Goal: Task Accomplishment & Management: Use online tool/utility

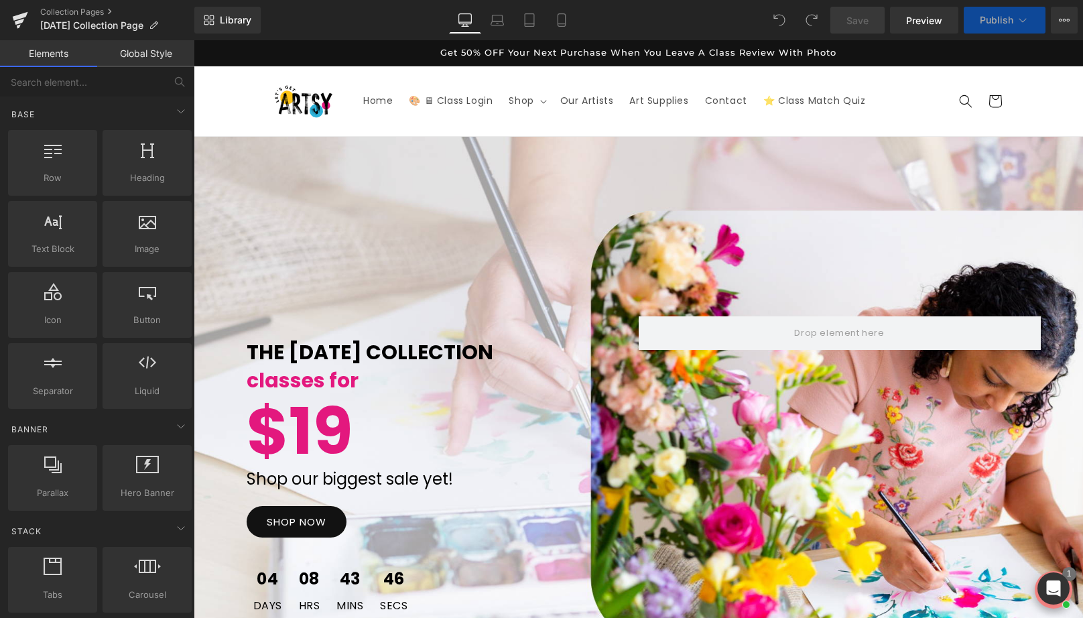
click at [833, 277] on div "THE LABOR DAY COLLECTION Text Block classes for Text Block $19 Text Block Shop …" at bounding box center [638, 428] width 889 height 582
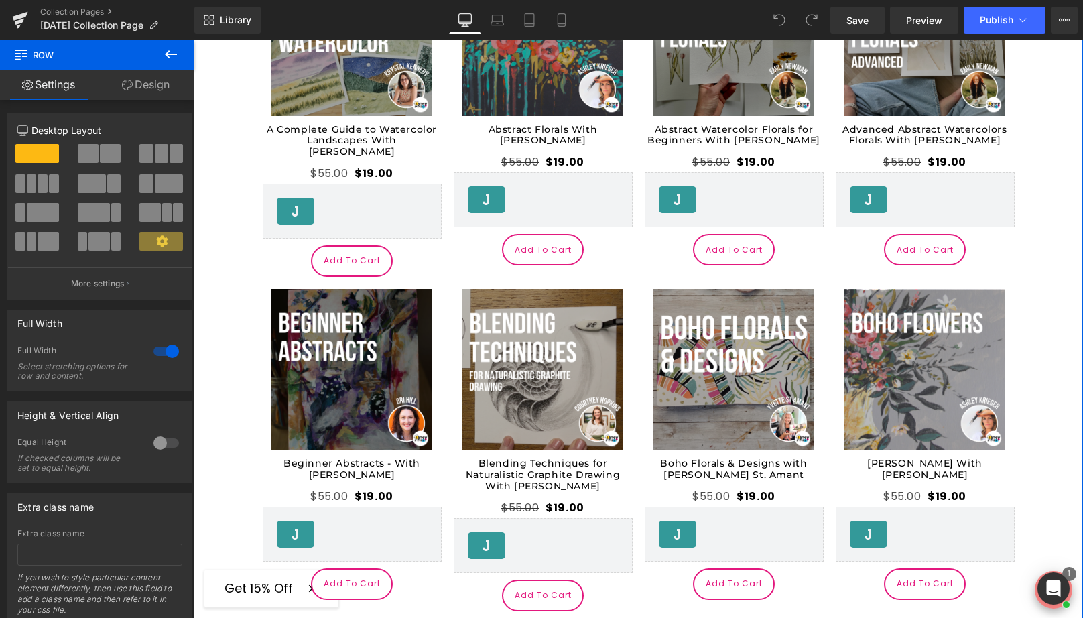
scroll to position [447, 0]
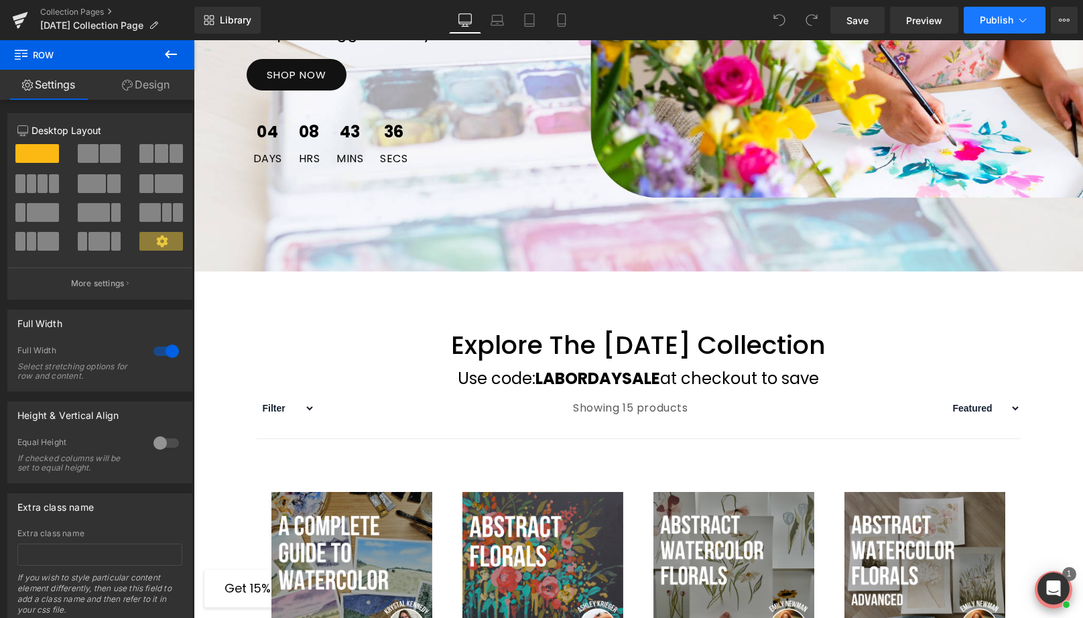
click at [990, 21] on span "Publish" at bounding box center [995, 20] width 33 height 11
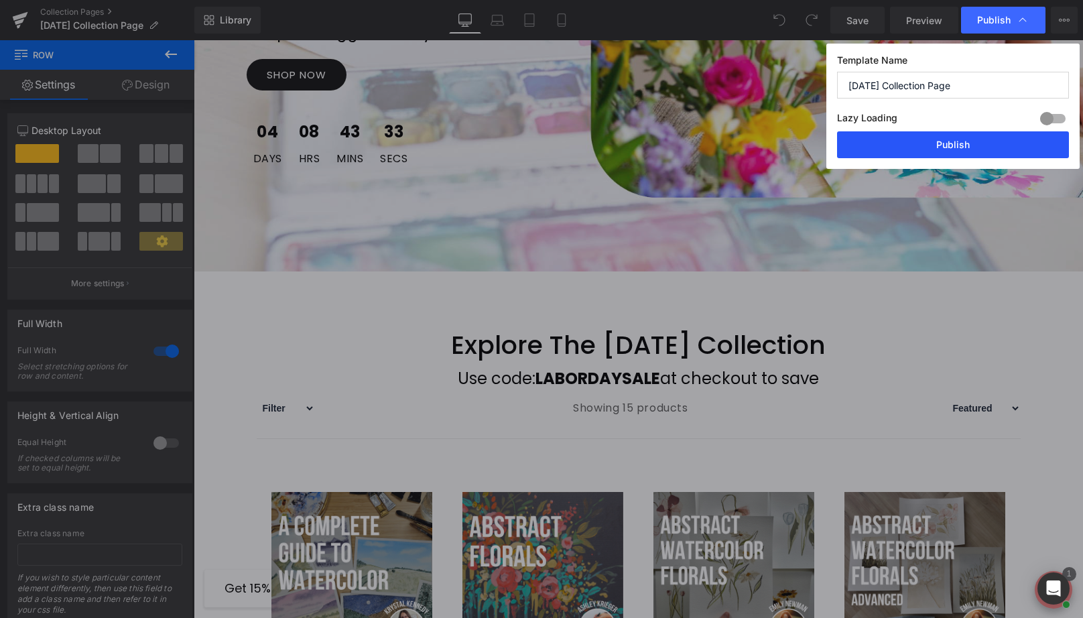
click at [893, 141] on button "Publish" at bounding box center [953, 144] width 232 height 27
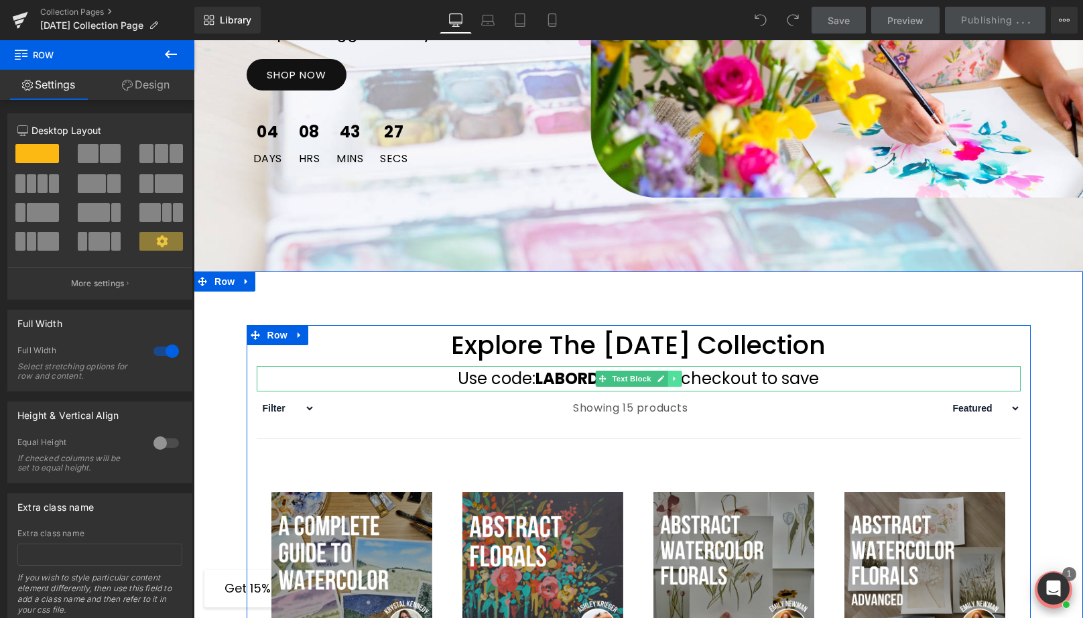
click at [676, 377] on icon at bounding box center [674, 379] width 7 height 8
click at [683, 377] on icon at bounding box center [680, 378] width 7 height 7
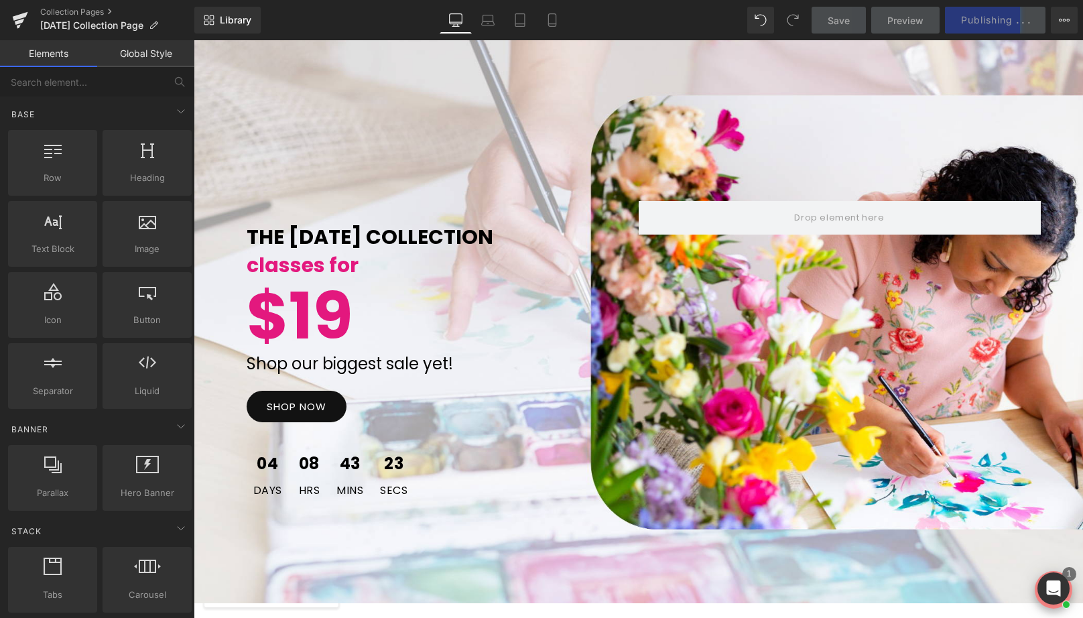
scroll to position [116, 0]
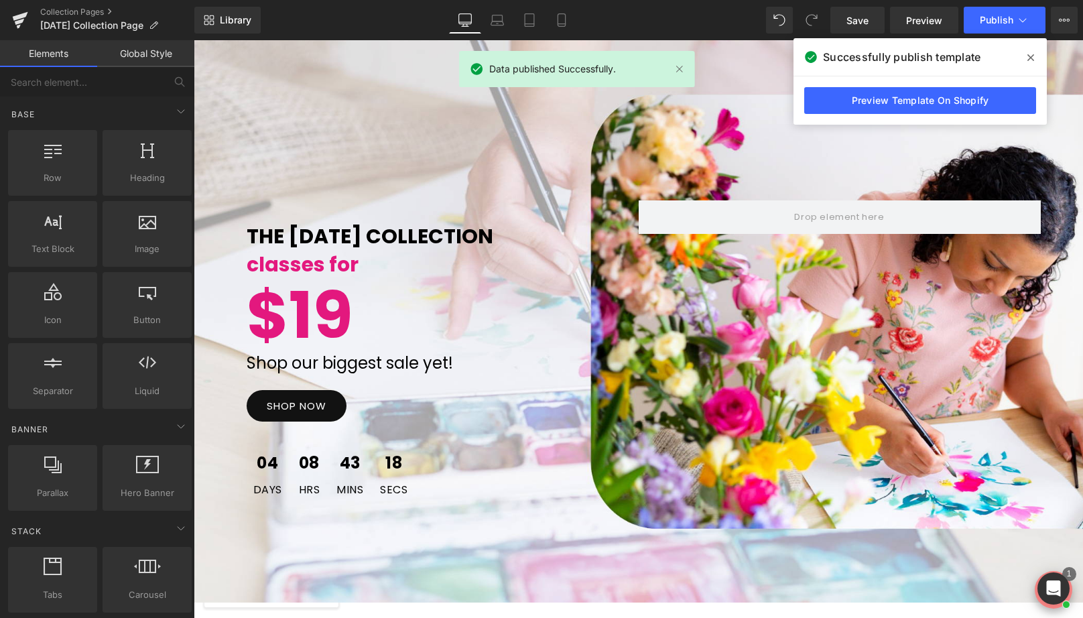
click at [1034, 54] on span at bounding box center [1030, 57] width 21 height 21
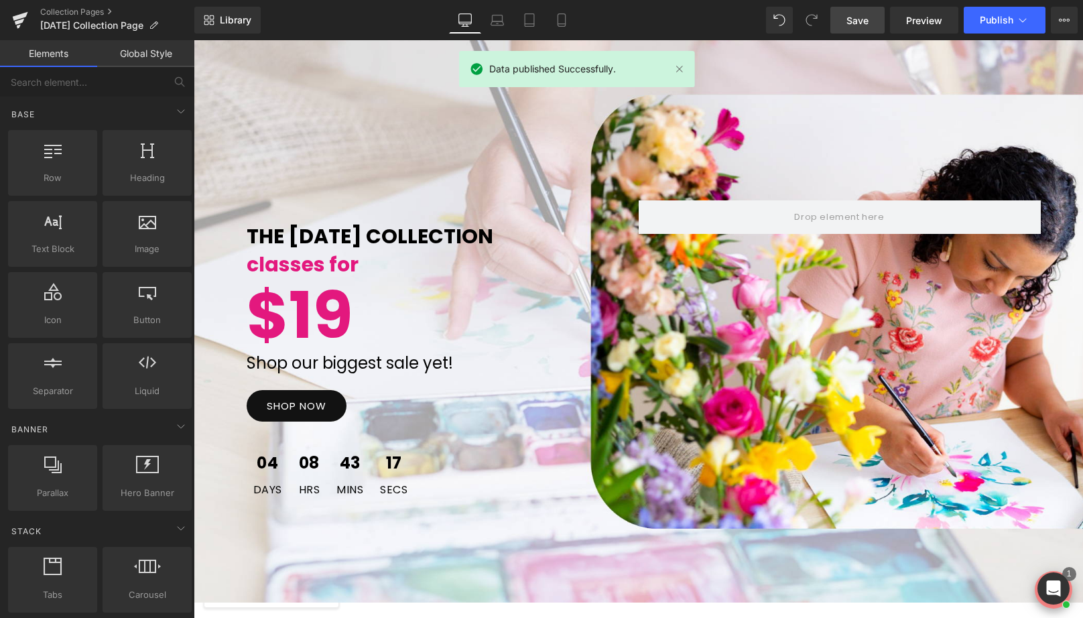
click at [883, 26] on link "Save" at bounding box center [857, 20] width 54 height 27
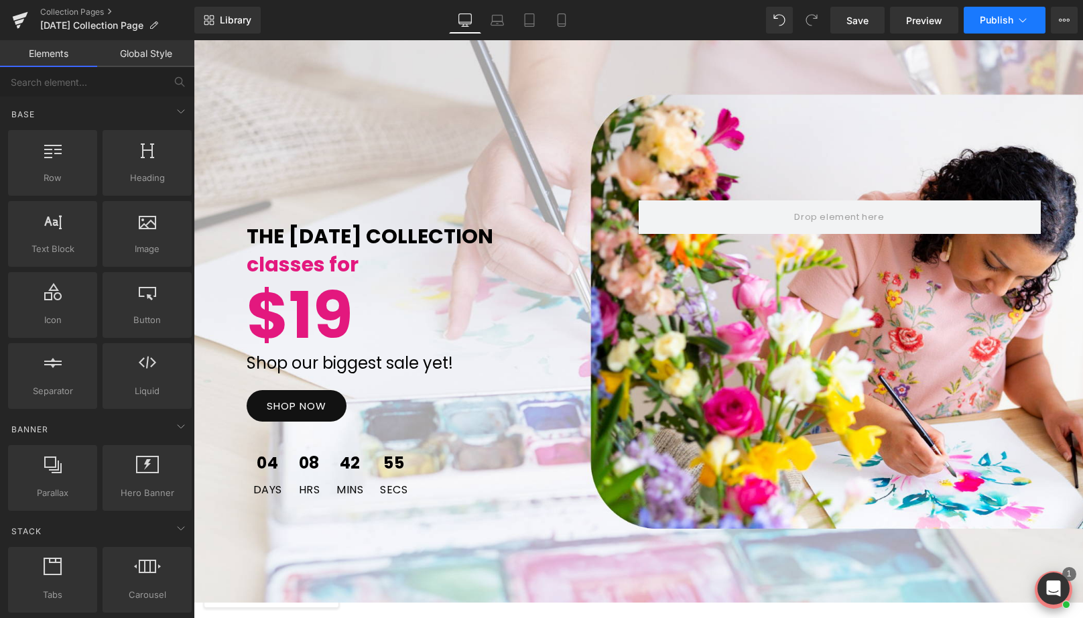
click at [990, 10] on button "Publish" at bounding box center [1004, 20] width 82 height 27
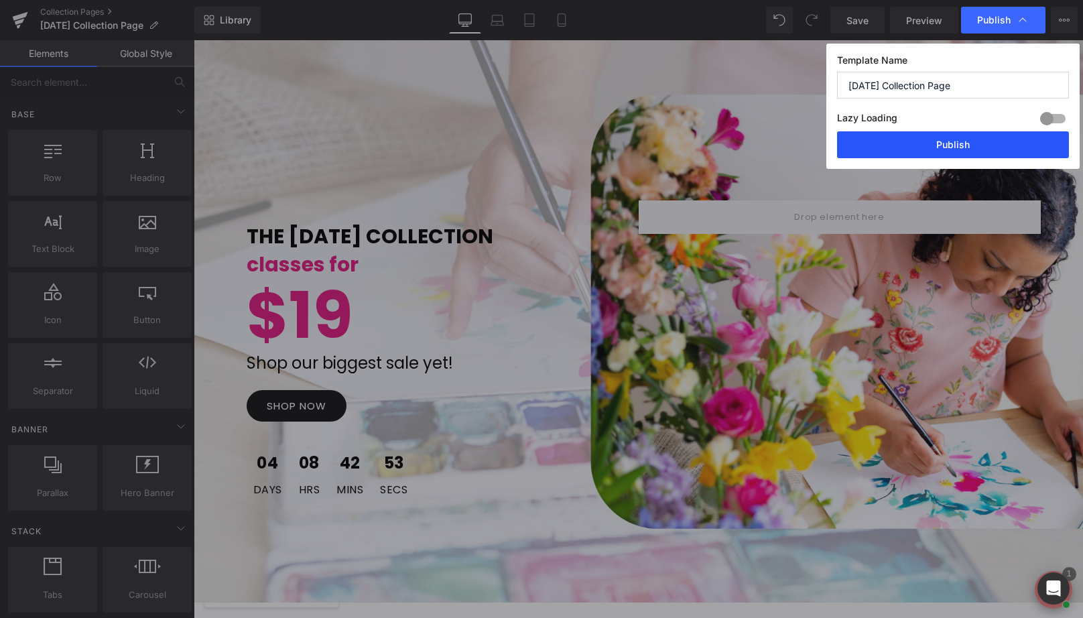
click at [875, 156] on button "Publish" at bounding box center [953, 144] width 232 height 27
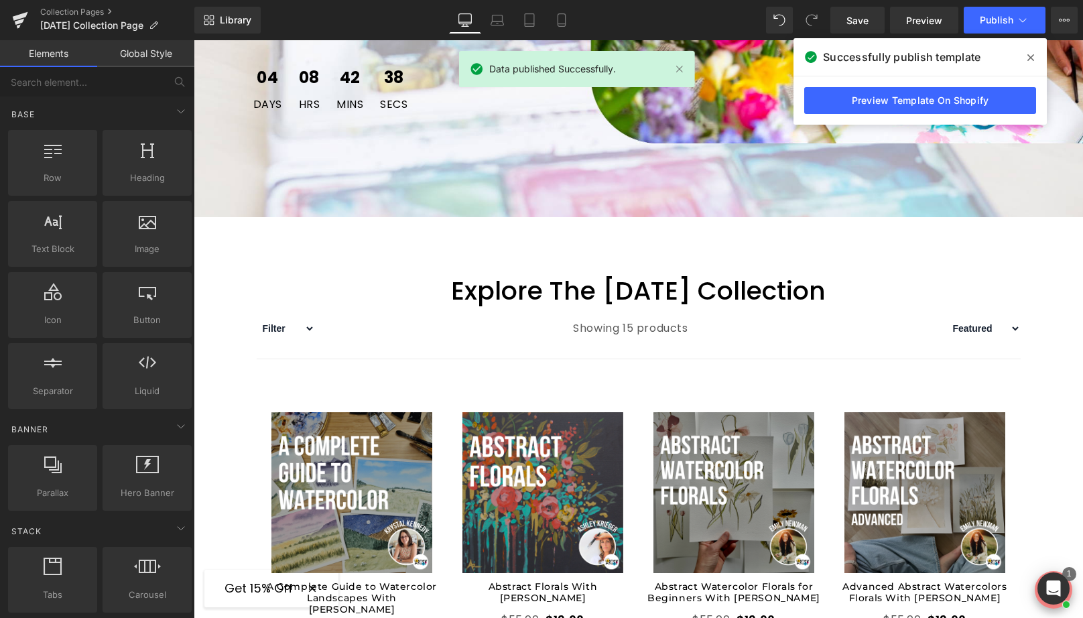
scroll to position [0, 0]
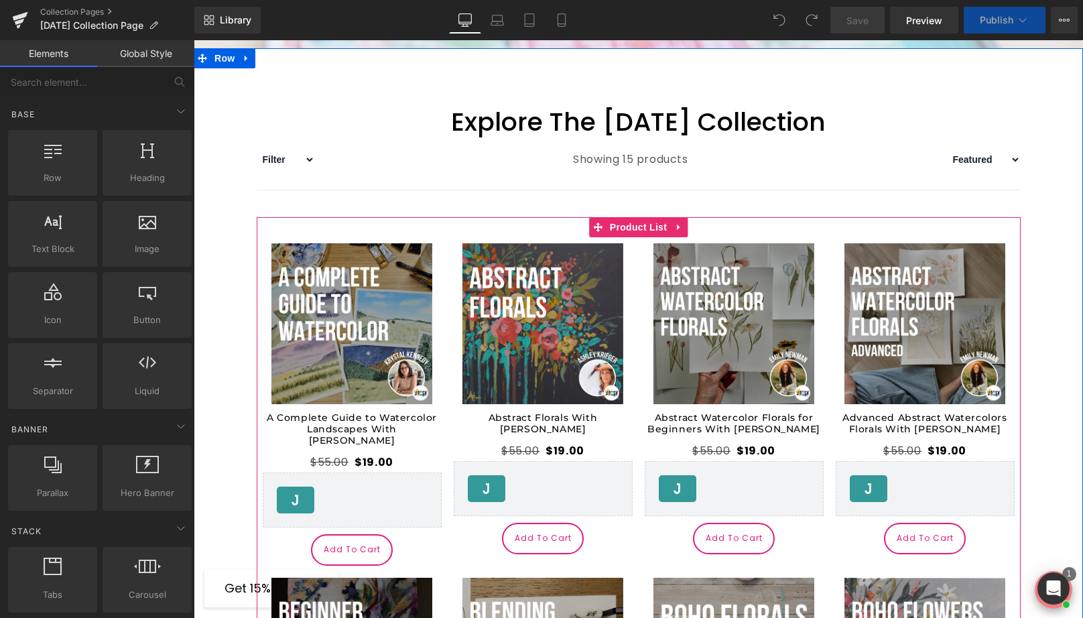
scroll to position [874, 0]
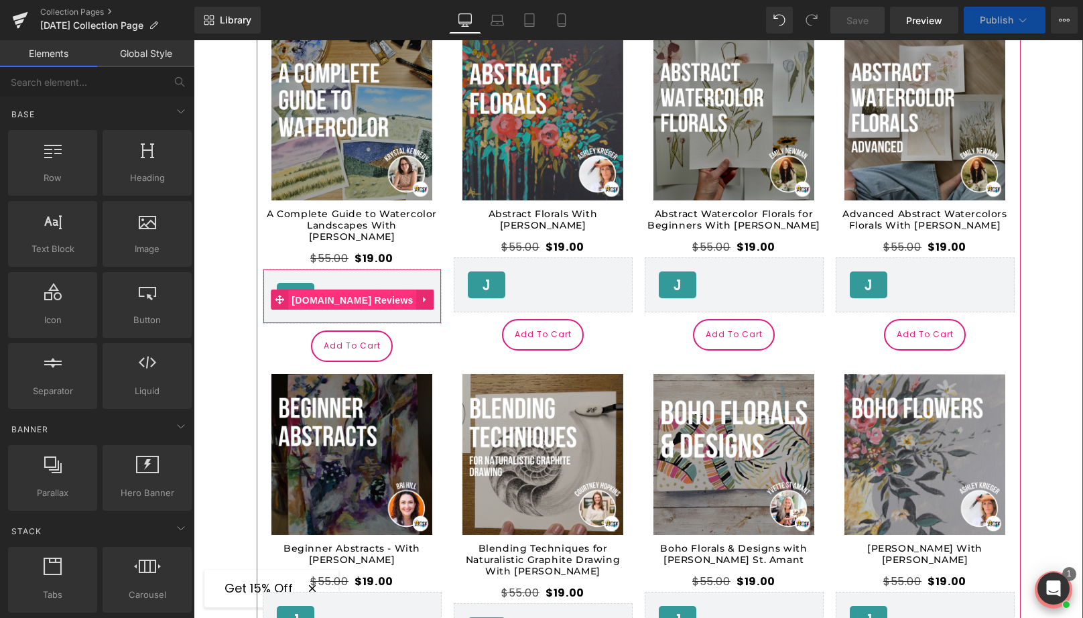
click at [374, 290] on span "[DOMAIN_NAME] Reviews" at bounding box center [352, 300] width 128 height 20
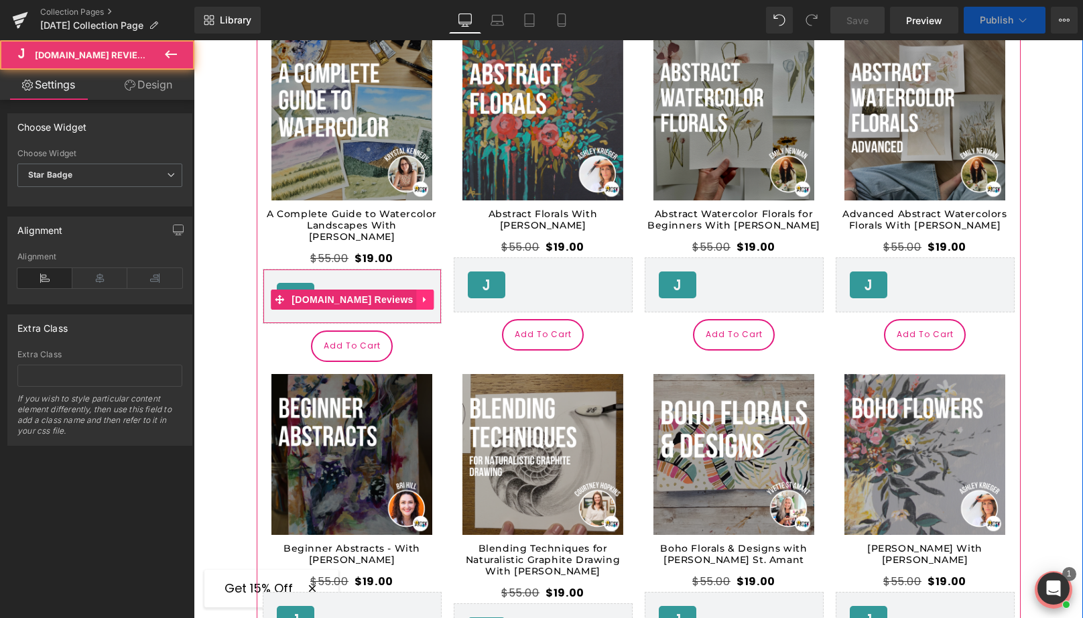
click at [421, 294] on icon at bounding box center [425, 299] width 9 height 10
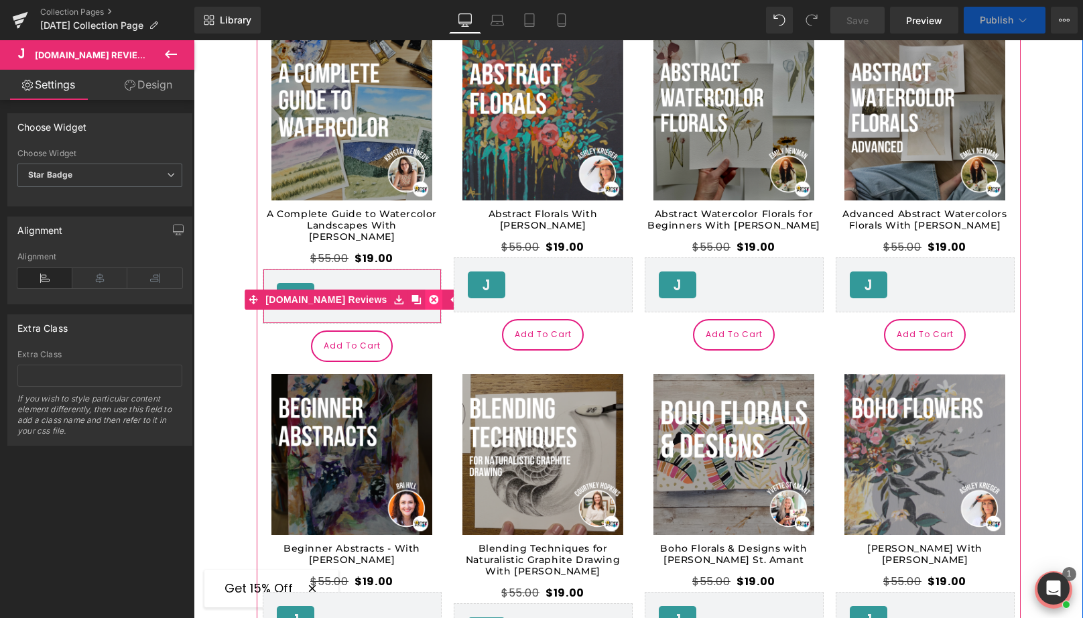
click at [429, 295] on icon at bounding box center [433, 299] width 9 height 9
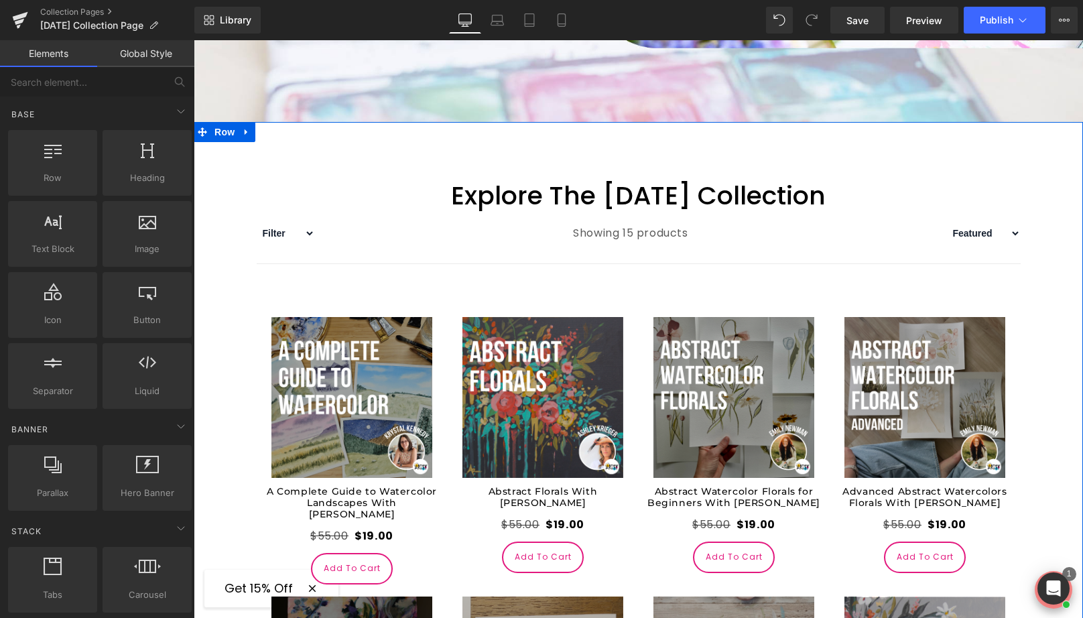
scroll to position [589, 0]
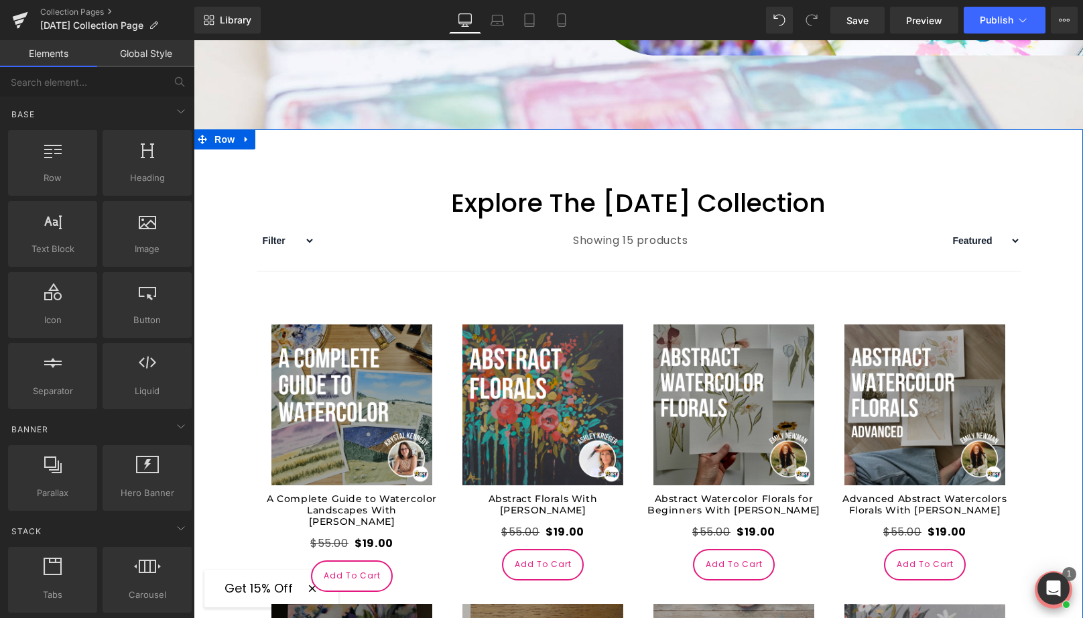
click at [707, 249] on div "Showing 15 products" at bounding box center [631, 240] width 632 height 33
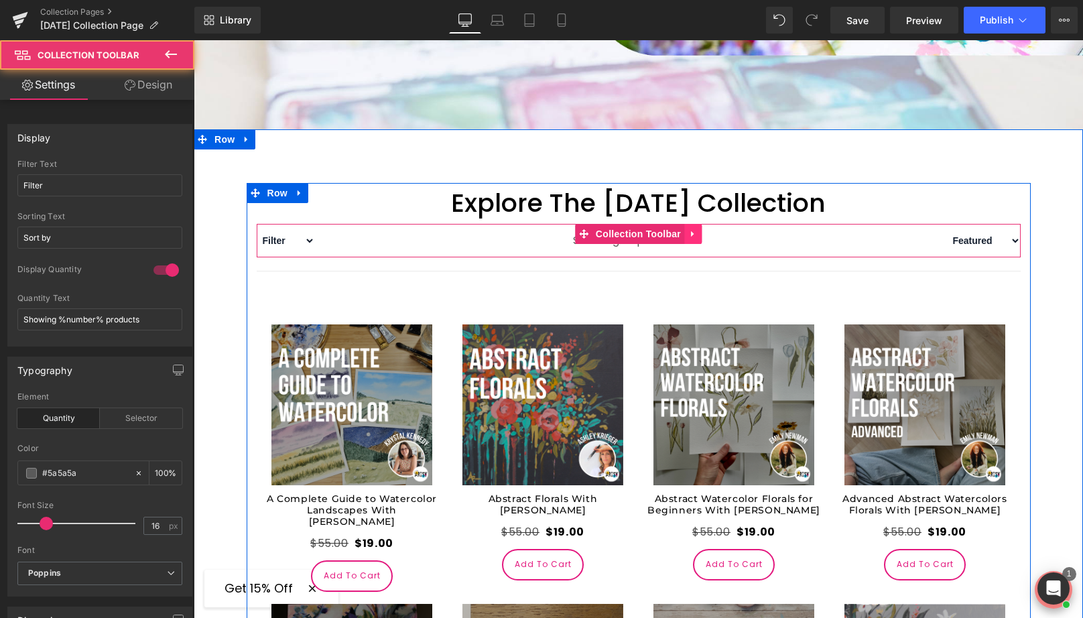
click at [695, 236] on icon at bounding box center [692, 233] width 9 height 10
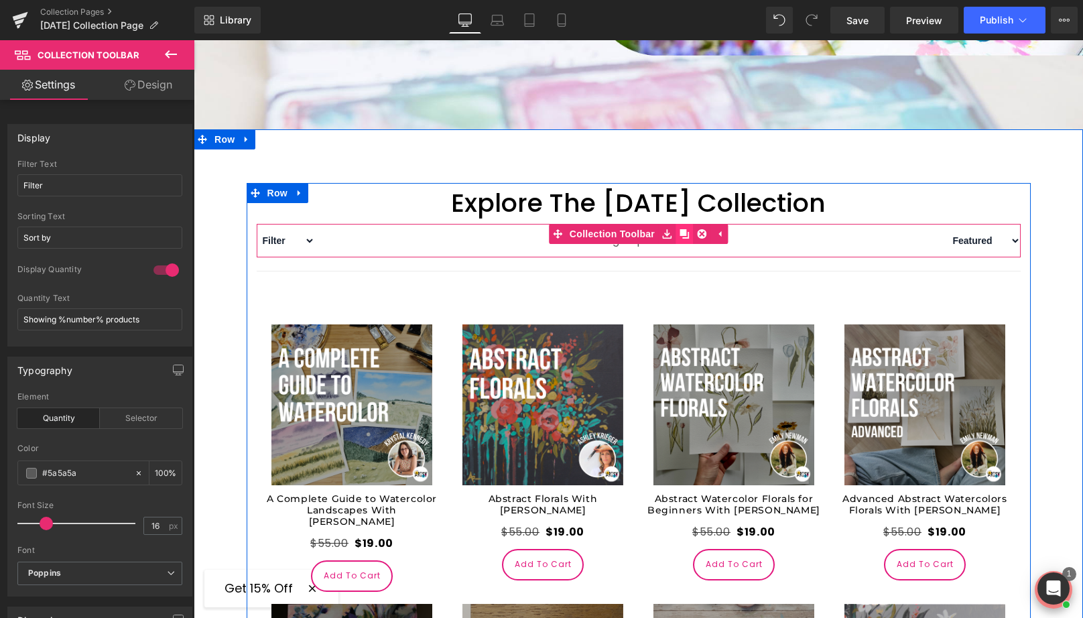
click at [692, 235] on link at bounding box center [683, 234] width 17 height 20
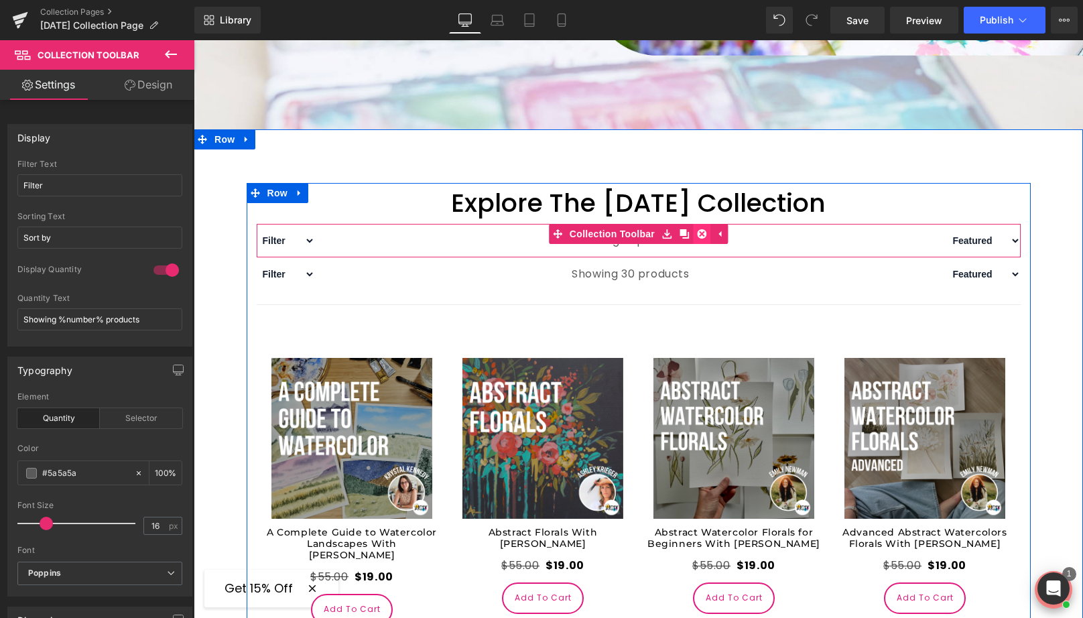
click at [704, 236] on icon at bounding box center [701, 233] width 9 height 9
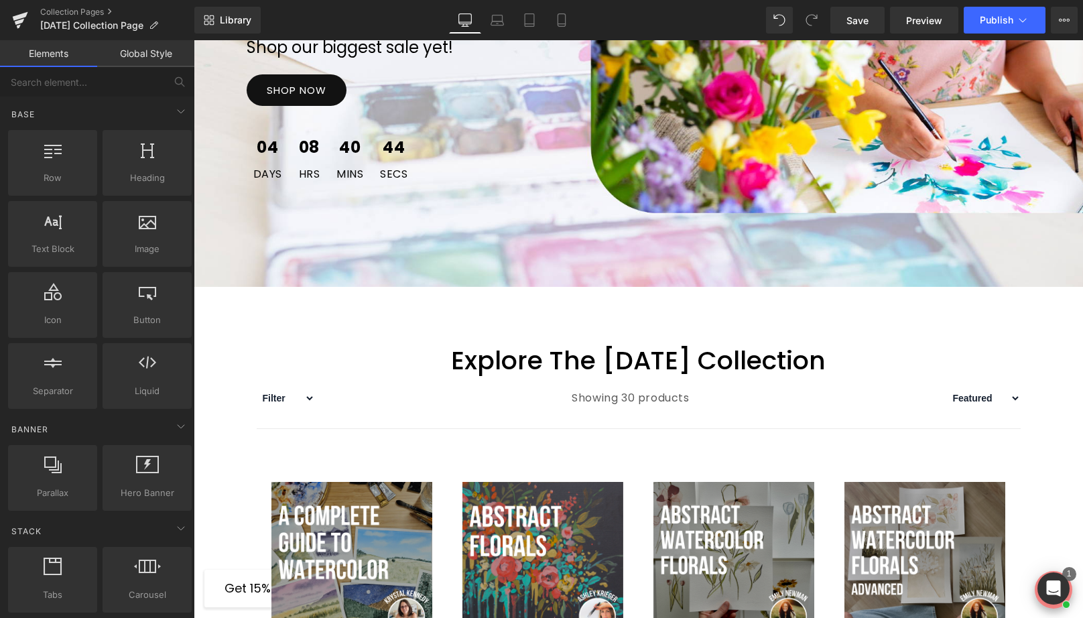
scroll to position [533, 0]
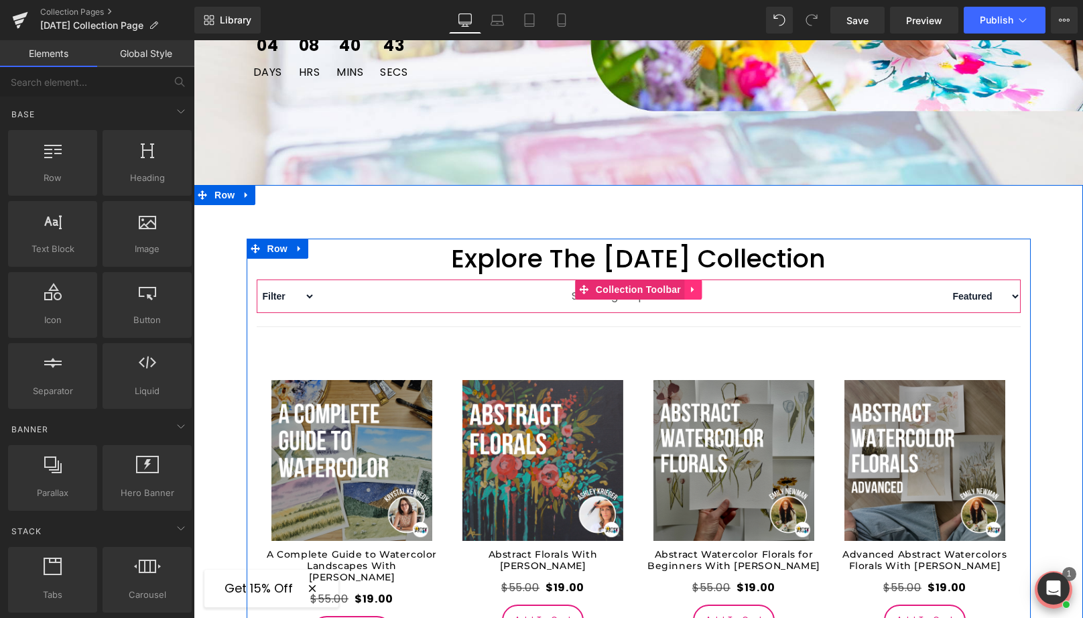
click at [695, 289] on icon at bounding box center [692, 289] width 9 height 10
click at [704, 289] on icon at bounding box center [701, 289] width 9 height 9
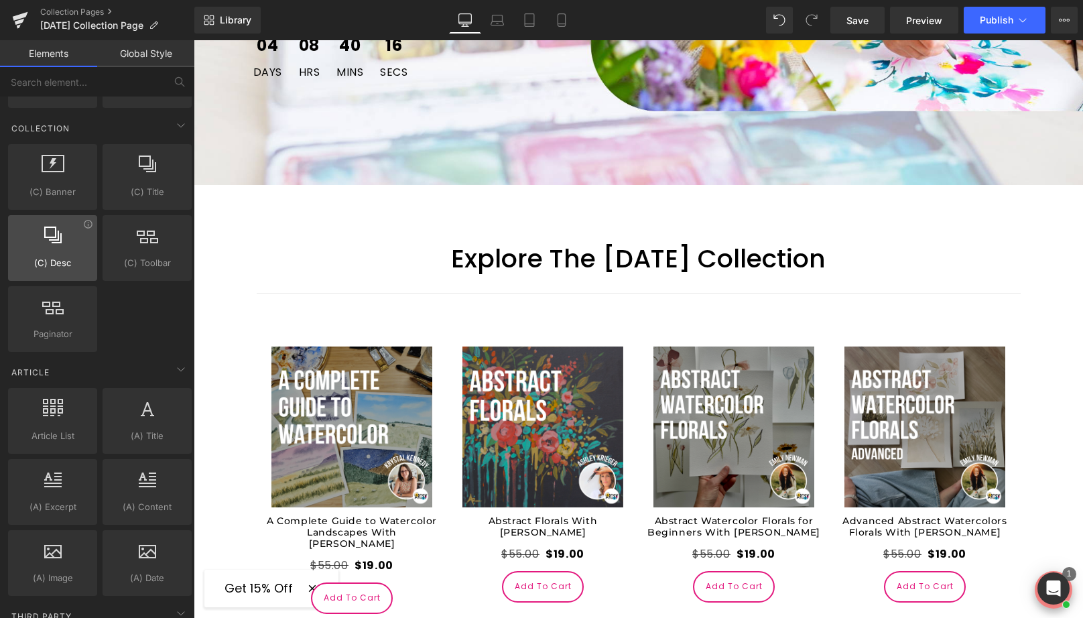
scroll to position [2224, 0]
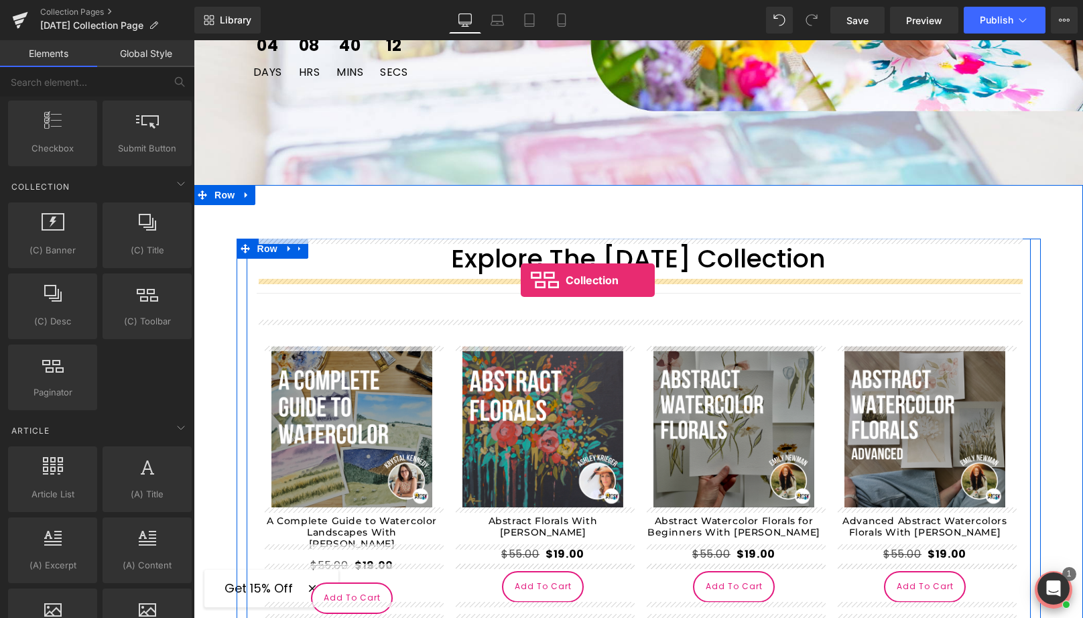
drag, startPoint x: 344, startPoint y: 352, endPoint x: 521, endPoint y: 280, distance: 190.8
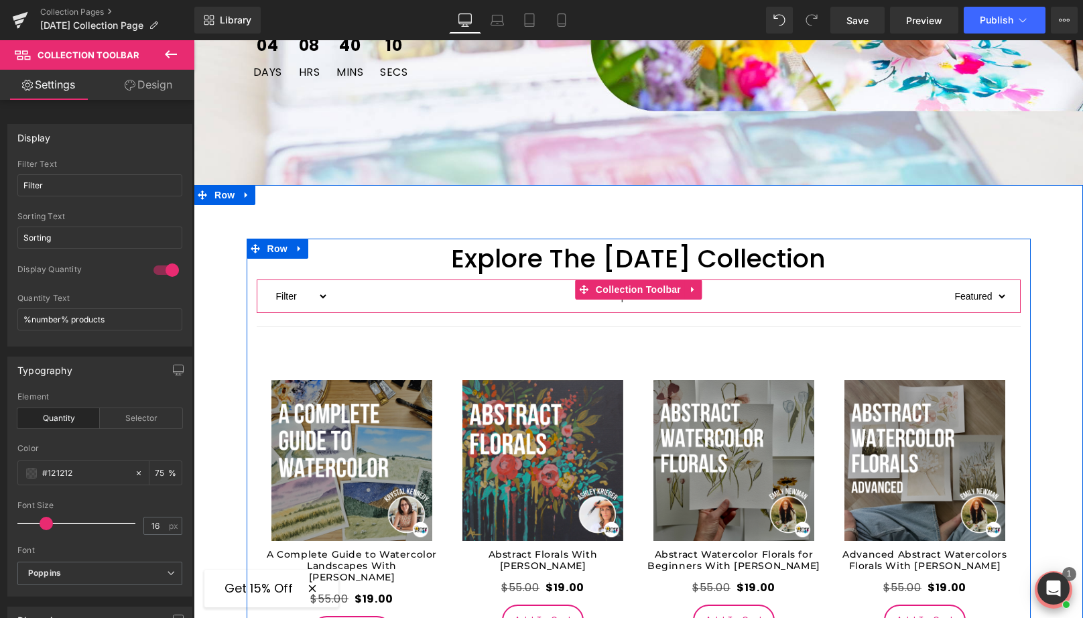
click at [320, 293] on select "Filter Krystal Kennedy Landscapes Online Class Quiz Balanced Quiz Landscapes Qu…" at bounding box center [299, 296] width 58 height 16
click at [696, 288] on icon at bounding box center [692, 289] width 9 height 10
click at [704, 289] on icon at bounding box center [701, 289] width 9 height 9
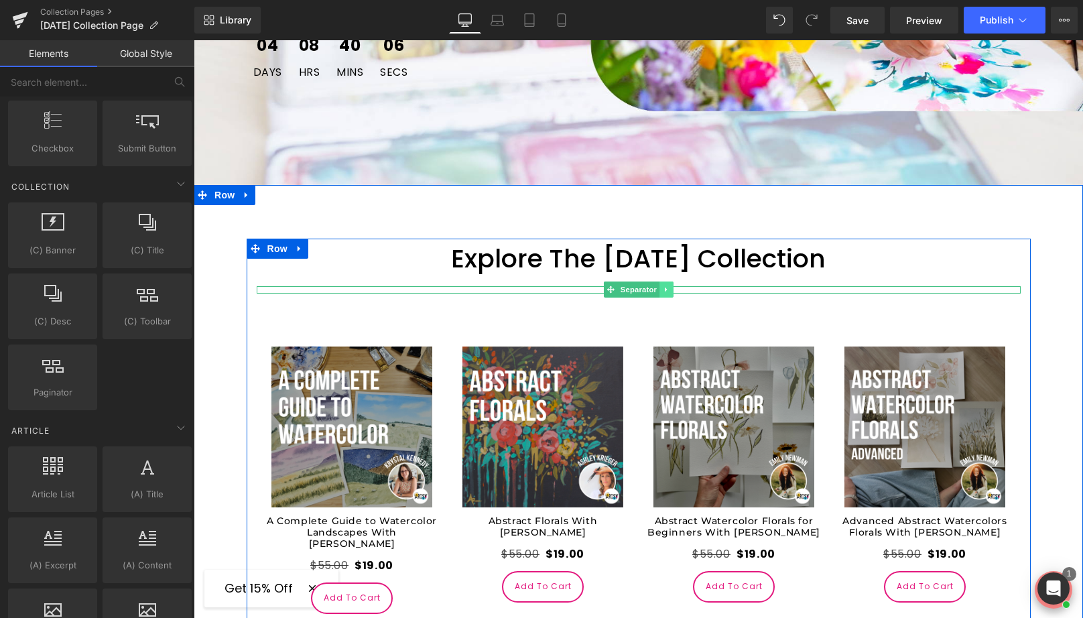
click at [670, 294] on link at bounding box center [666, 289] width 14 height 16
click at [674, 294] on link at bounding box center [673, 289] width 14 height 16
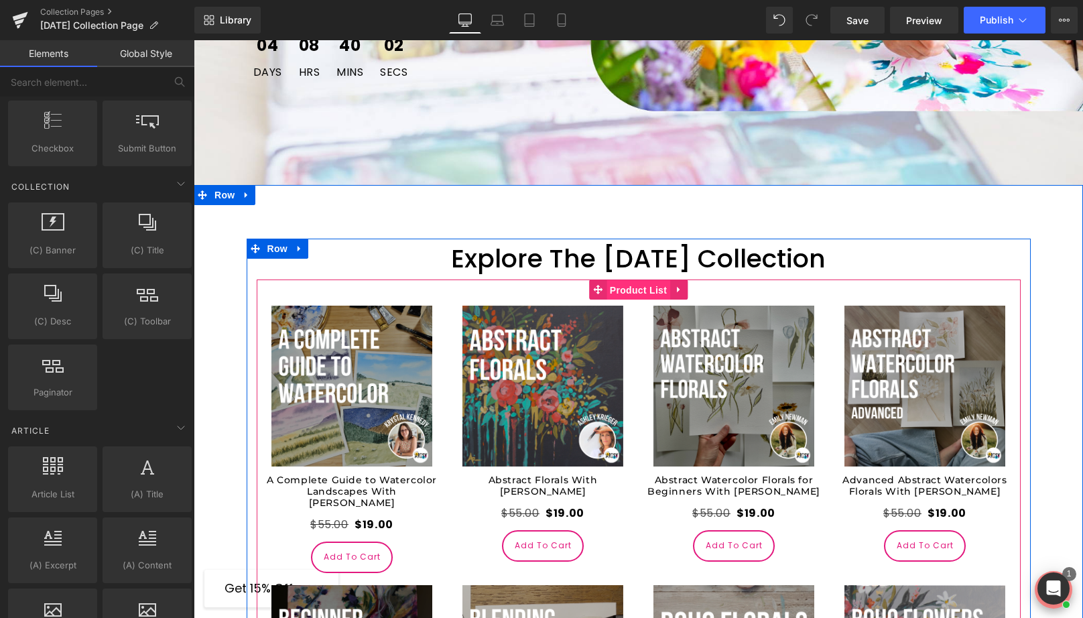
click at [614, 287] on span "Product List" at bounding box center [638, 290] width 64 height 20
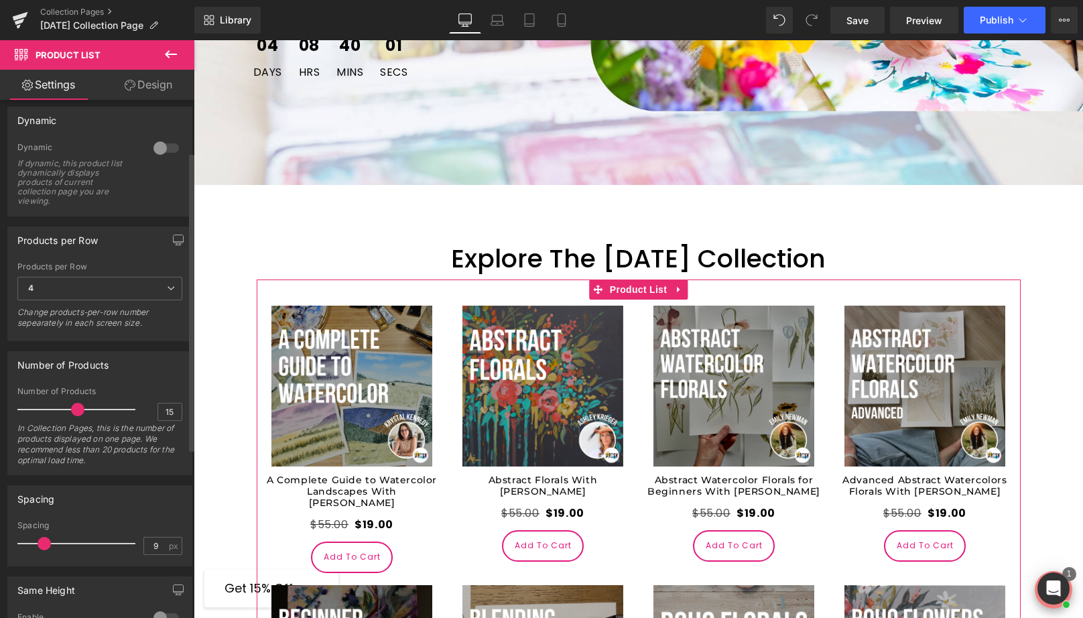
scroll to position [143, 0]
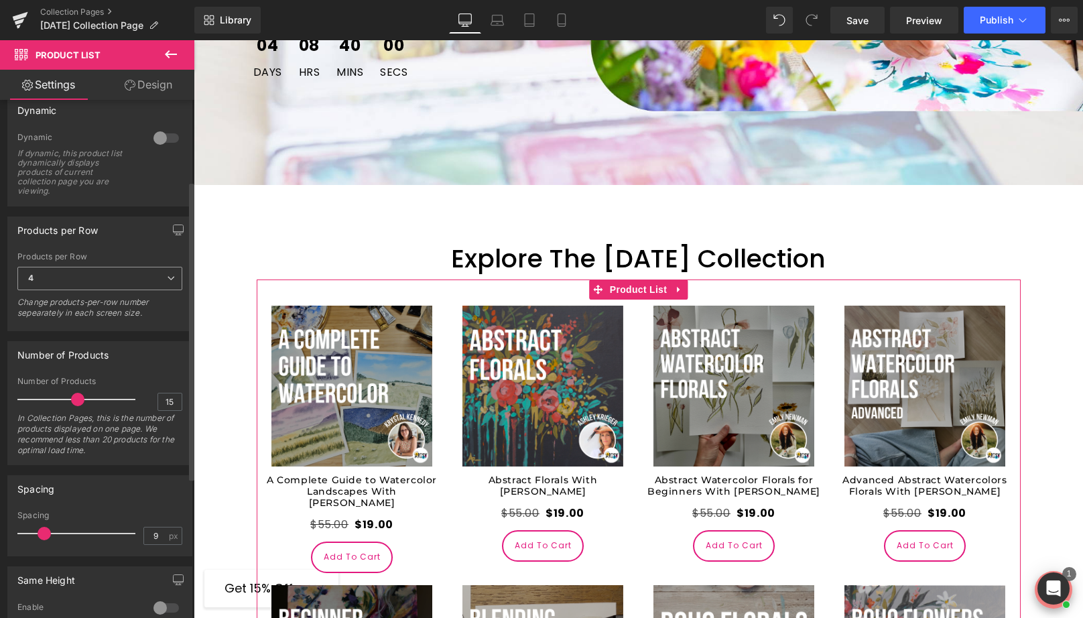
click at [126, 275] on span "4" at bounding box center [99, 278] width 165 height 23
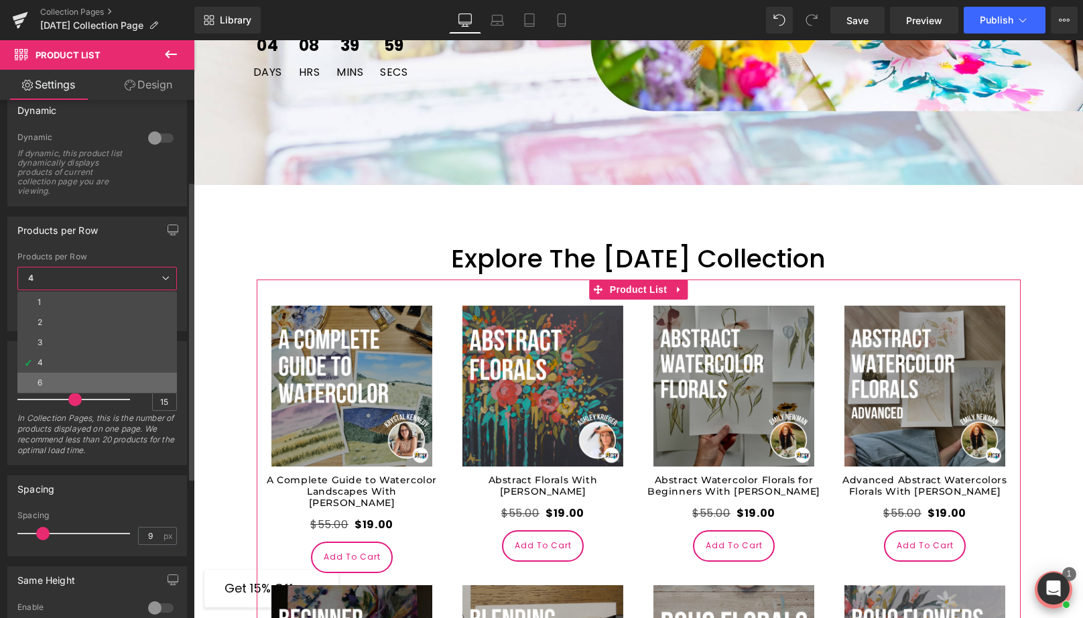
click at [61, 382] on li "6" at bounding box center [96, 382] width 159 height 20
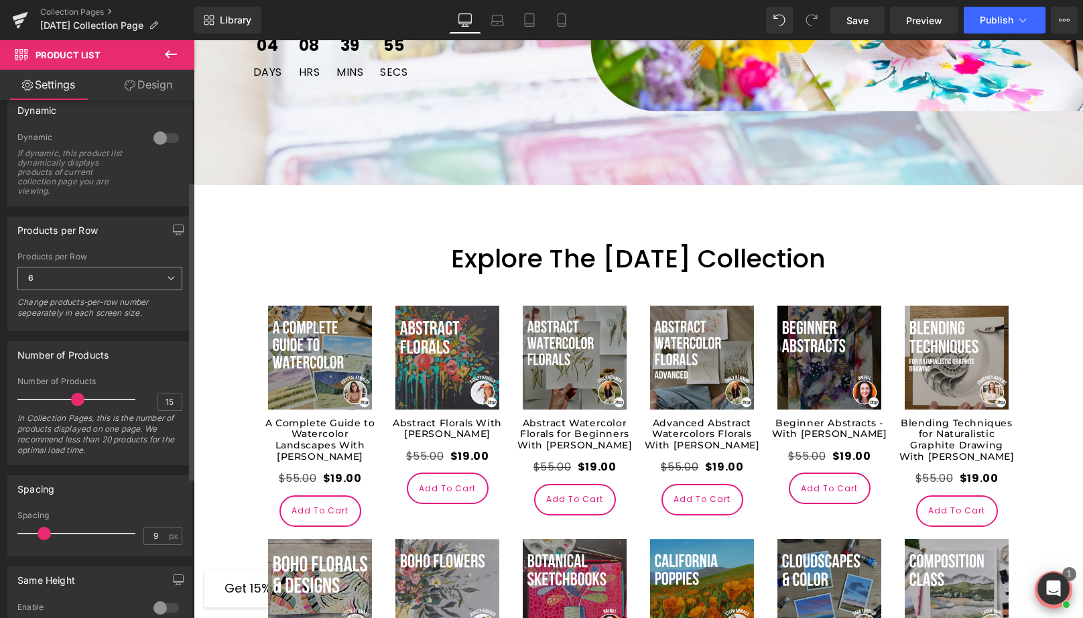
click at [93, 286] on span "6" at bounding box center [99, 278] width 165 height 23
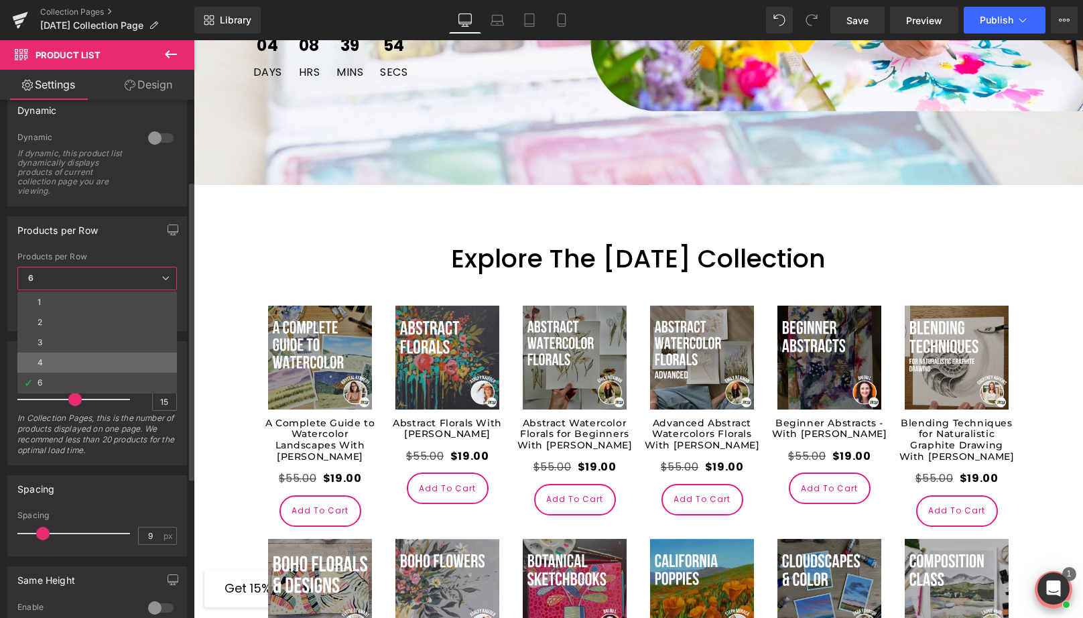
click at [63, 356] on li "4" at bounding box center [96, 362] width 159 height 20
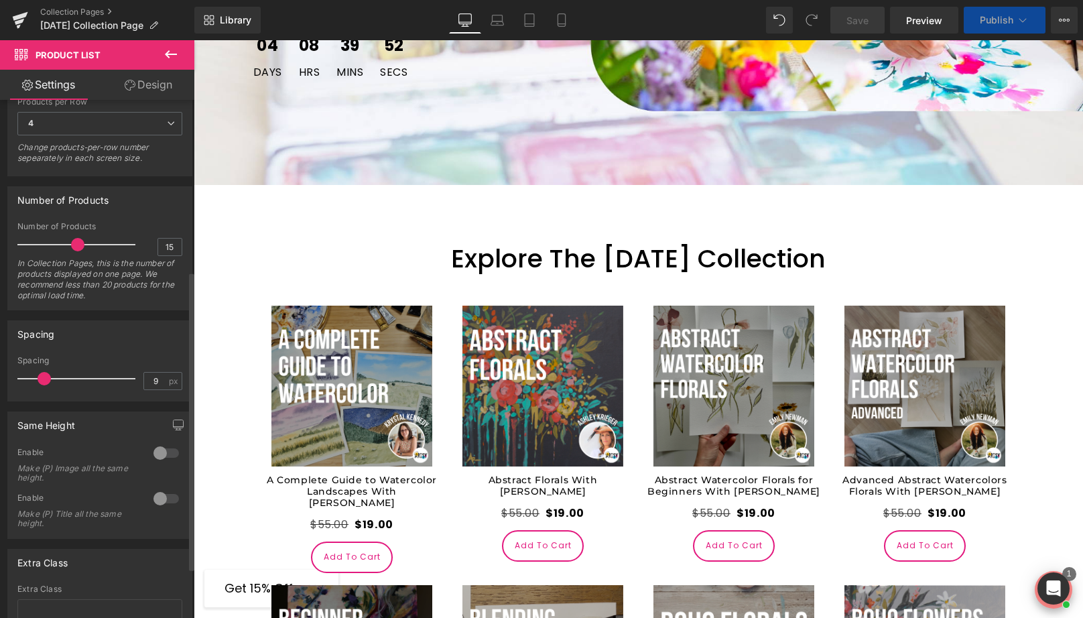
scroll to position [297, 0]
drag, startPoint x: 78, startPoint y: 244, endPoint x: 176, endPoint y: 249, distance: 97.9
click at [176, 249] on div "Number of Products 15 In Collection Pages, this is the number of products displ…" at bounding box center [99, 266] width 165 height 88
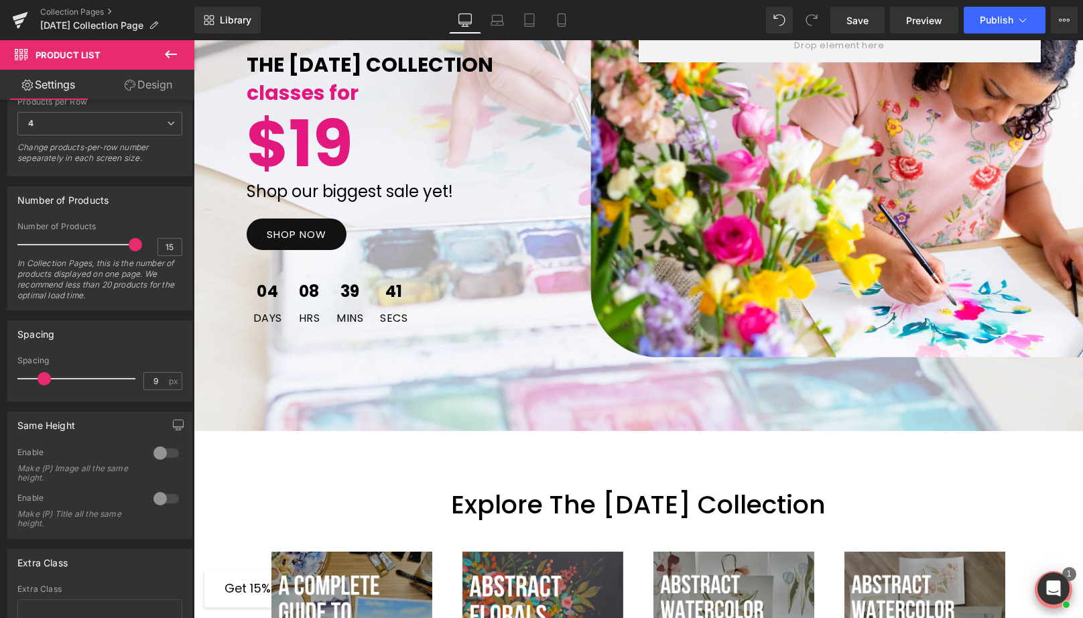
scroll to position [0, 0]
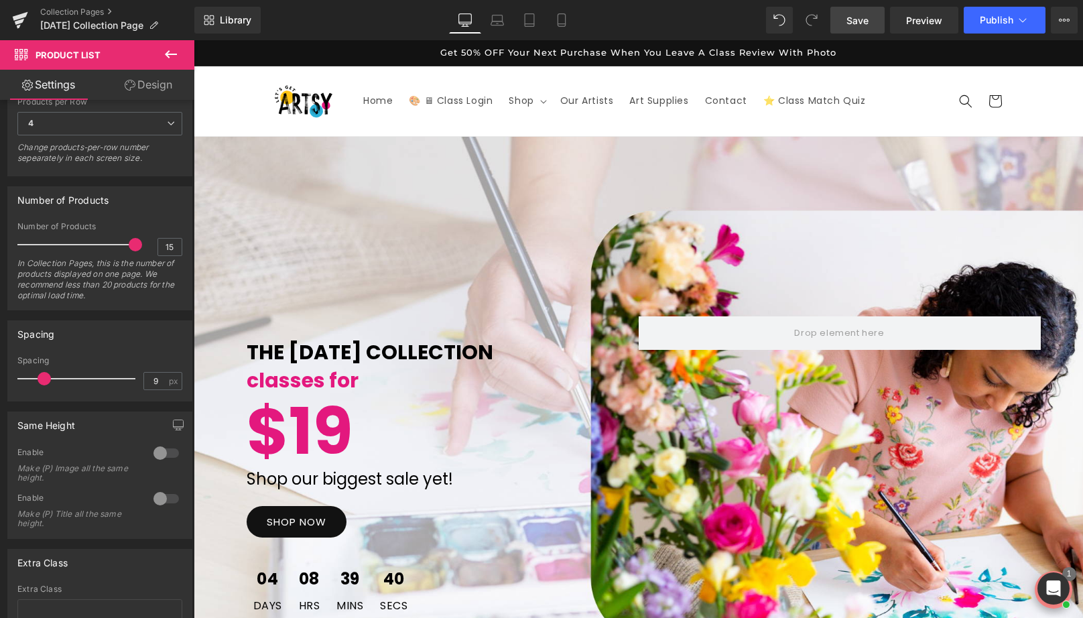
click at [858, 28] on link "Save" at bounding box center [857, 20] width 54 height 27
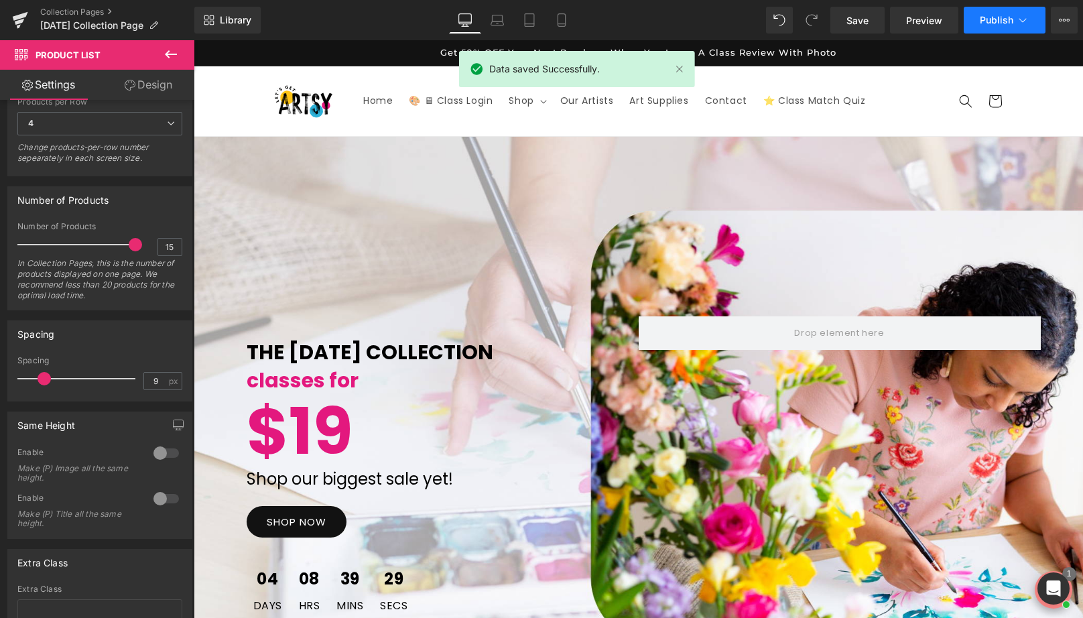
click at [984, 22] on span "Publish" at bounding box center [995, 20] width 33 height 11
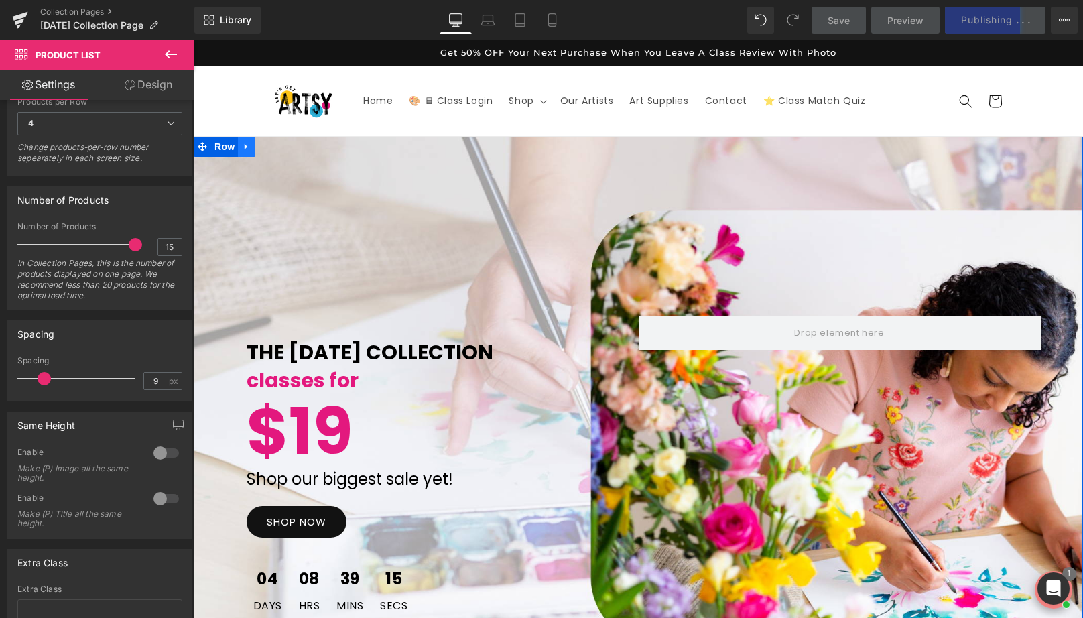
click at [247, 149] on icon at bounding box center [246, 147] width 9 height 10
click at [220, 149] on span "Row" at bounding box center [224, 147] width 27 height 20
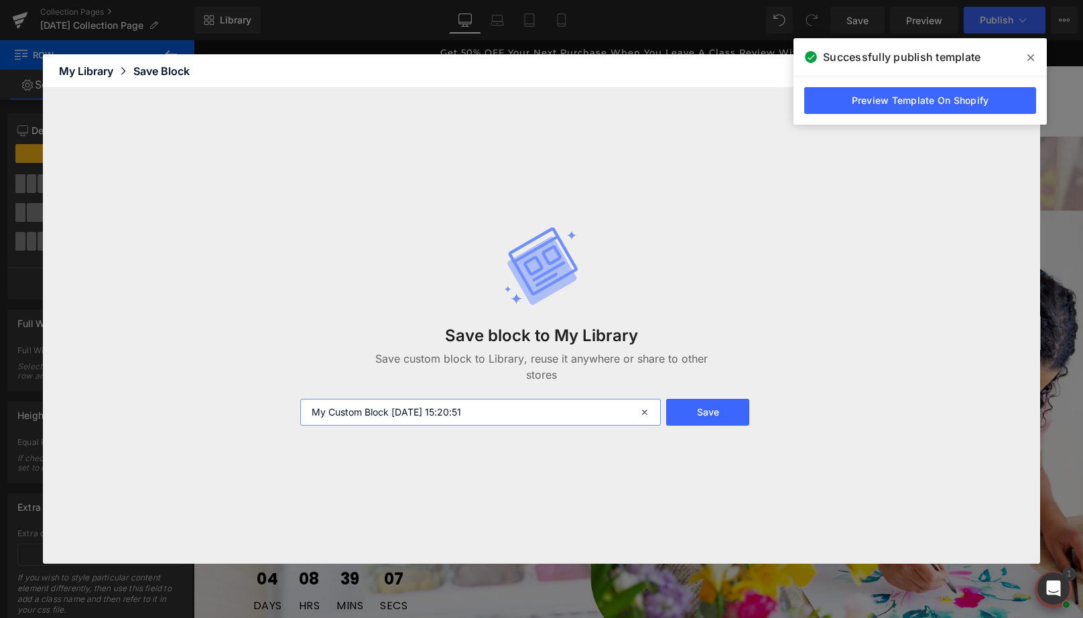
drag, startPoint x: 515, startPoint y: 411, endPoint x: 257, endPoint y: 397, distance: 257.6
click at [257, 397] on div "Save block to My Library Save custom block to Library, reuse it anywhere or sha…" at bounding box center [541, 326] width 997 height 476
type input "Labor Day Sale Banner"
click at [693, 419] on button "Save" at bounding box center [707, 412] width 83 height 27
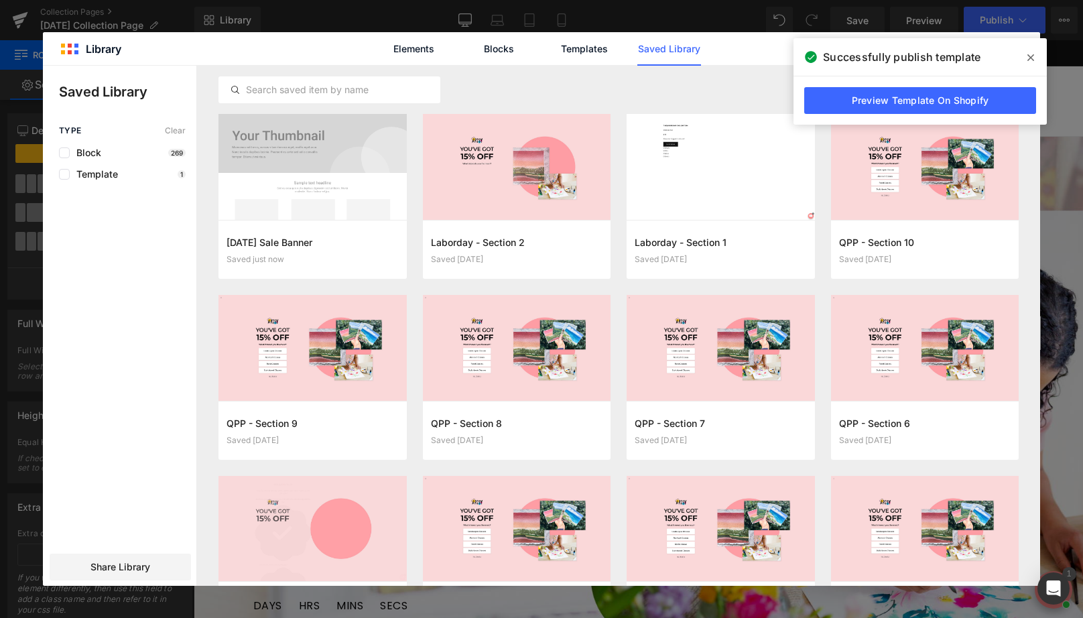
click at [1030, 57] on icon at bounding box center [1030, 57] width 7 height 7
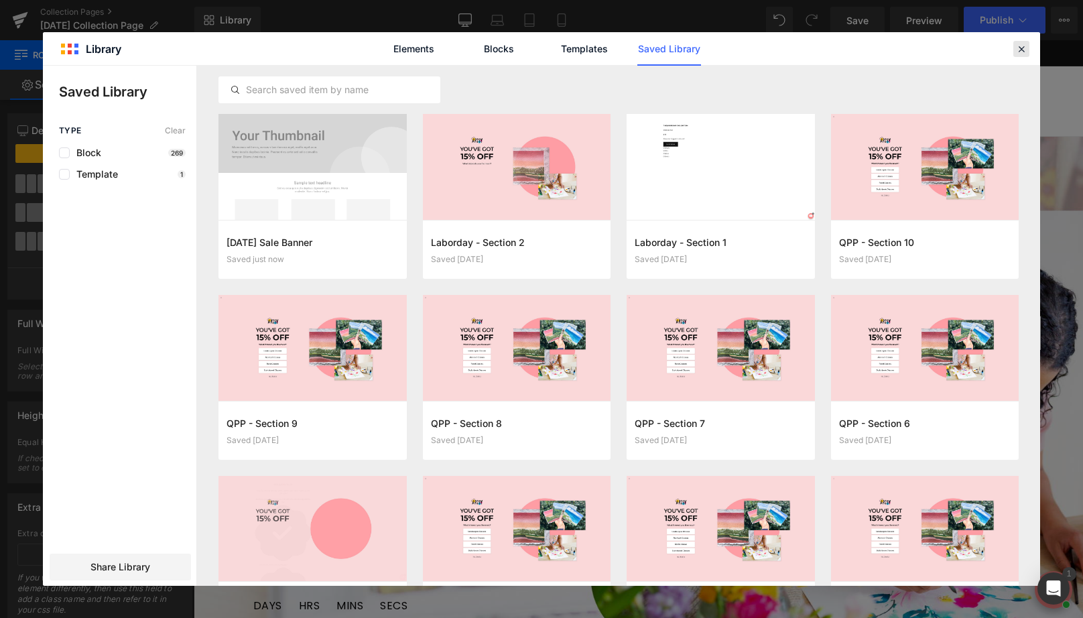
click at [1022, 51] on icon at bounding box center [1021, 49] width 12 height 12
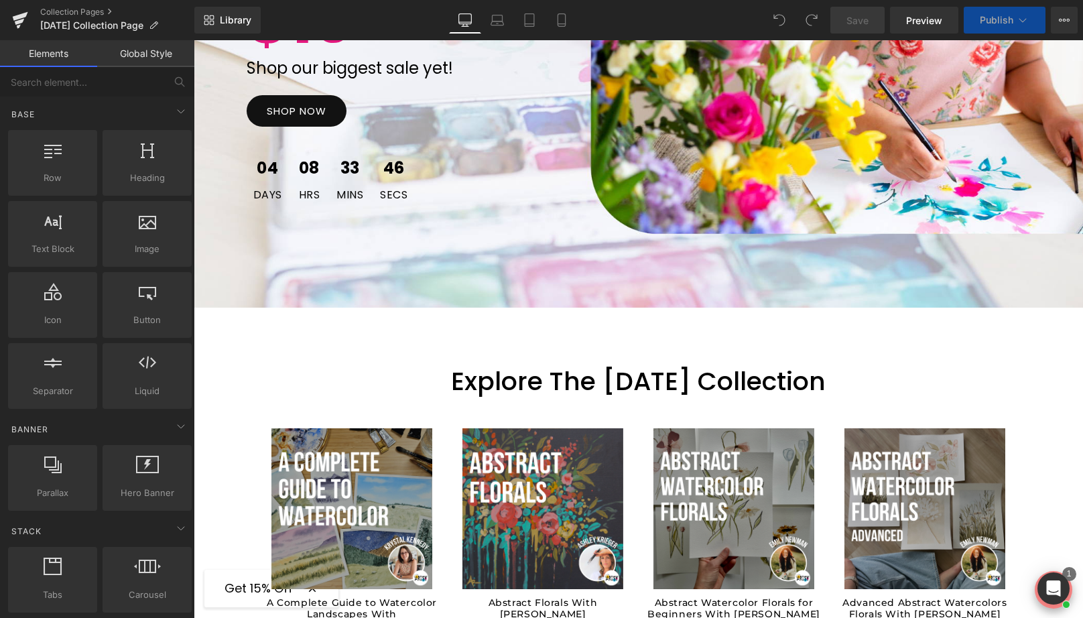
click at [537, 397] on p "Explore The [DATE] Collection" at bounding box center [639, 381] width 764 height 41
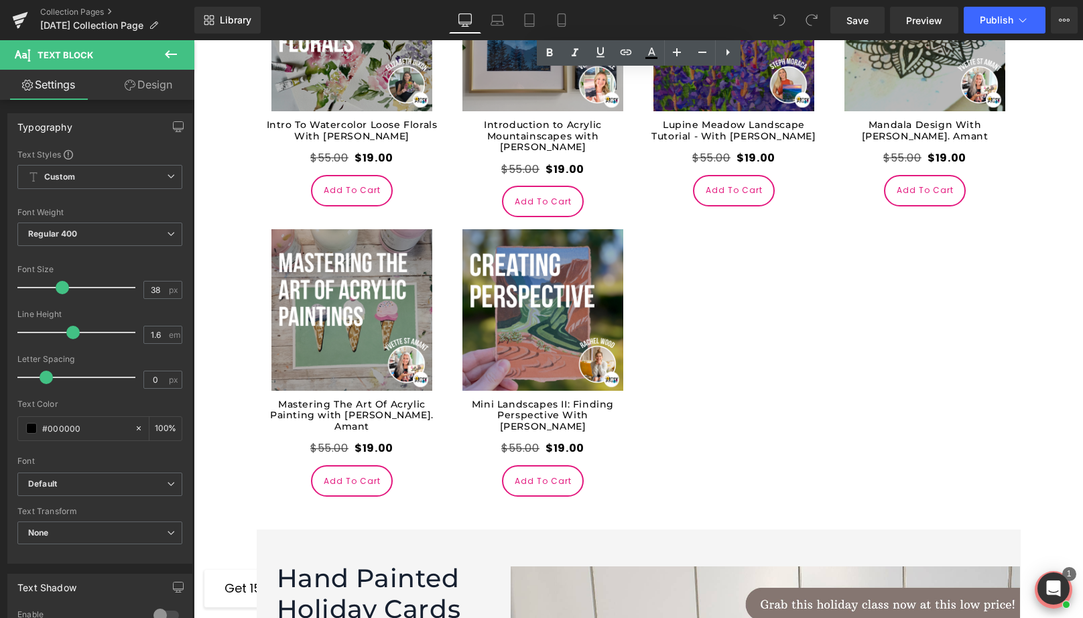
scroll to position [3005, 0]
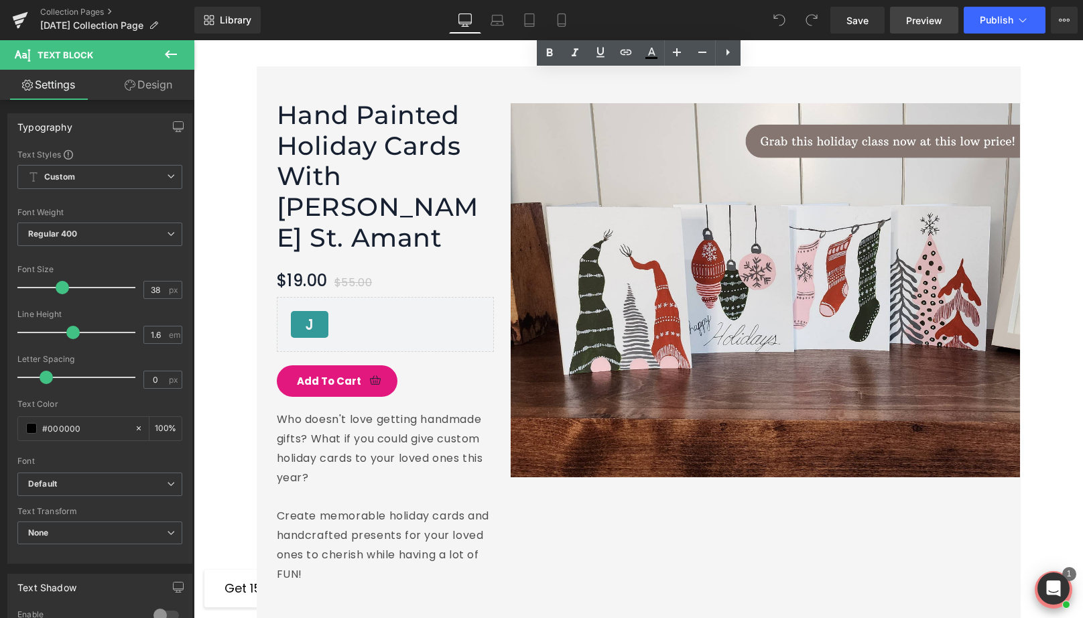
click at [917, 20] on span "Preview" at bounding box center [924, 20] width 36 height 14
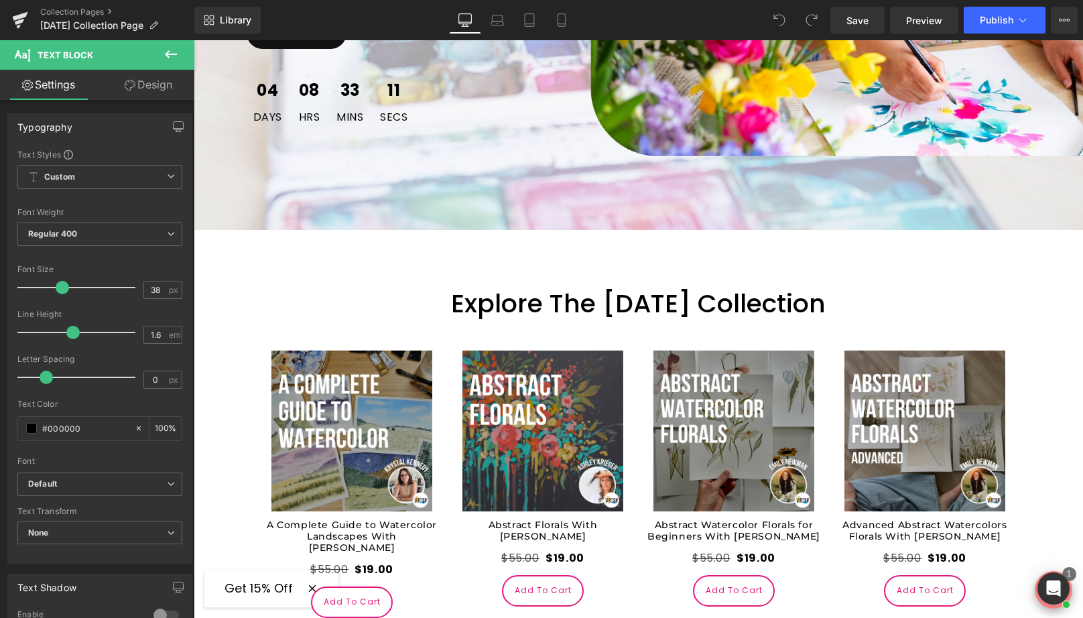
scroll to position [488, 0]
click at [167, 50] on icon at bounding box center [171, 54] width 16 height 16
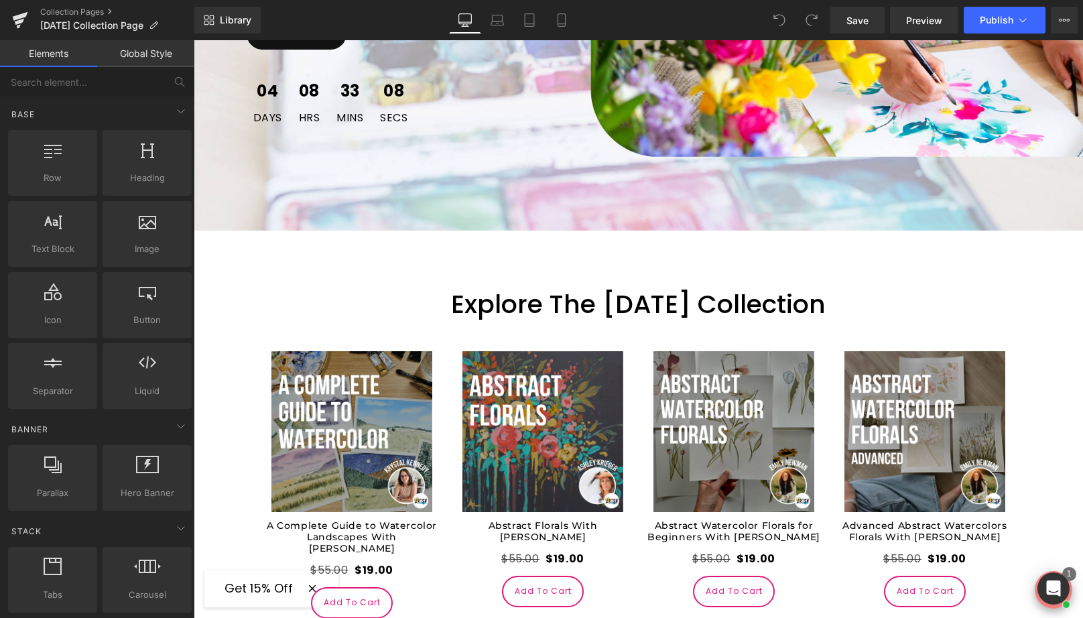
click at [628, 394] on div "Sale Off" at bounding box center [543, 431] width 179 height 161
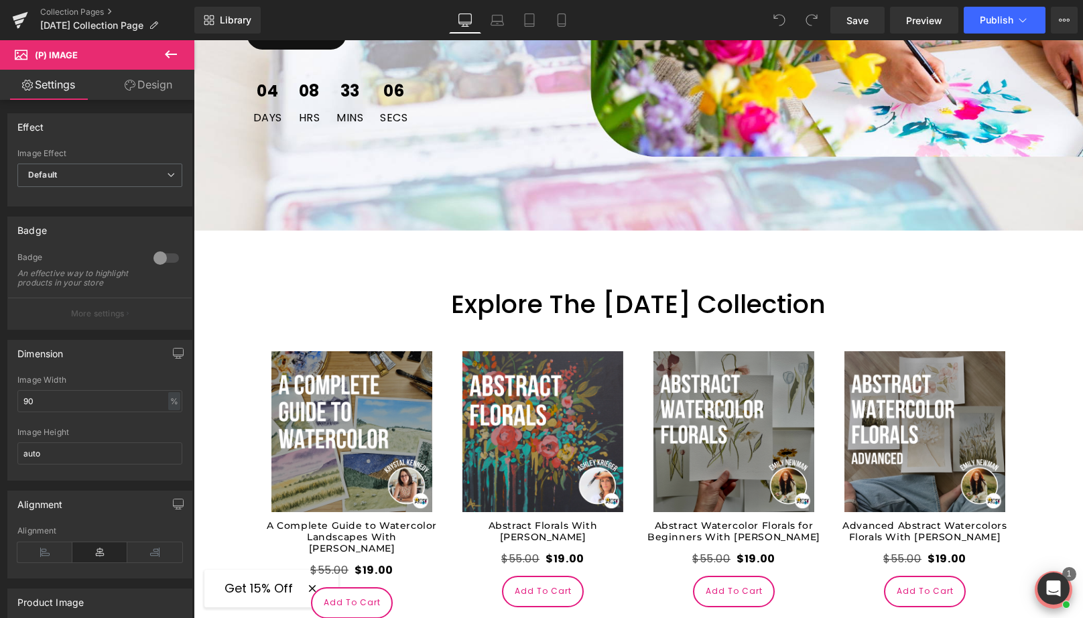
click at [167, 57] on icon at bounding box center [171, 54] width 16 height 16
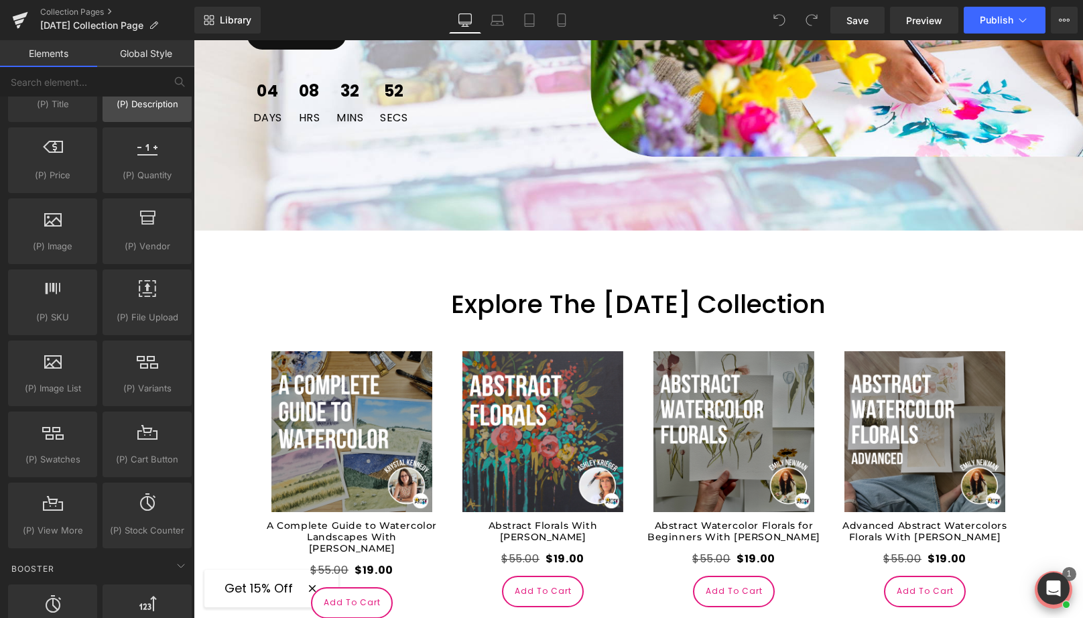
scroll to position [1434, 0]
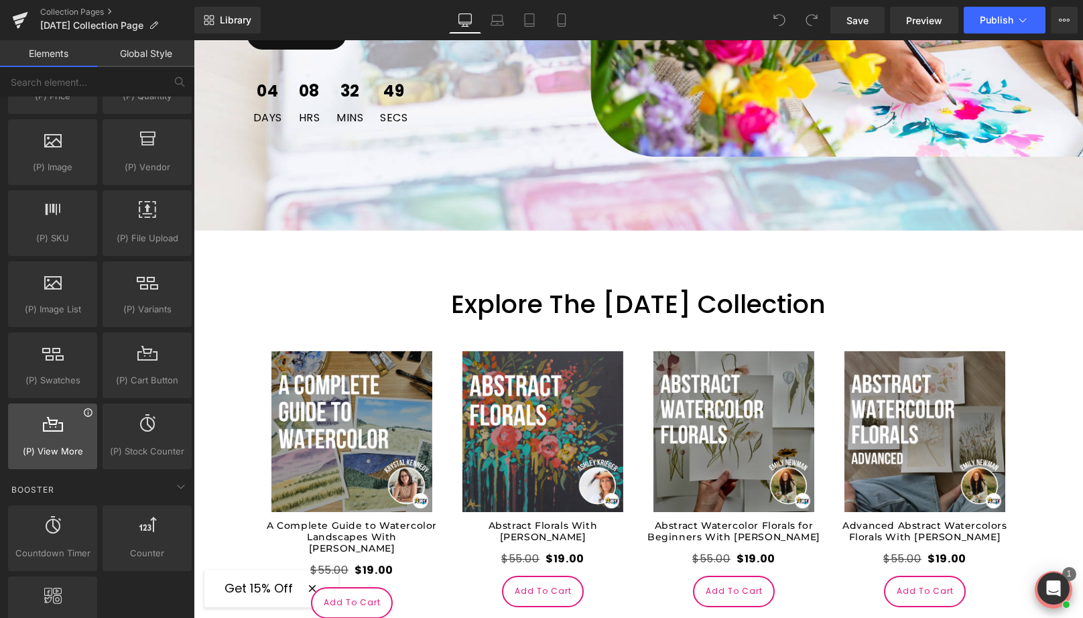
click at [86, 413] on icon at bounding box center [88, 412] width 10 height 10
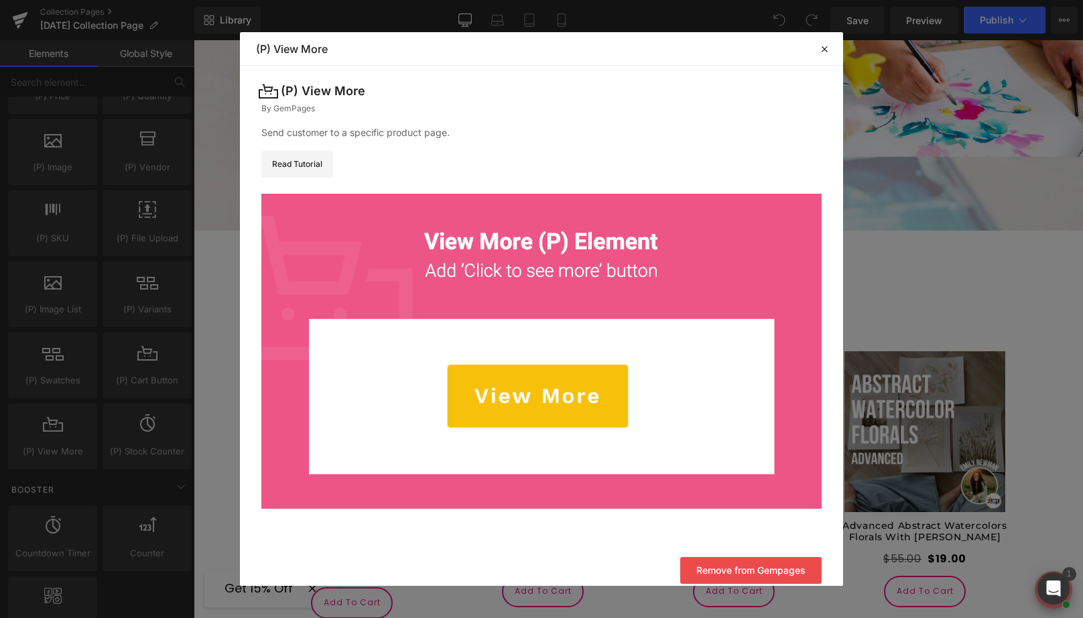
click at [824, 57] on header "Library Elements Blocks Templates Saved Library (P) View More" at bounding box center [541, 48] width 603 height 33
click at [823, 49] on icon at bounding box center [824, 49] width 12 height 12
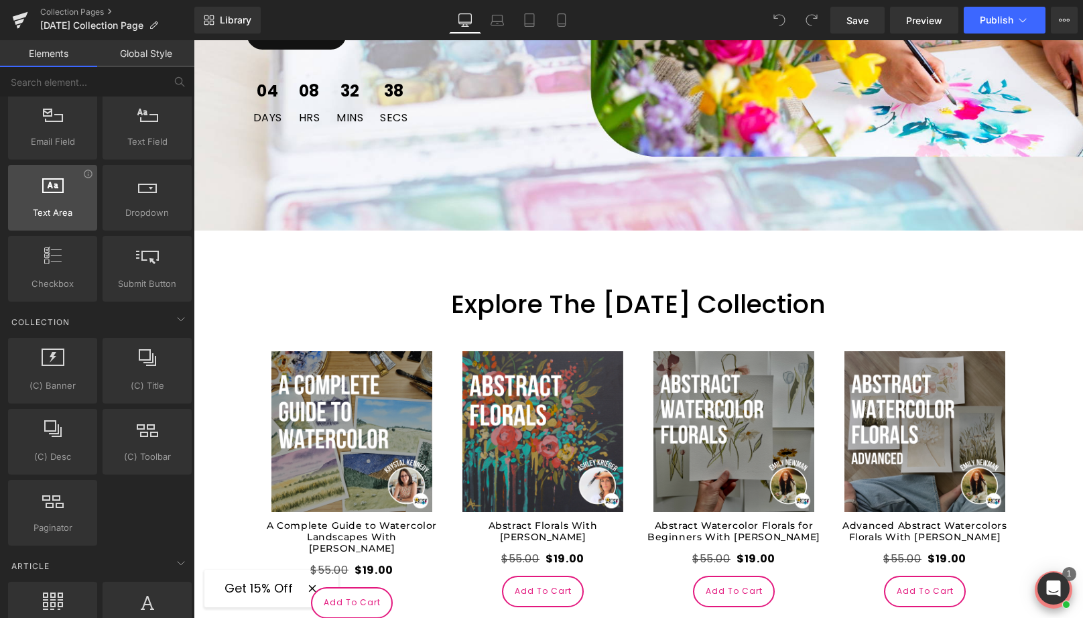
scroll to position [2090, 0]
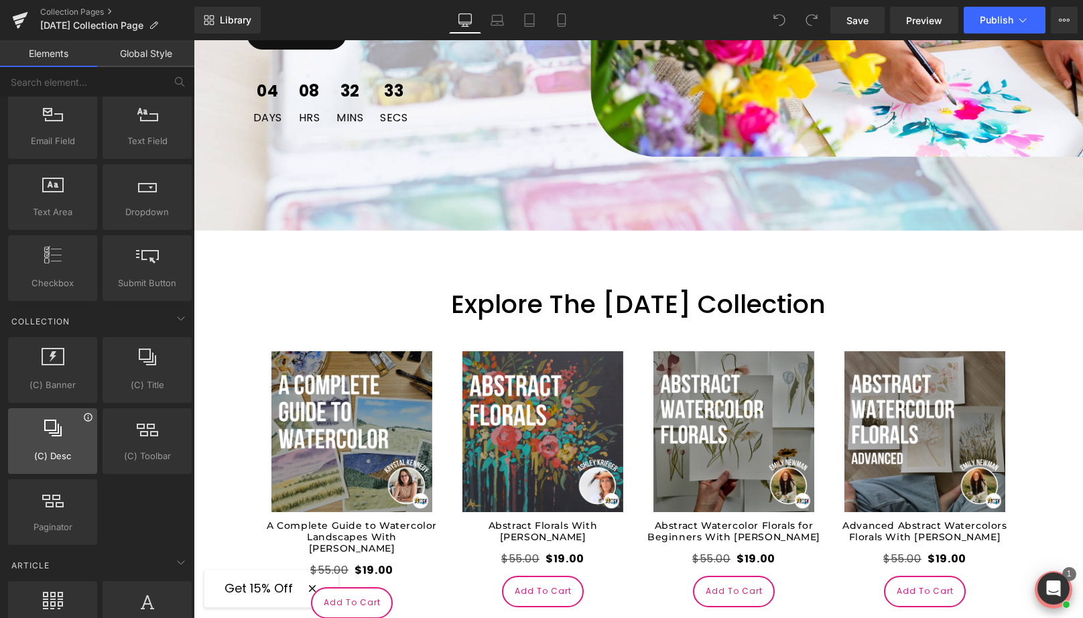
click at [88, 418] on icon at bounding box center [88, 417] width 10 height 10
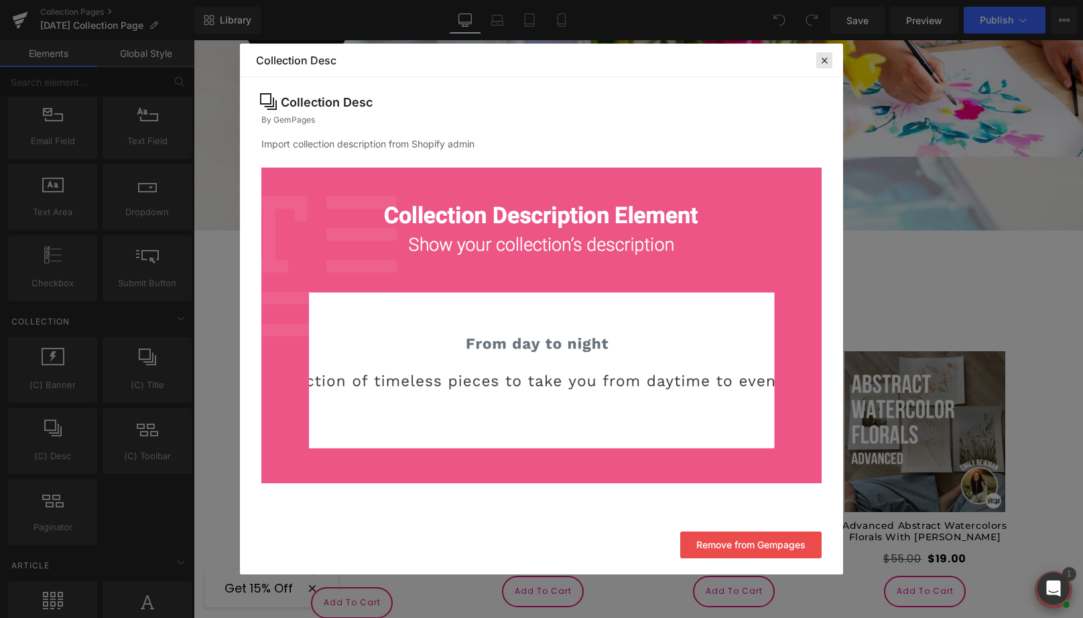
click at [0, 0] on icon at bounding box center [0, 0] width 0 height 0
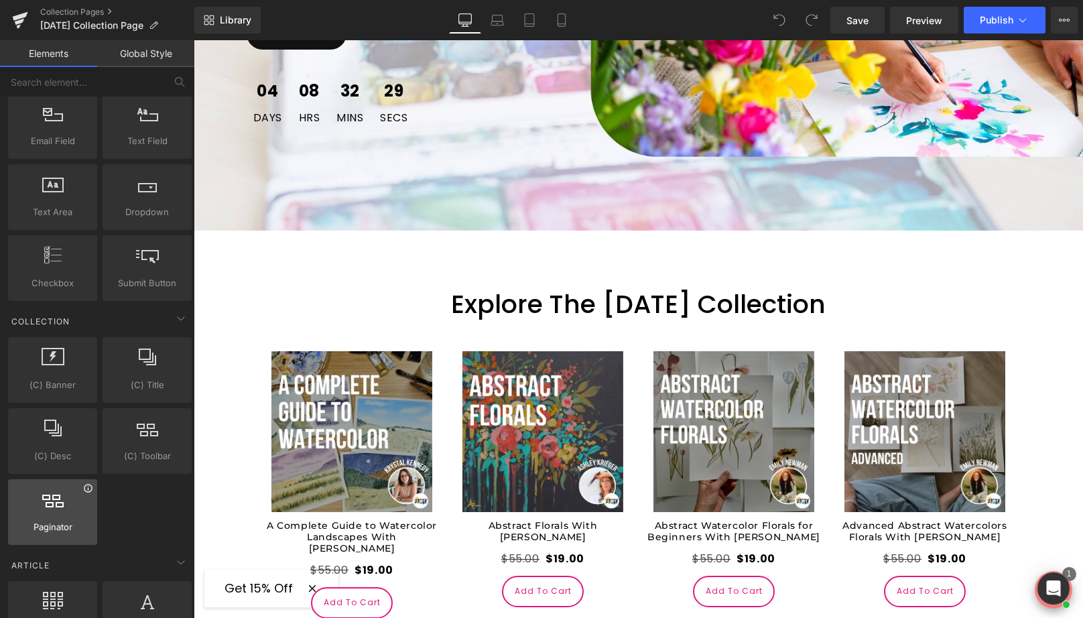
click at [91, 490] on icon at bounding box center [88, 488] width 10 height 10
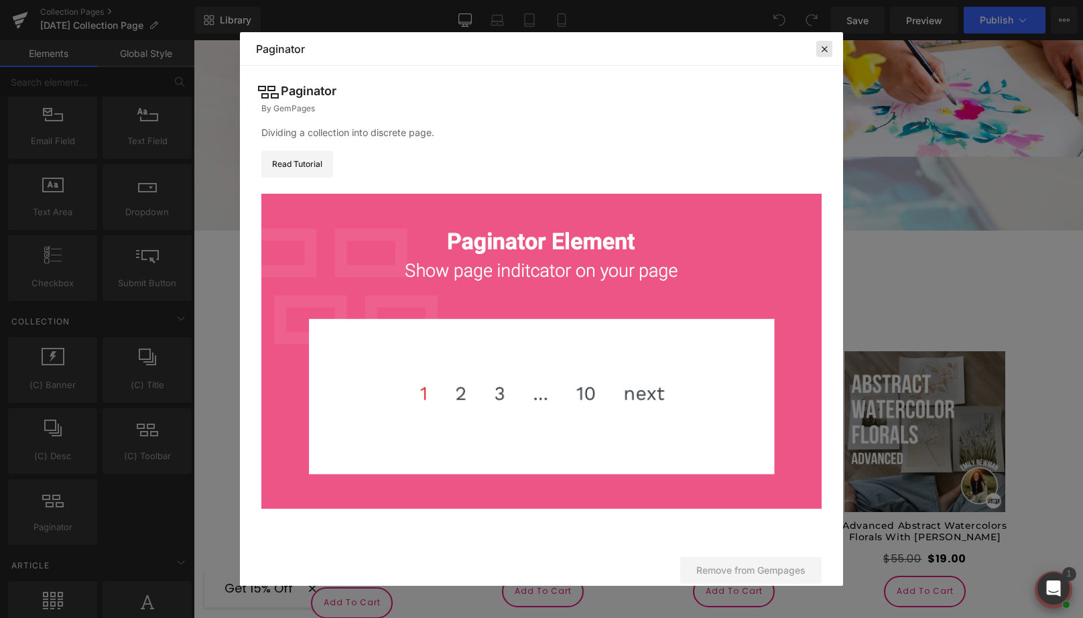
click at [0, 0] on icon at bounding box center [0, 0] width 0 height 0
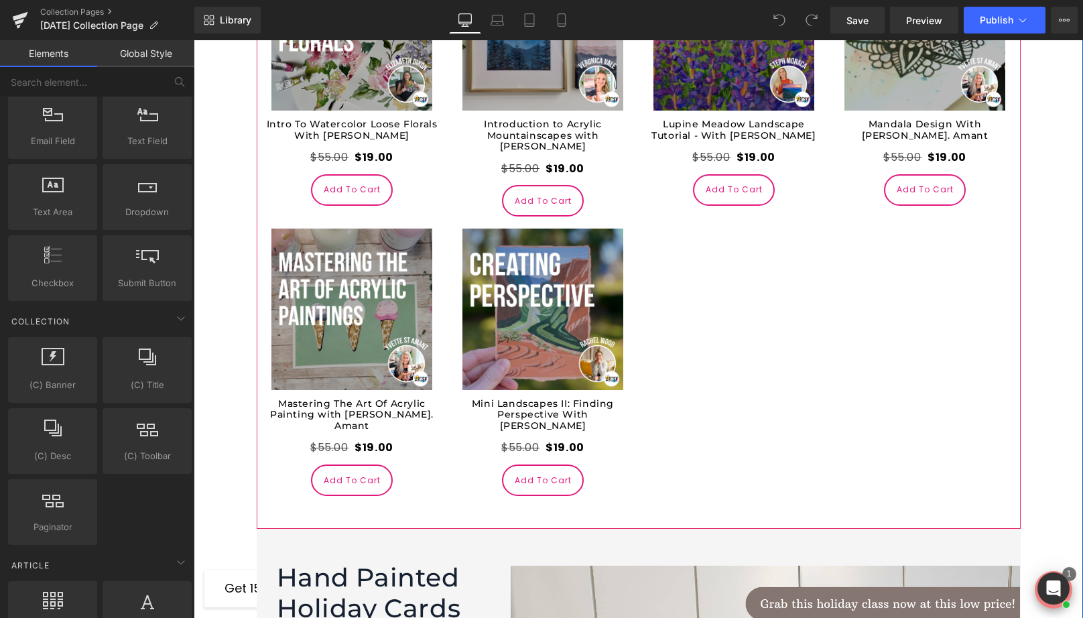
scroll to position [2660, 0]
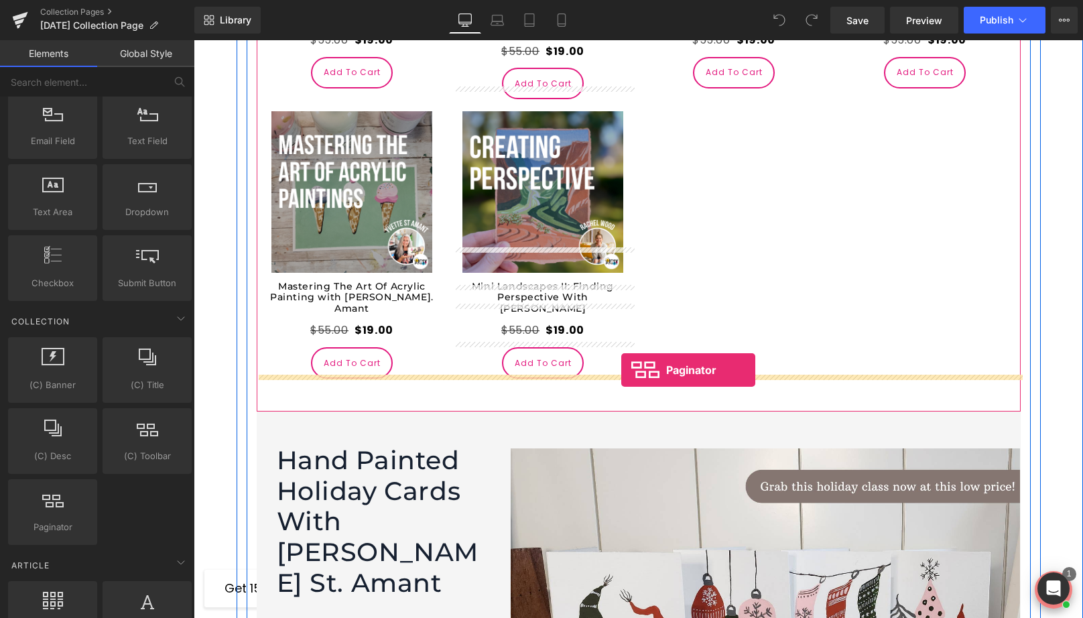
drag, startPoint x: 279, startPoint y: 556, endPoint x: 621, endPoint y: 370, distance: 389.7
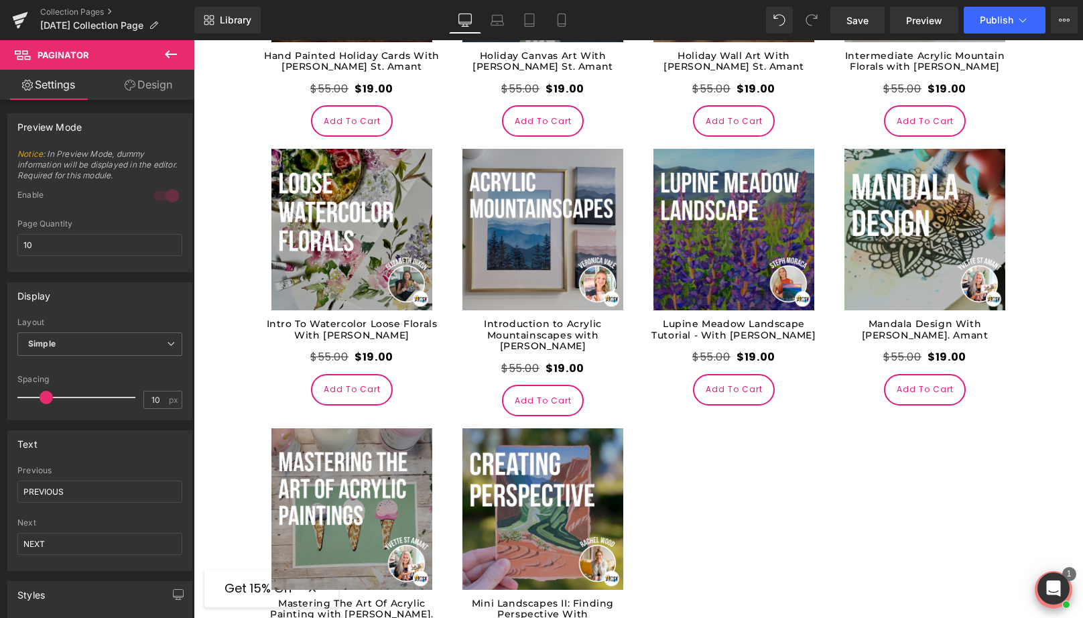
scroll to position [2591, 0]
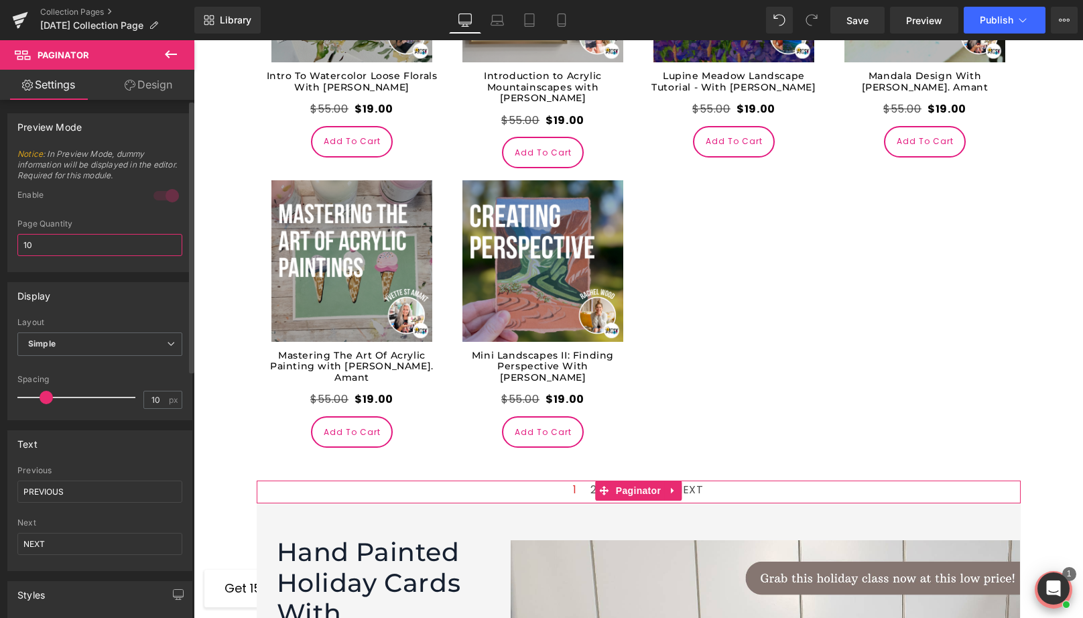
drag, startPoint x: 54, startPoint y: 235, endPoint x: 25, endPoint y: 235, distance: 29.5
click at [25, 235] on input "10" at bounding box center [99, 245] width 165 height 22
drag, startPoint x: 54, startPoint y: 247, endPoint x: -20, endPoint y: 240, distance: 74.0
click at [0, 240] on html "Paginator You are previewing how the will restyle your page. You can not edit E…" at bounding box center [541, 309] width 1083 height 618
type input "16"
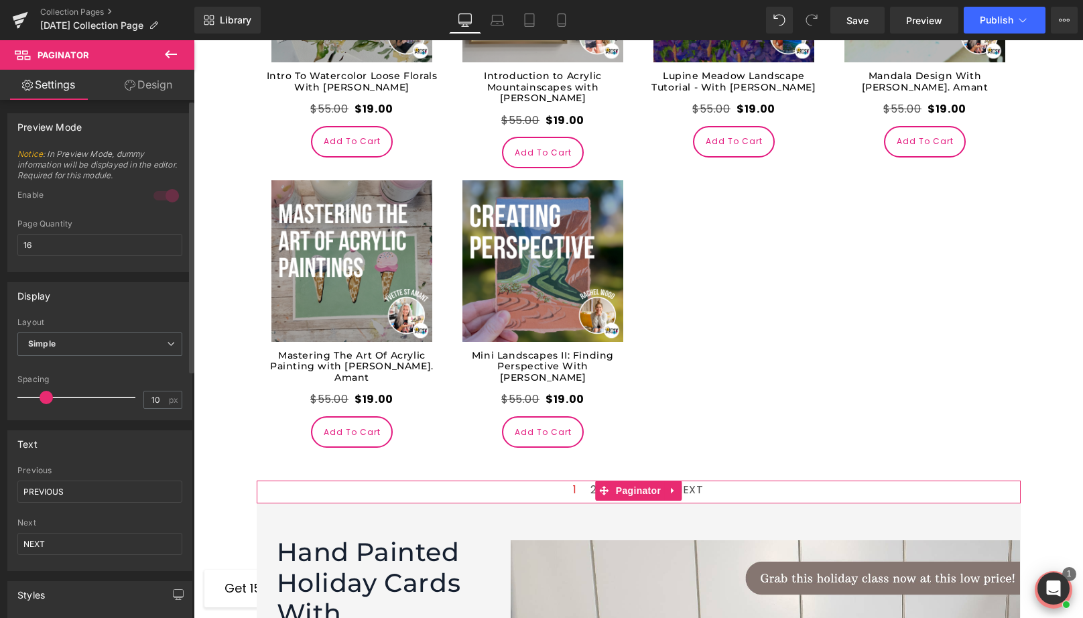
click at [135, 287] on div "Display" at bounding box center [100, 295] width 184 height 25
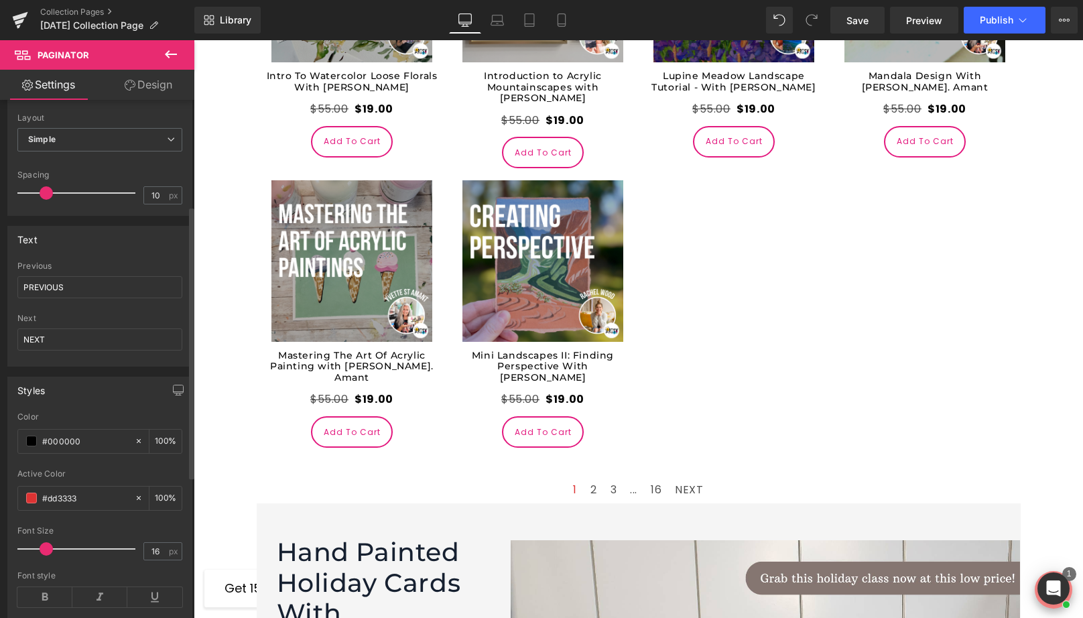
scroll to position [253, 0]
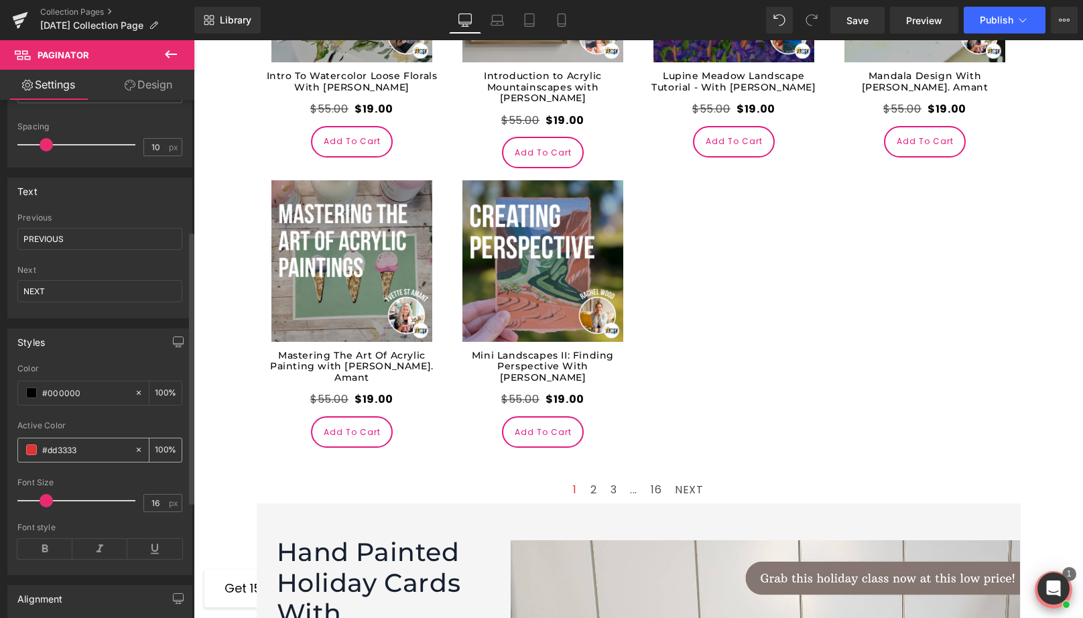
click at [30, 450] on span at bounding box center [31, 449] width 11 height 11
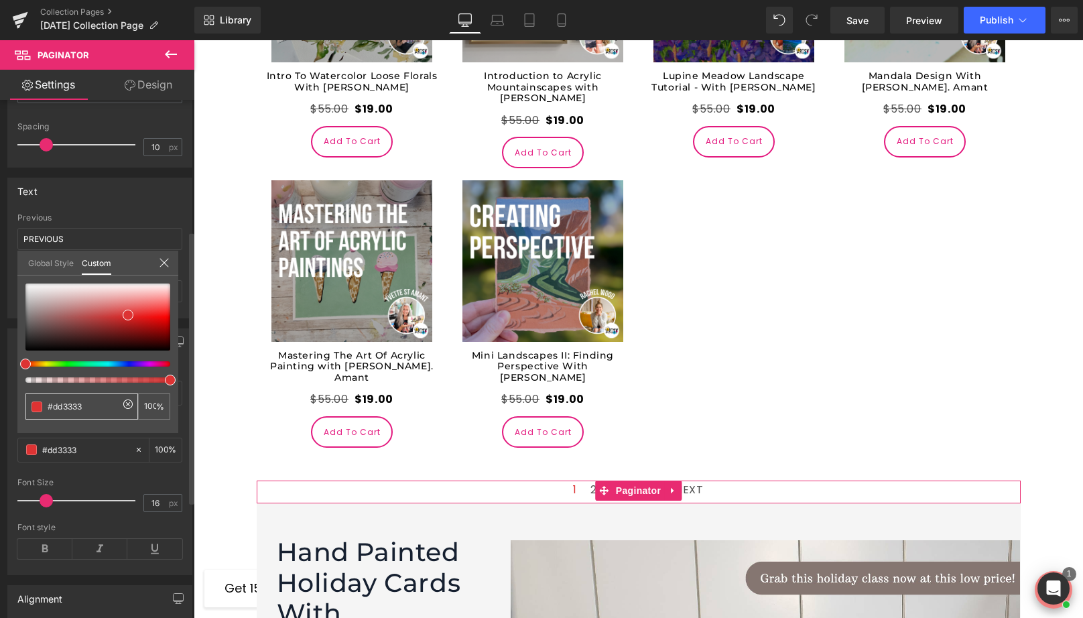
drag, startPoint x: 85, startPoint y: 410, endPoint x: 27, endPoint y: 410, distance: 57.6
click at [27, 410] on div "#dd3333" at bounding box center [81, 406] width 113 height 26
paste input "e3187e"
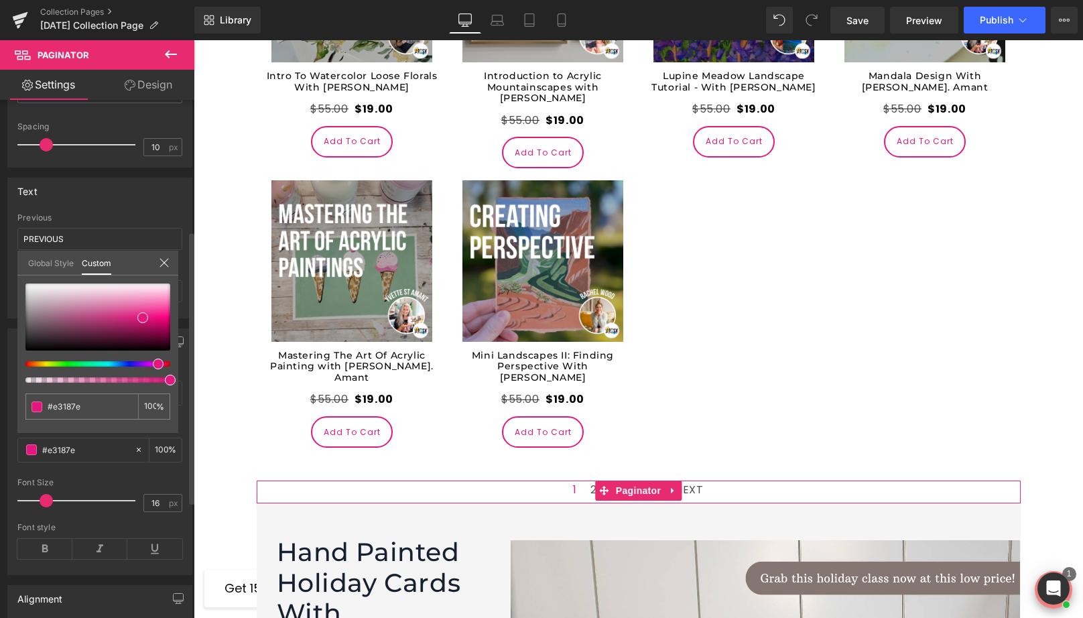
type input "#e3187e"
click at [169, 262] on div "Global Style Custom" at bounding box center [97, 263] width 161 height 25
click at [164, 265] on icon at bounding box center [164, 262] width 11 height 11
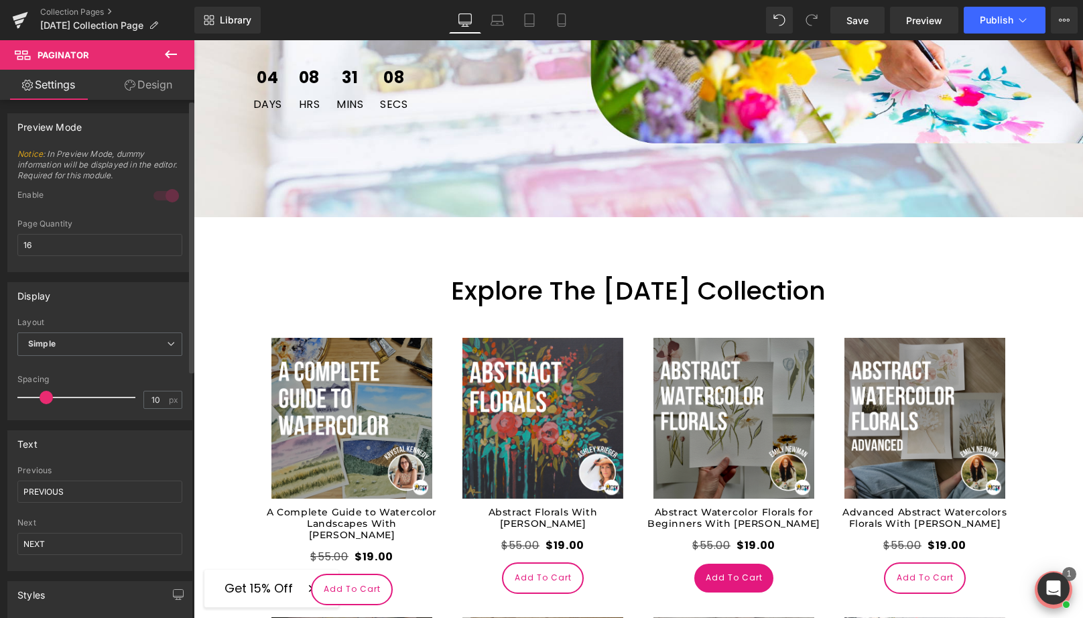
scroll to position [499, 0]
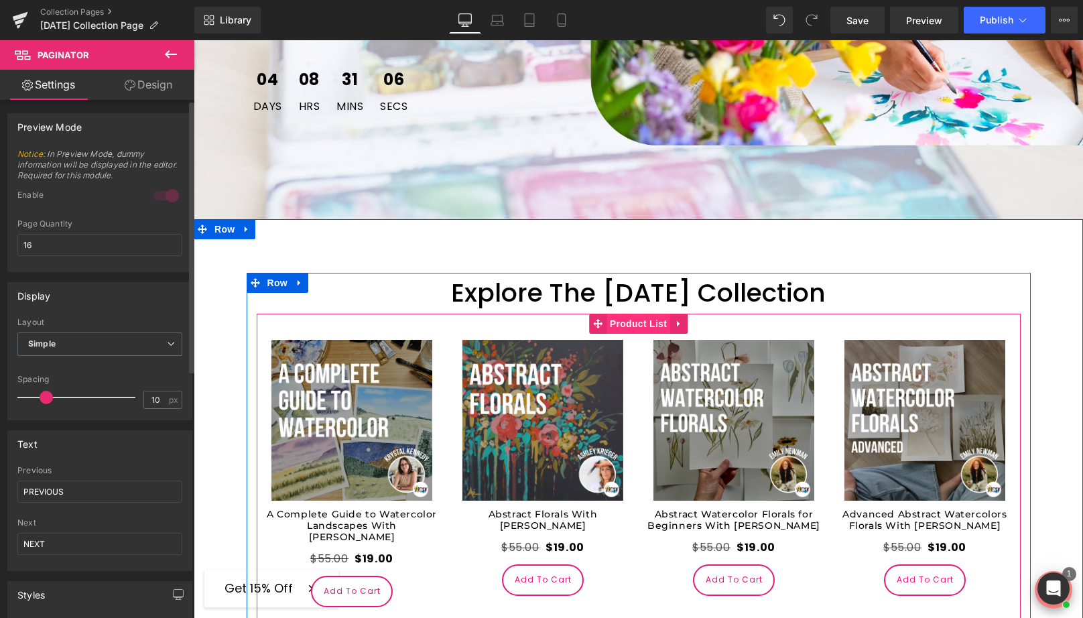
click at [626, 321] on span "Product List" at bounding box center [638, 324] width 64 height 20
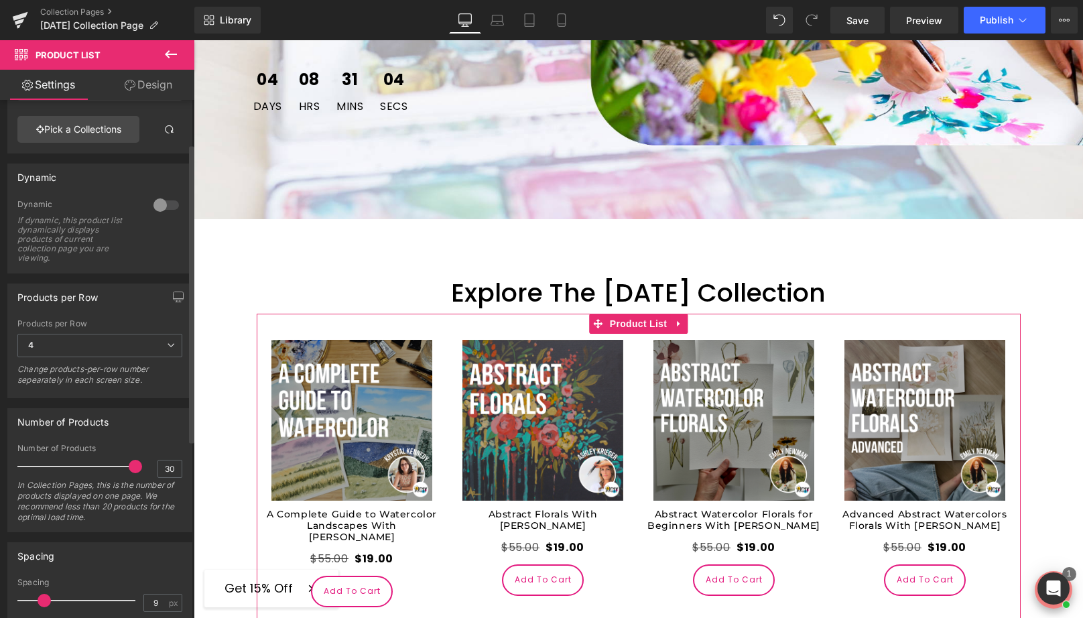
scroll to position [80, 0]
click at [168, 466] on input "30" at bounding box center [169, 464] width 23 height 17
type input "3"
type input "16"
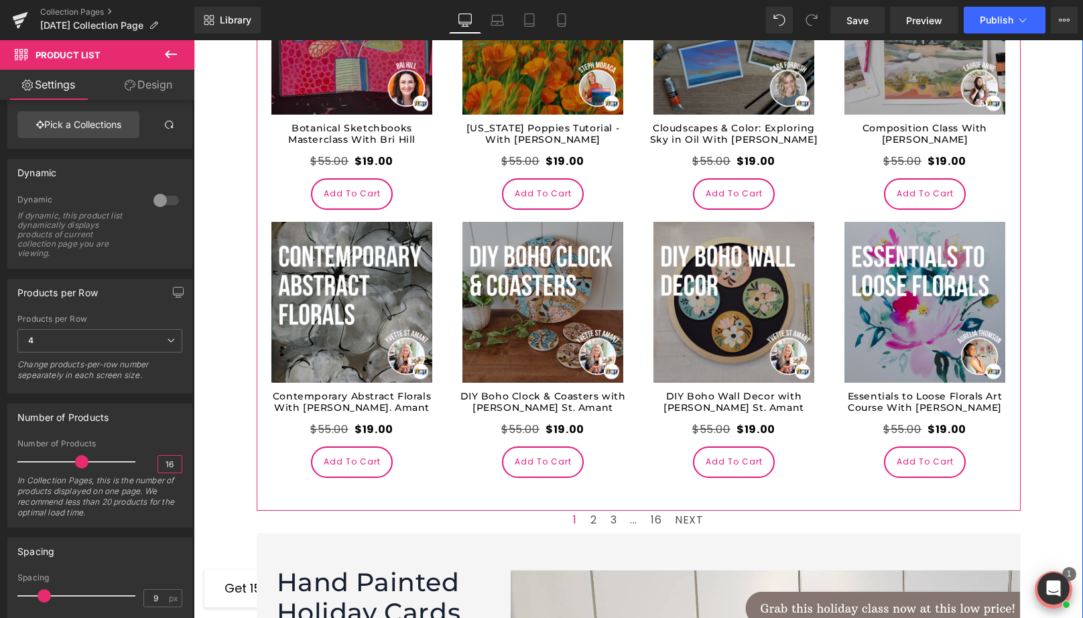
scroll to position [1548, 0]
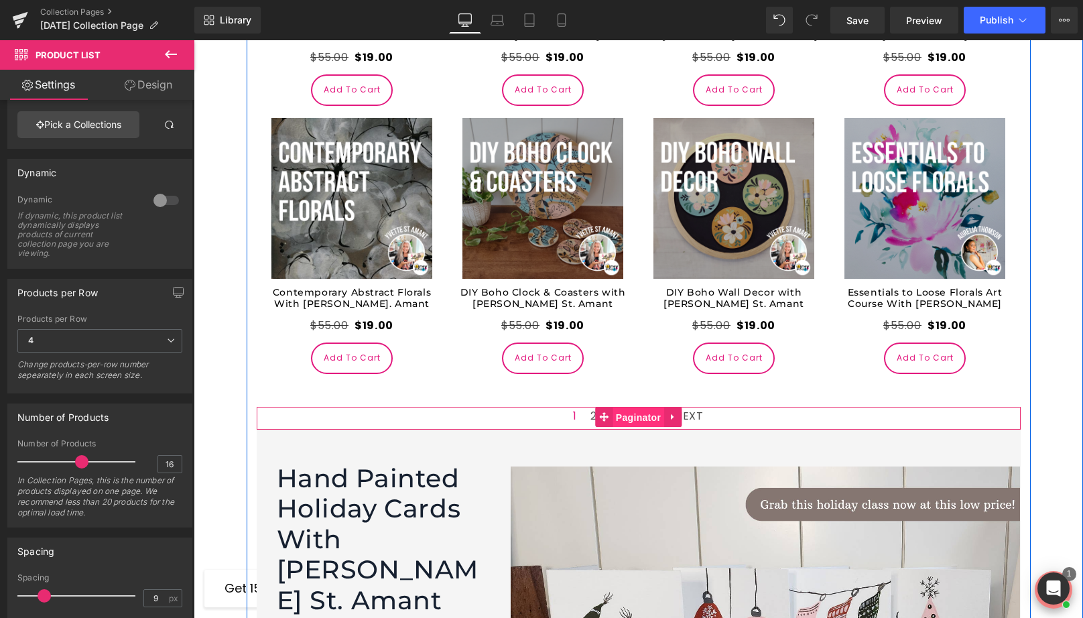
click at [636, 407] on span "Paginator" at bounding box center [638, 417] width 52 height 20
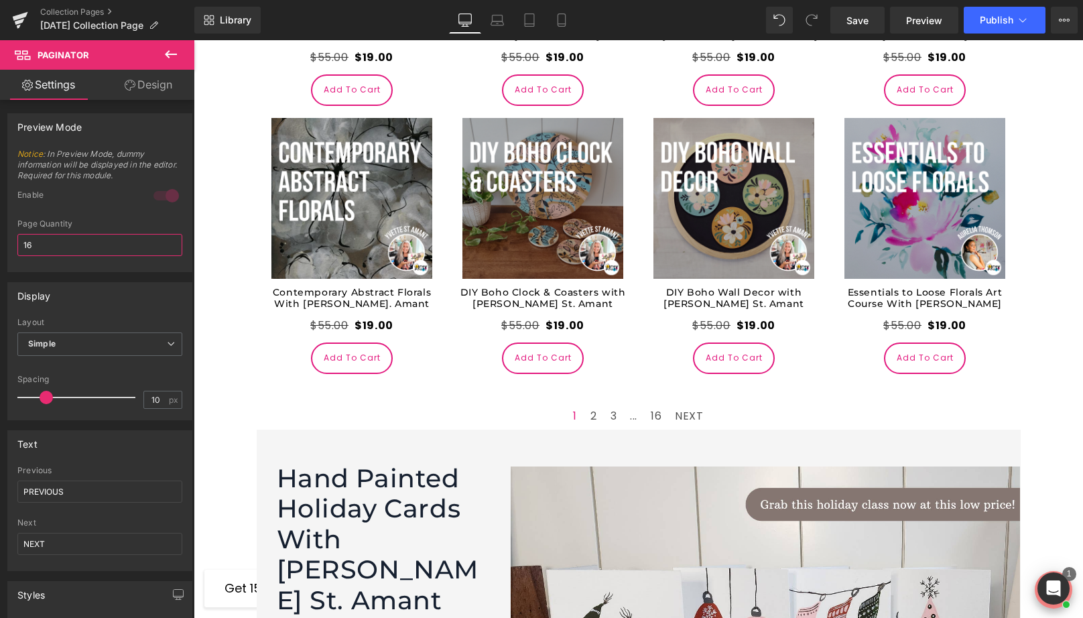
drag, startPoint x: 80, startPoint y: 251, endPoint x: -25, endPoint y: 251, distance: 104.5
click at [0, 251] on html "Paginator You are previewing how the will restyle your page. You can not edit E…" at bounding box center [541, 309] width 1083 height 618
type input "1"
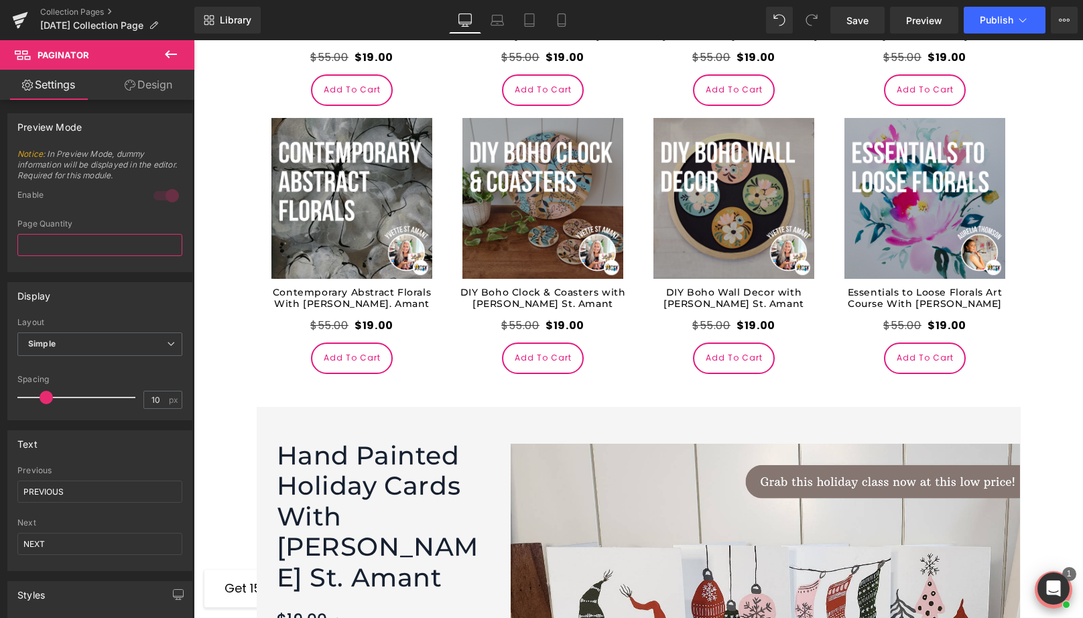
type input "4"
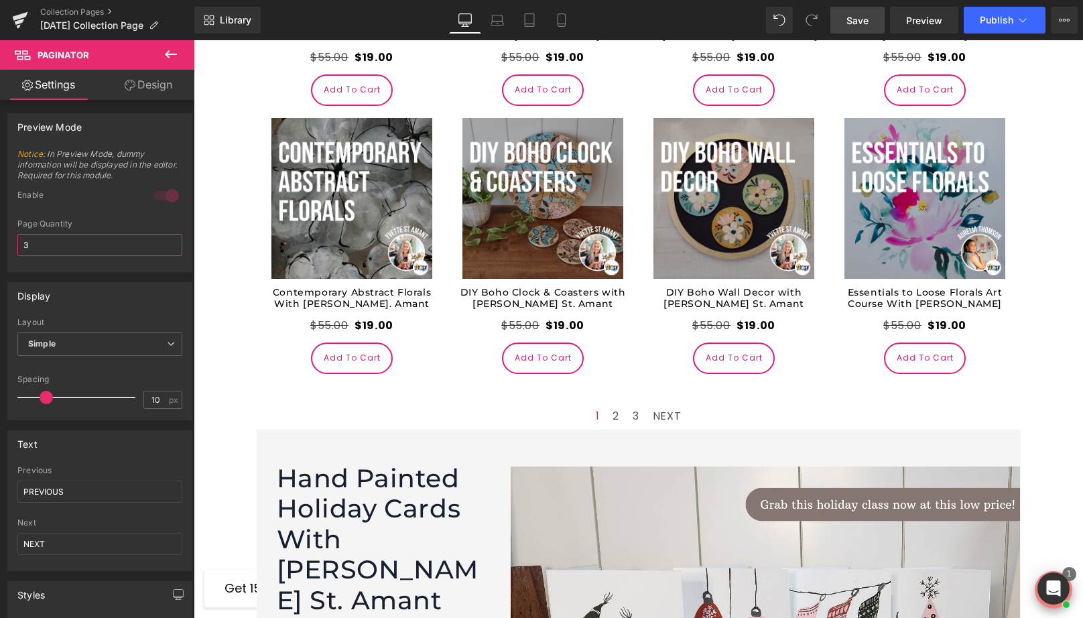
type input "3"
click at [850, 23] on span "Save" at bounding box center [857, 20] width 22 height 14
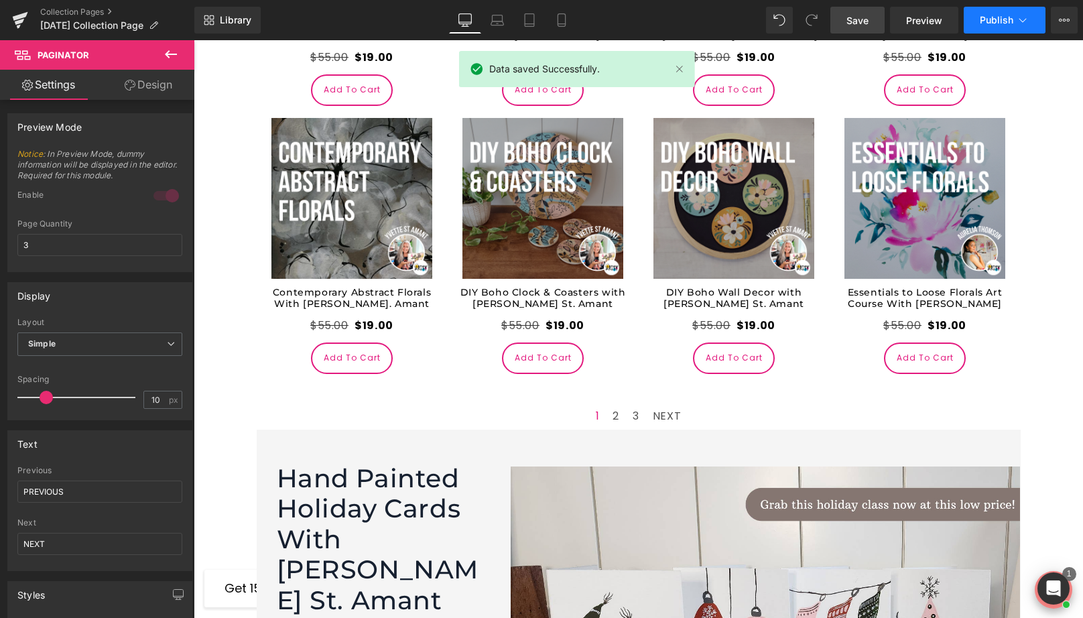
click at [997, 23] on span "Publish" at bounding box center [995, 20] width 33 height 11
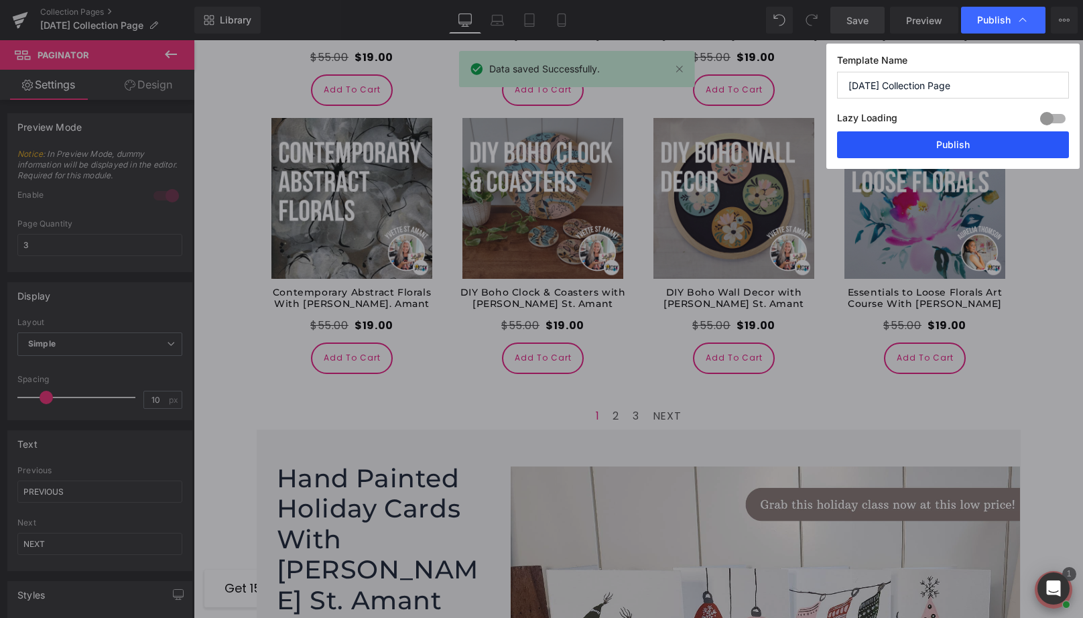
click at [923, 137] on button "Publish" at bounding box center [953, 144] width 232 height 27
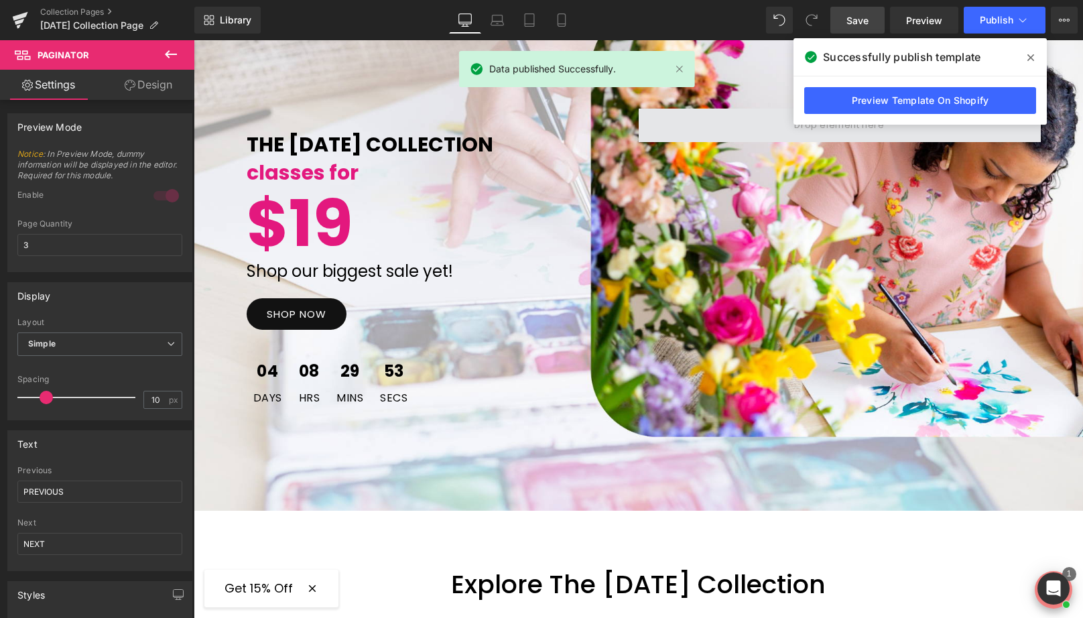
scroll to position [200, 0]
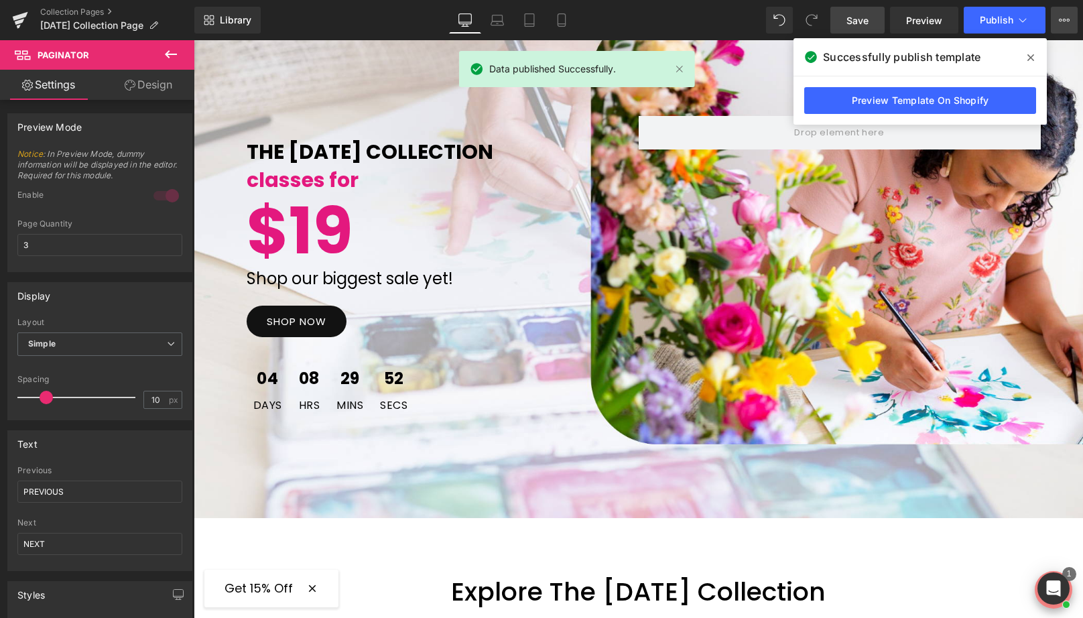
click at [1059, 12] on button "View Live Page View with current Template Save Template to Library Schedule Pub…" at bounding box center [1064, 20] width 27 height 27
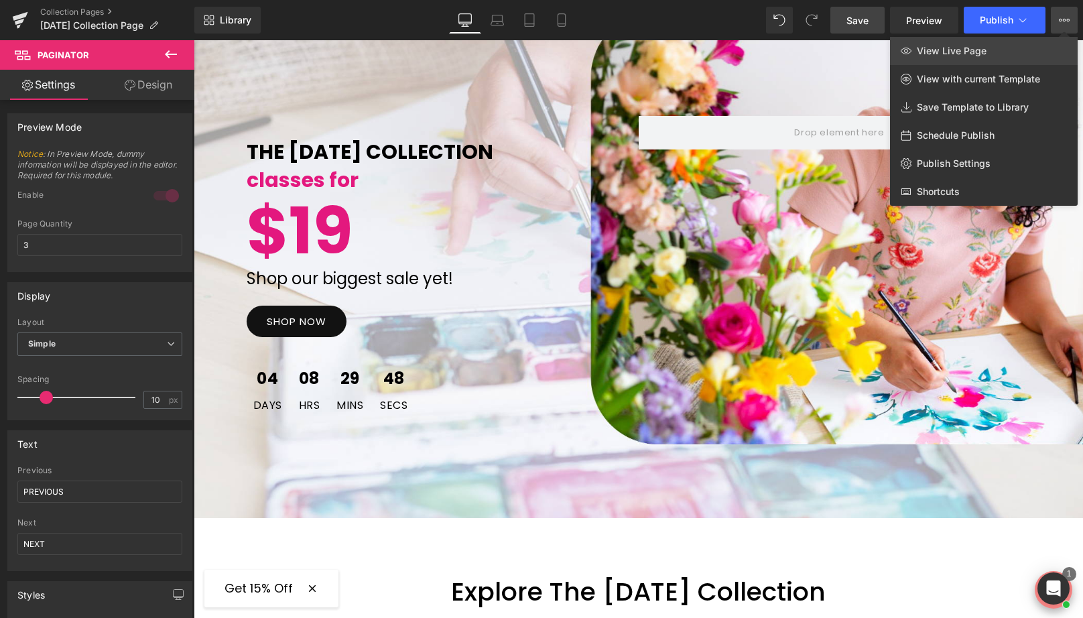
click at [968, 52] on span "View Live Page" at bounding box center [952, 51] width 70 height 12
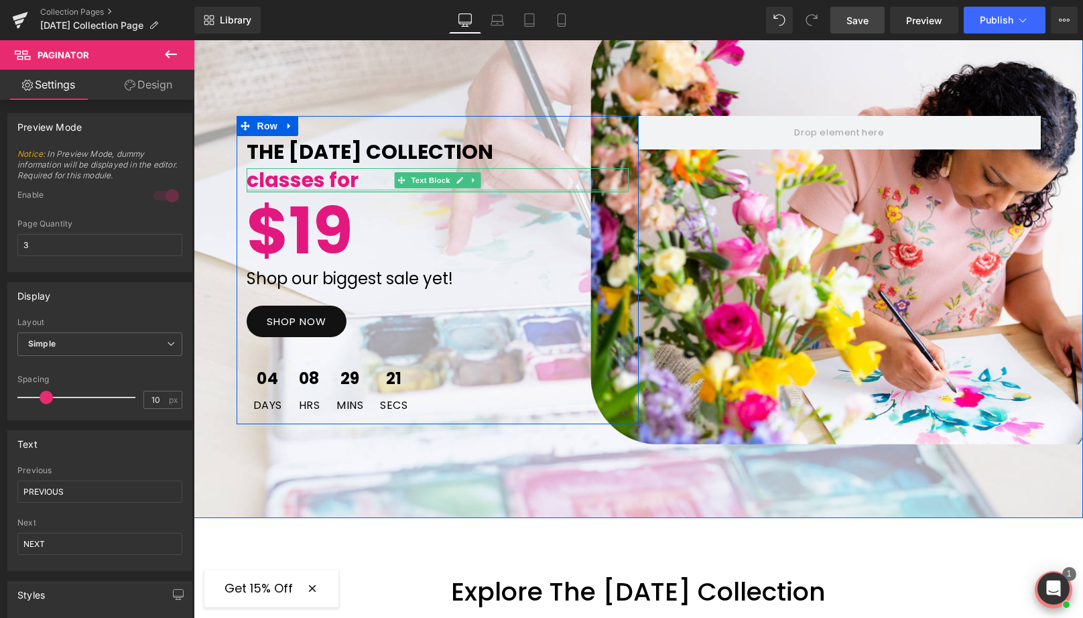
click at [529, 208] on p "$19" at bounding box center [438, 230] width 382 height 77
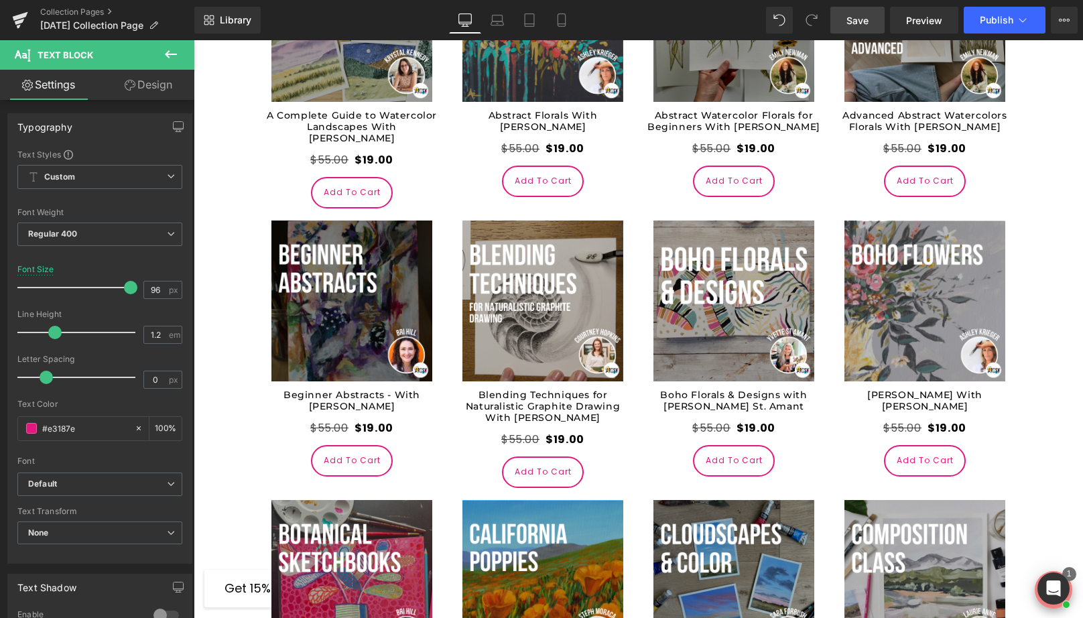
scroll to position [1383, 0]
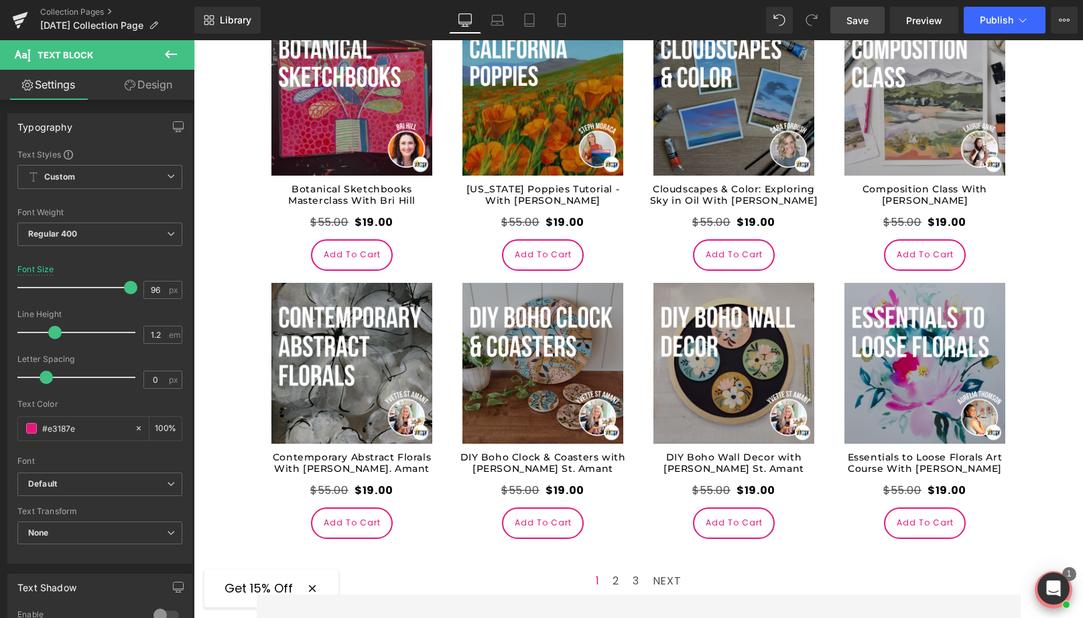
click at [864, 15] on span "Save" at bounding box center [857, 20] width 22 height 14
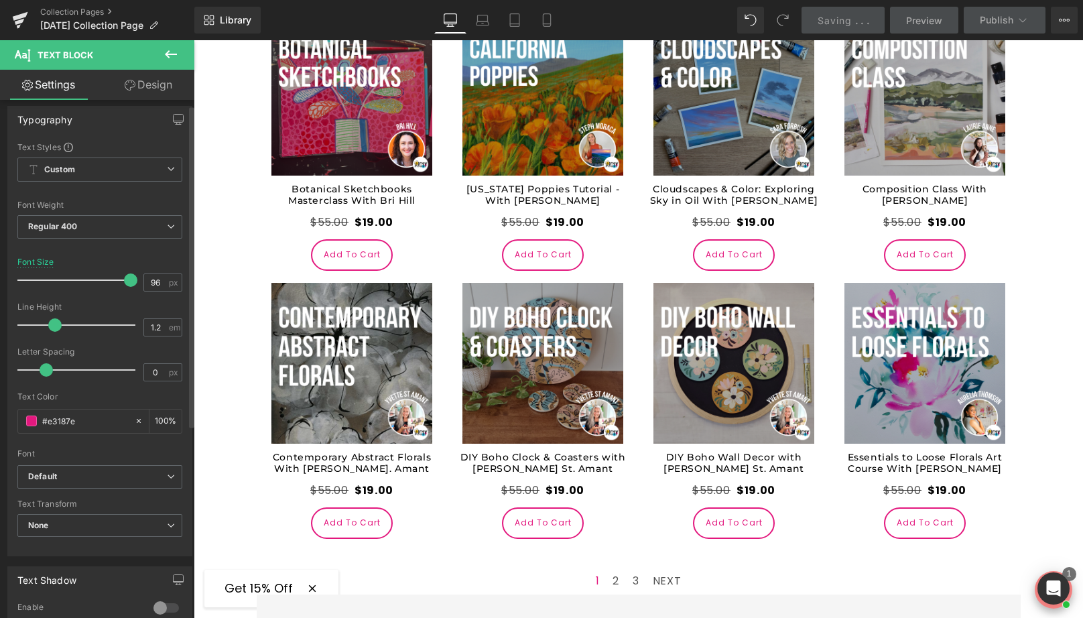
scroll to position [9, 0]
click at [144, 79] on link "Design" at bounding box center [148, 85] width 97 height 30
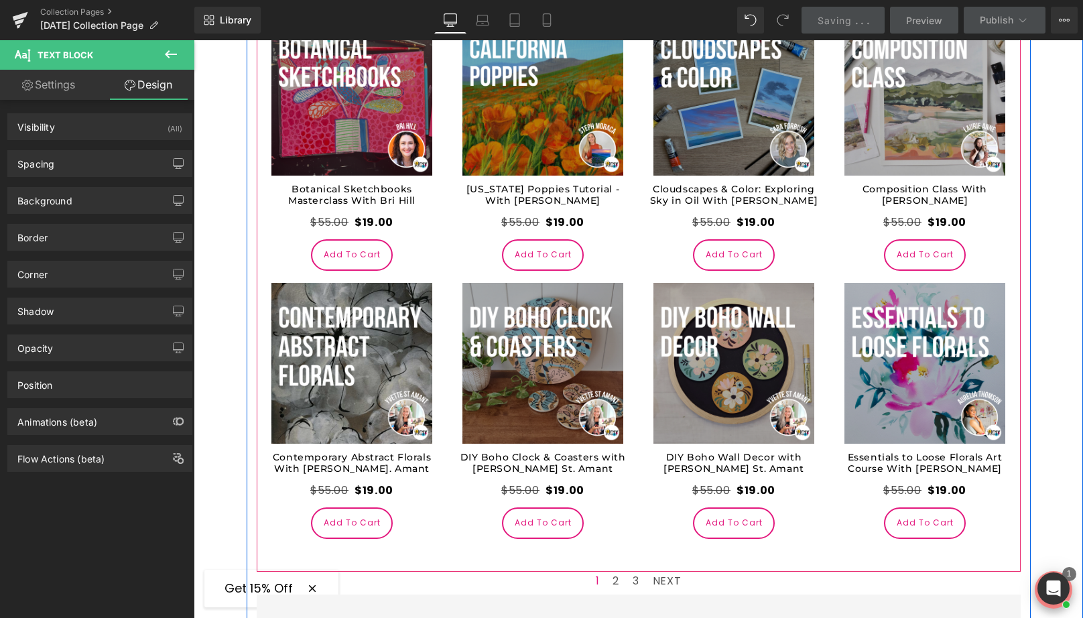
click at [537, 568] on div at bounding box center [639, 569] width 764 height 3
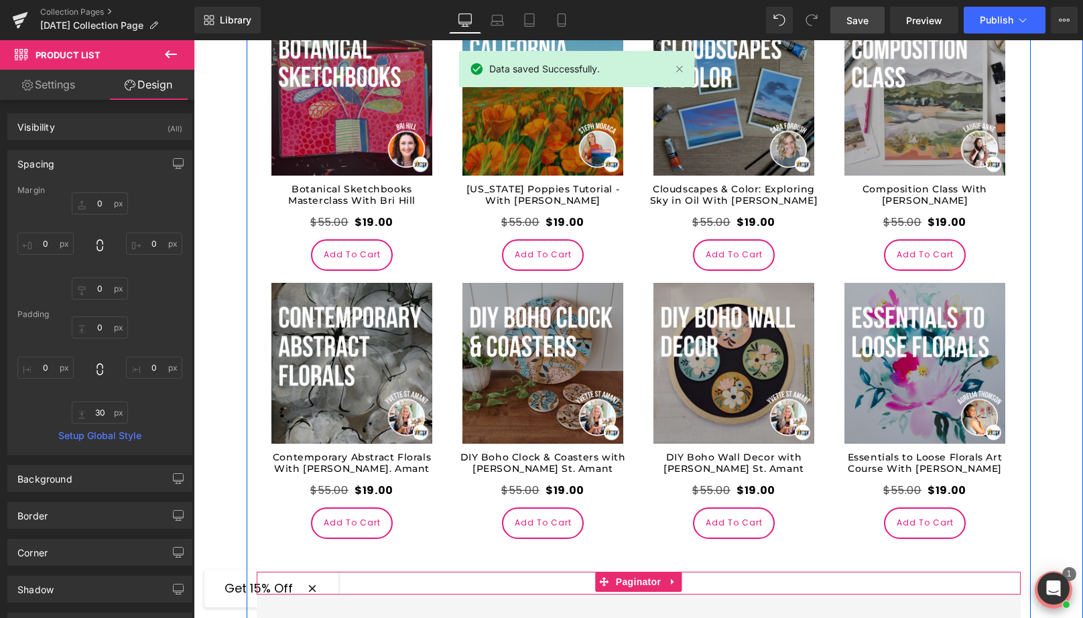
click at [688, 571] on div "1 2 3 NEXT" at bounding box center [639, 582] width 764 height 23
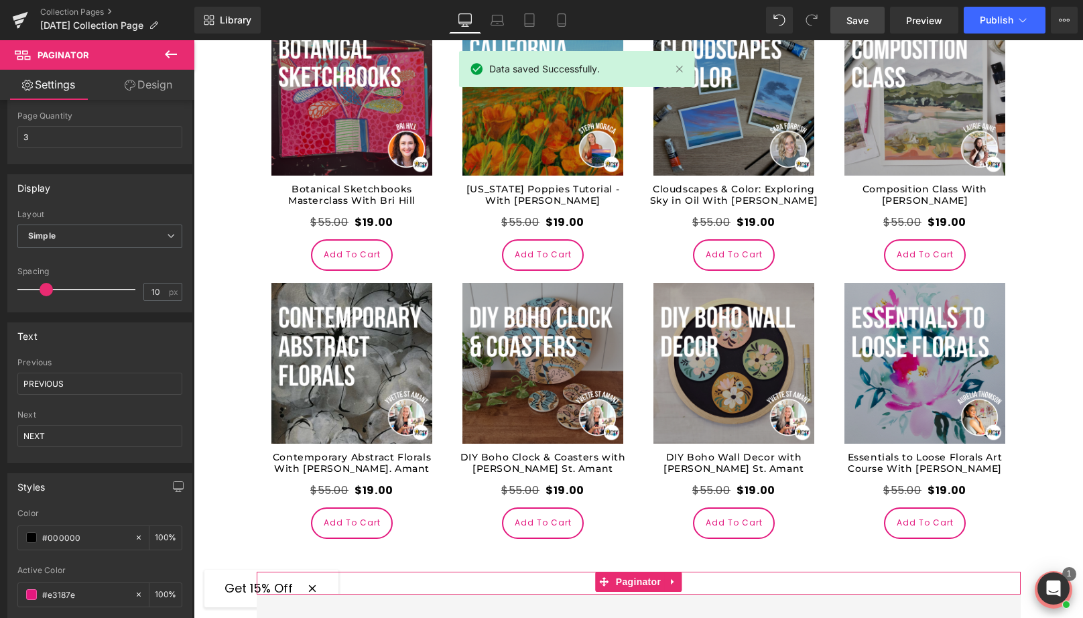
scroll to position [111, 0]
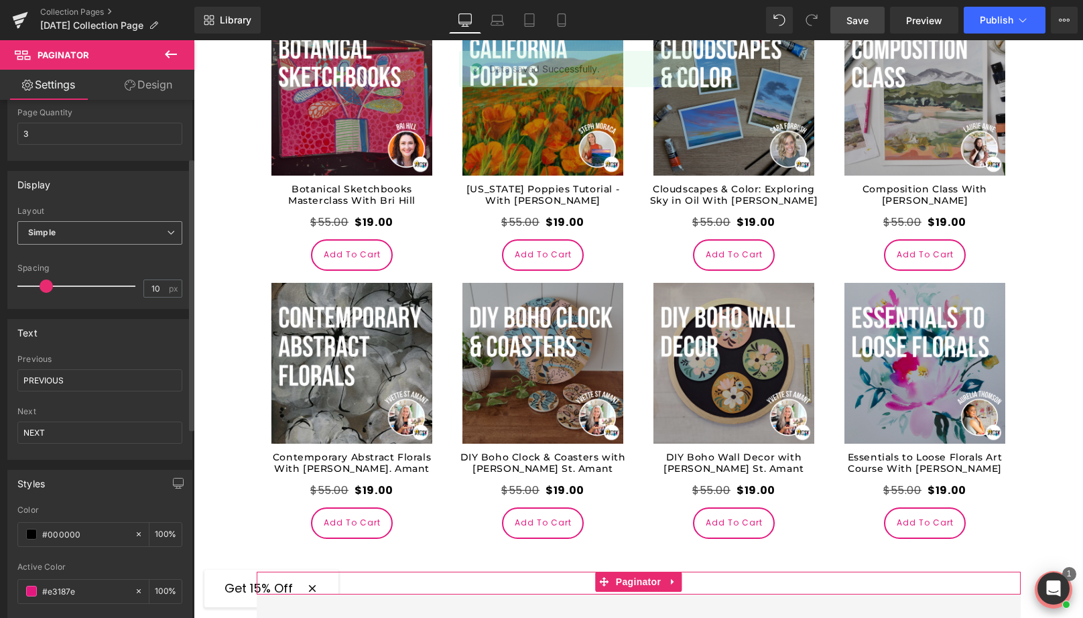
click at [97, 232] on span "Simple" at bounding box center [99, 232] width 165 height 23
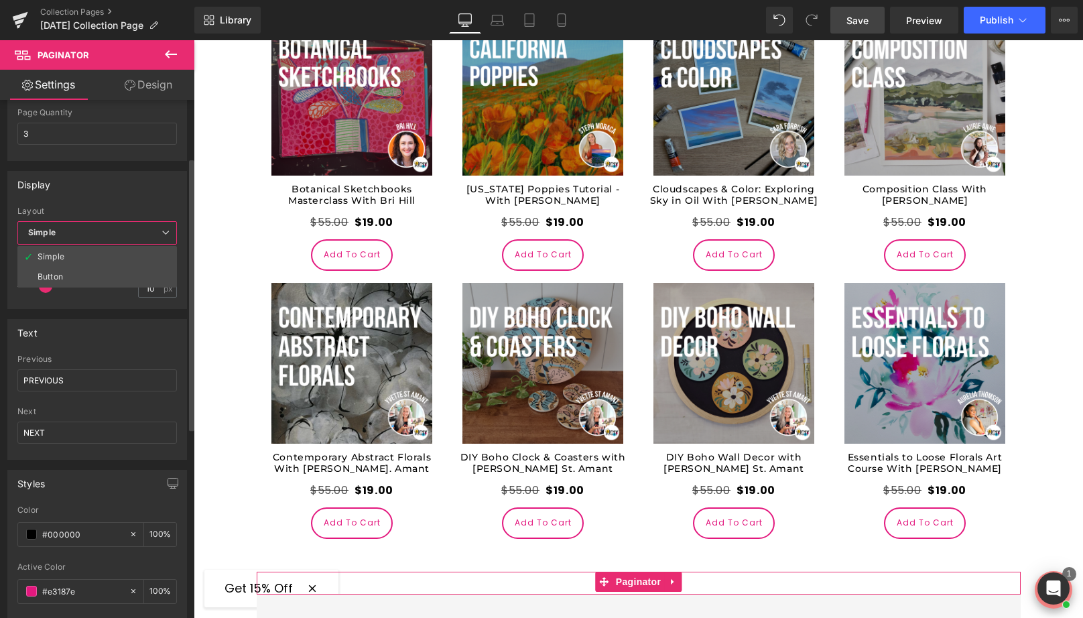
click at [97, 232] on span "Simple" at bounding box center [96, 232] width 159 height 23
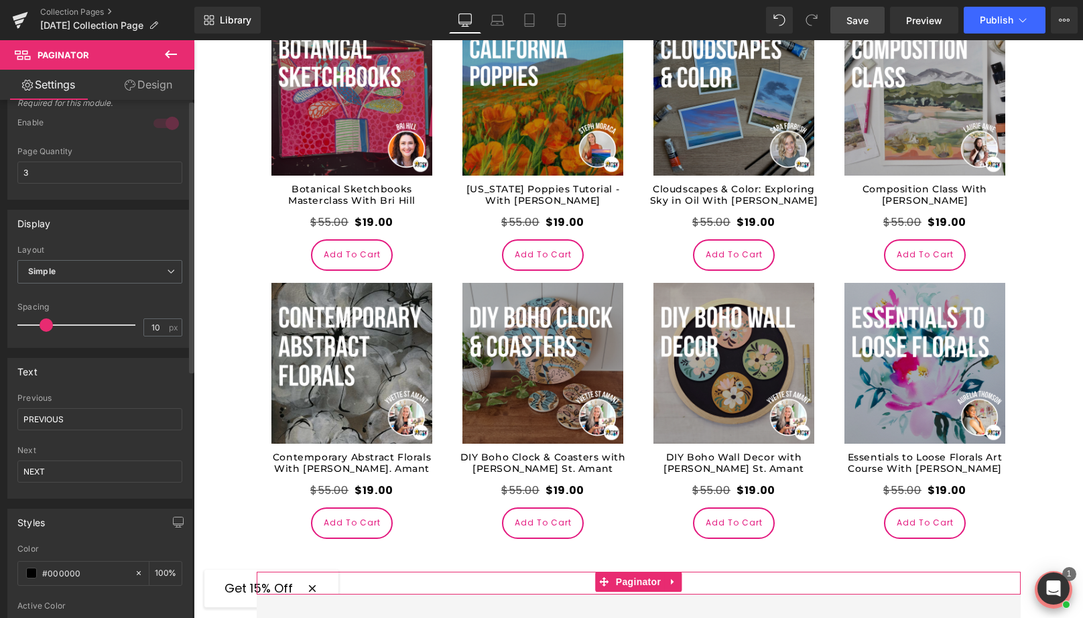
scroll to position [0, 0]
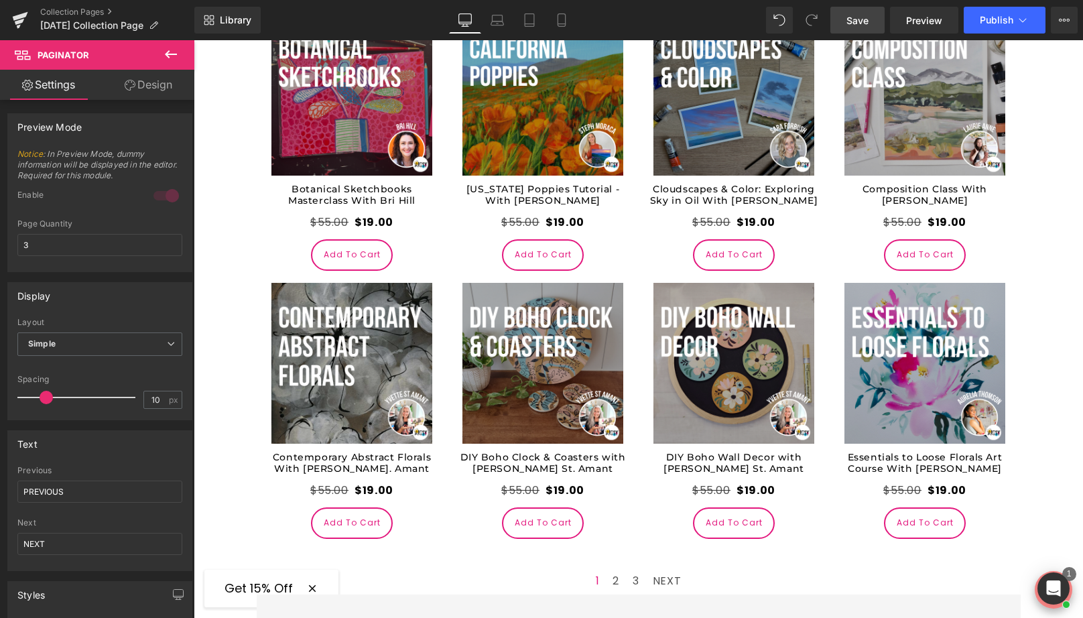
click at [866, 33] on link "Save" at bounding box center [857, 20] width 54 height 27
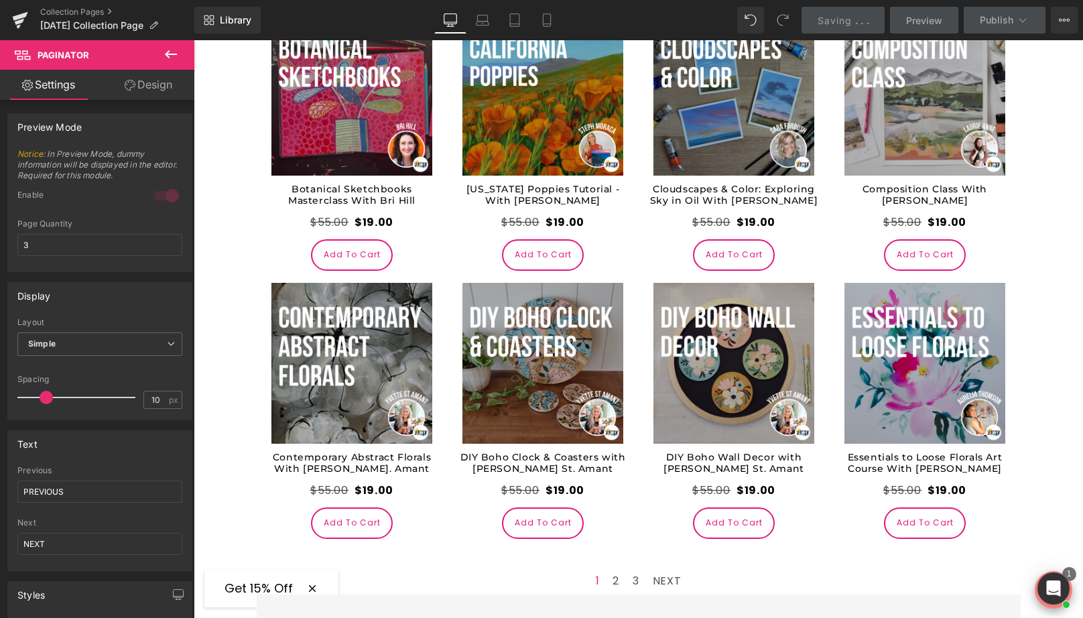
scroll to position [137, 0]
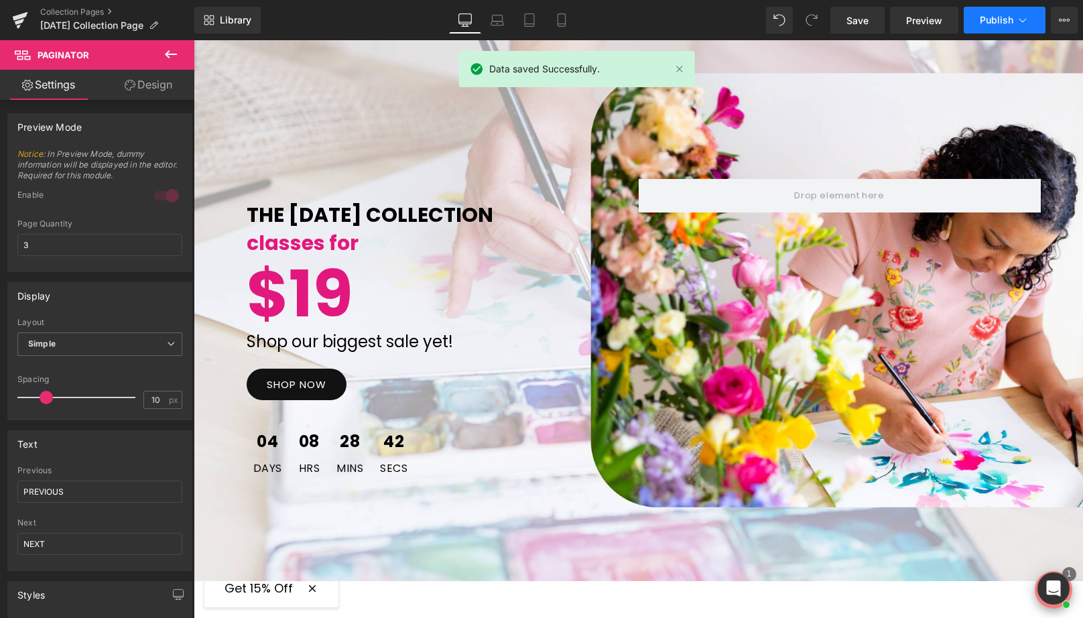
click at [987, 21] on span "Publish" at bounding box center [995, 20] width 33 height 11
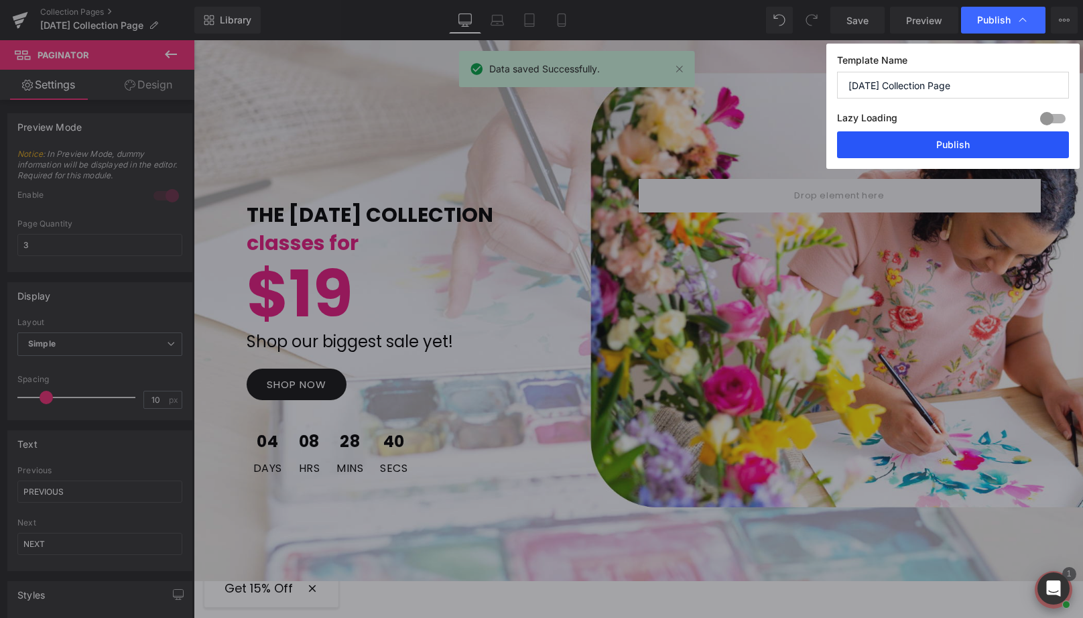
click at [0, 0] on button "Publish" at bounding box center [0, 0] width 0 height 0
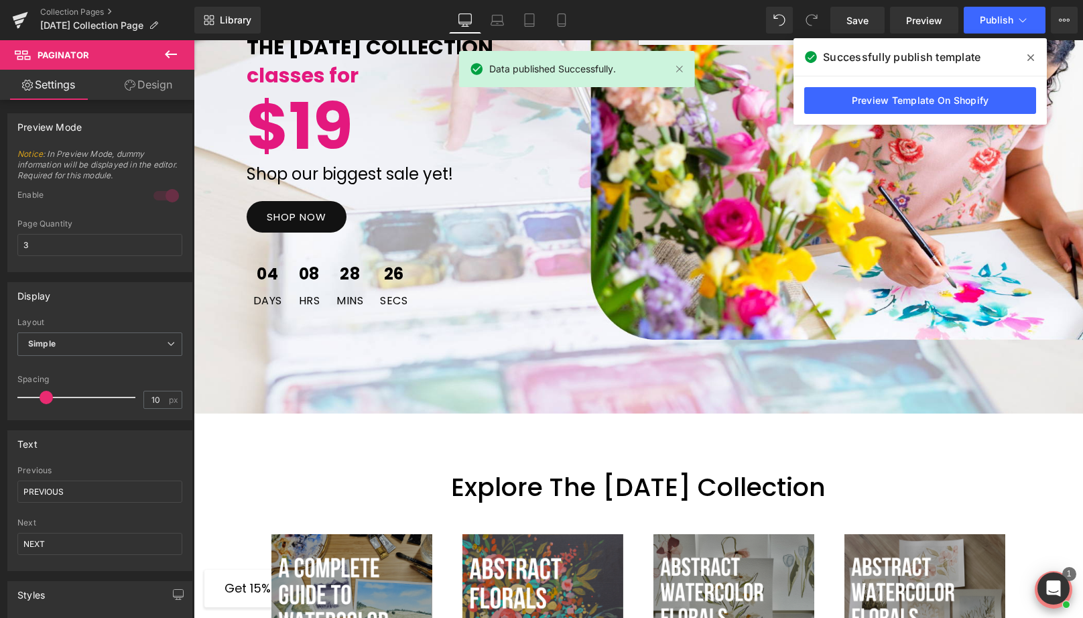
scroll to position [0, 0]
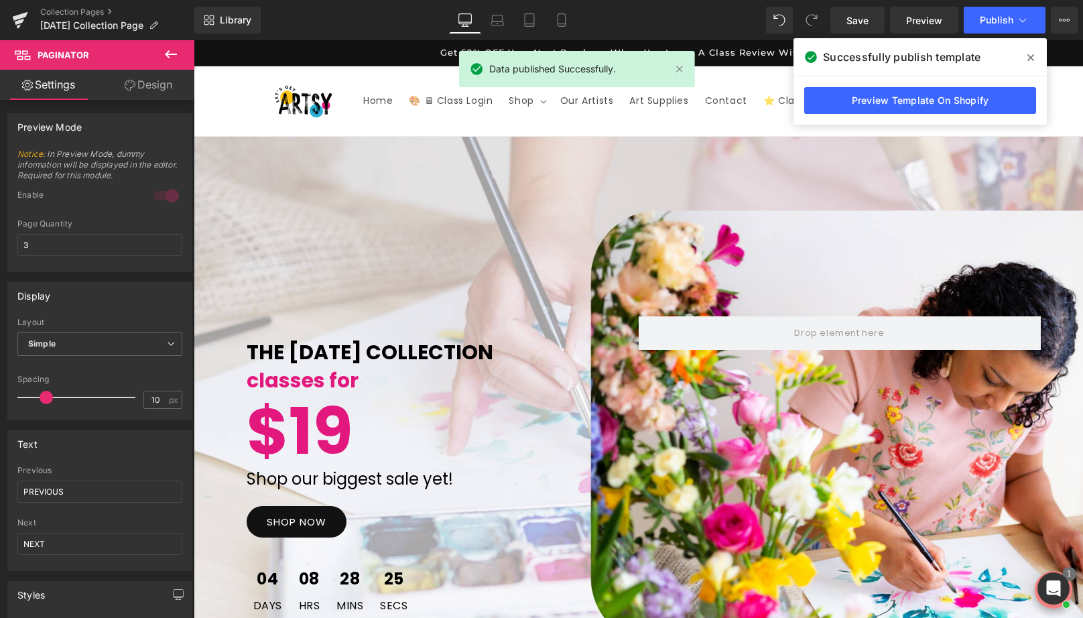
click at [0, 0] on icon at bounding box center [0, 0] width 0 height 0
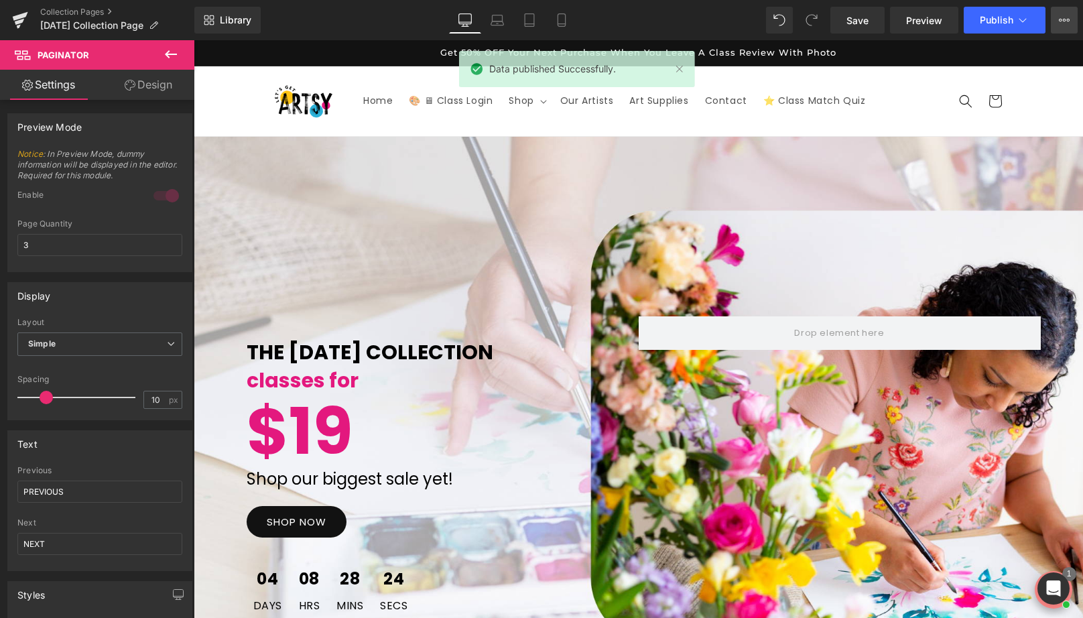
click at [1057, 23] on button "View Live Page View with current Template Save Template to Library Schedule Pub…" at bounding box center [1064, 20] width 27 height 27
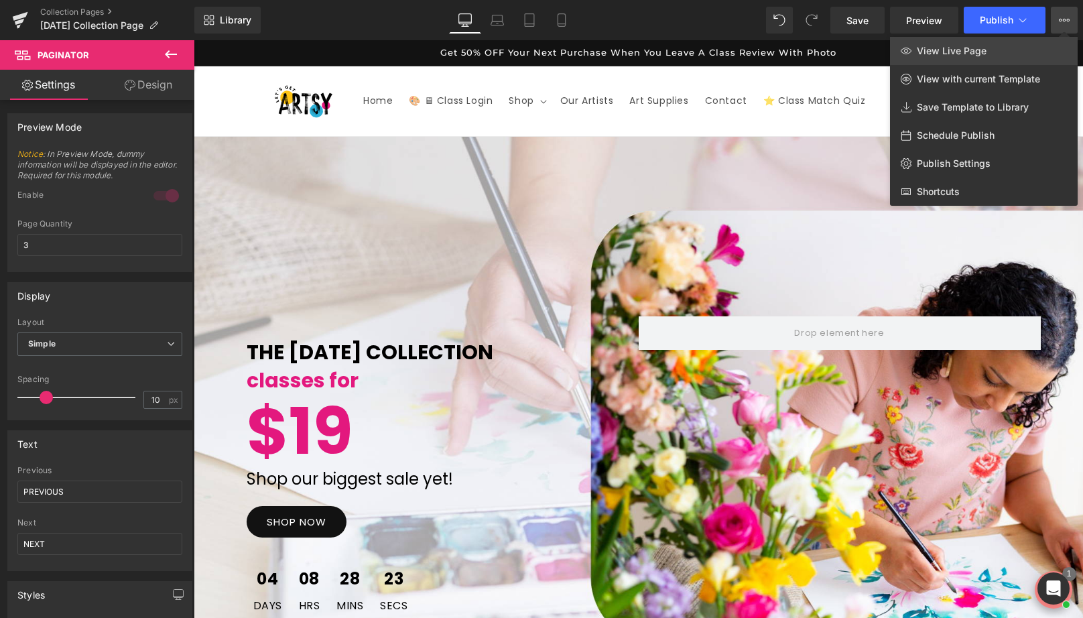
click at [971, 49] on span "View Live Page" at bounding box center [952, 51] width 70 height 12
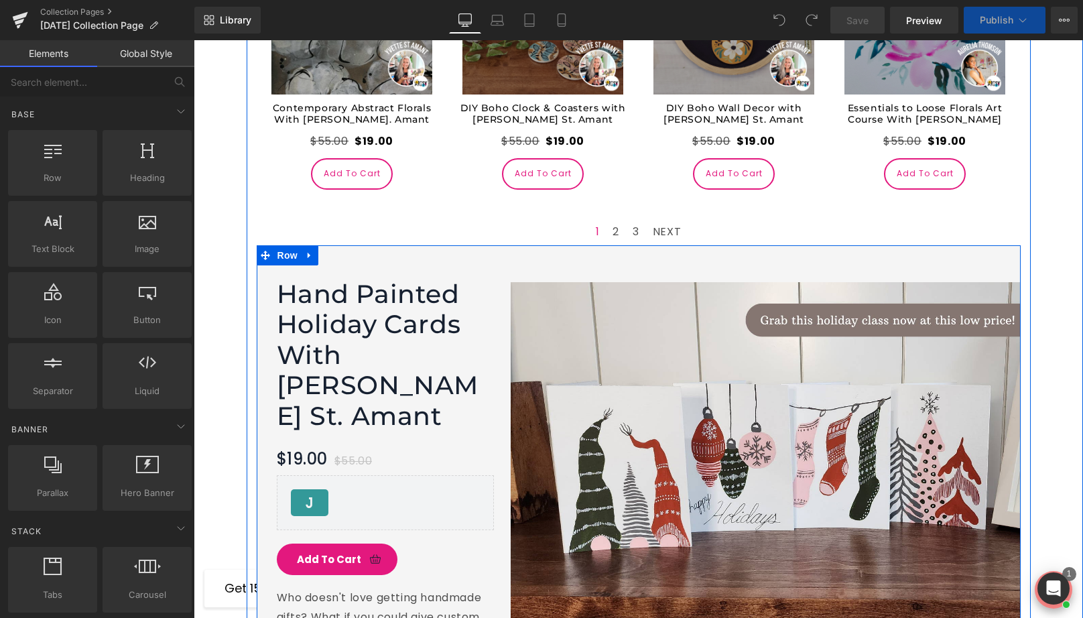
scroll to position [1736, 0]
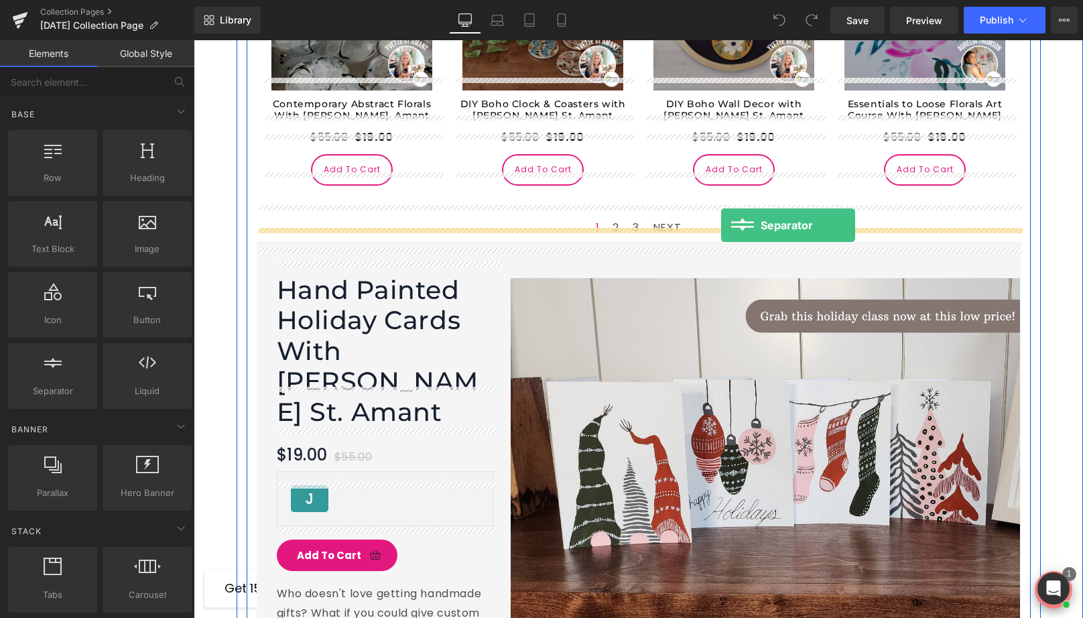
drag, startPoint x: 248, startPoint y: 433, endPoint x: 718, endPoint y: 225, distance: 514.1
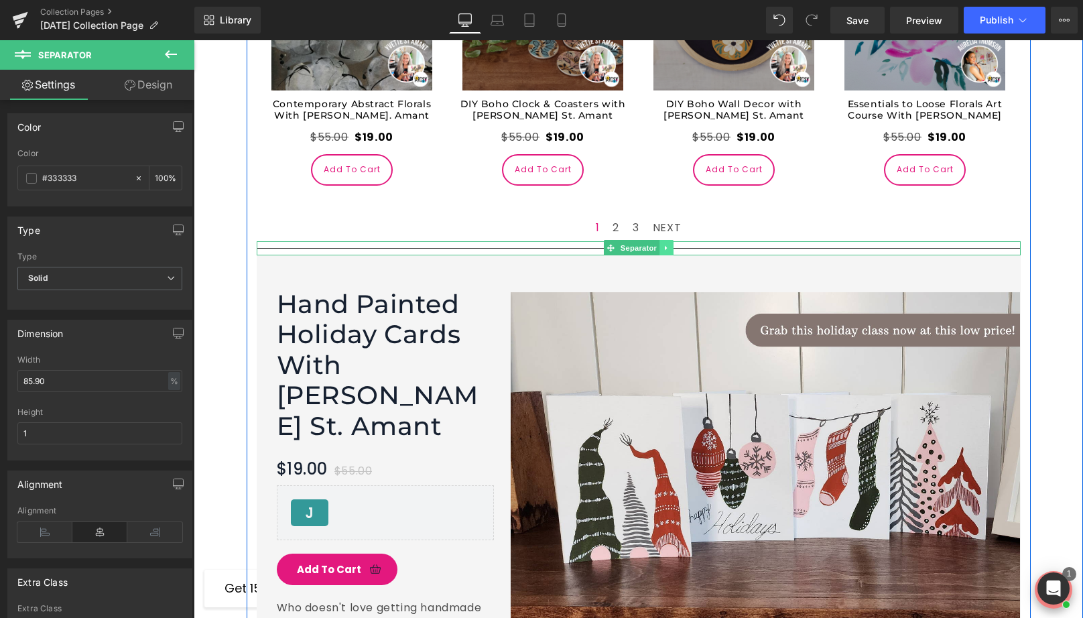
click at [665, 244] on icon at bounding box center [666, 248] width 7 height 8
click at [672, 244] on icon at bounding box center [672, 247] width 7 height 7
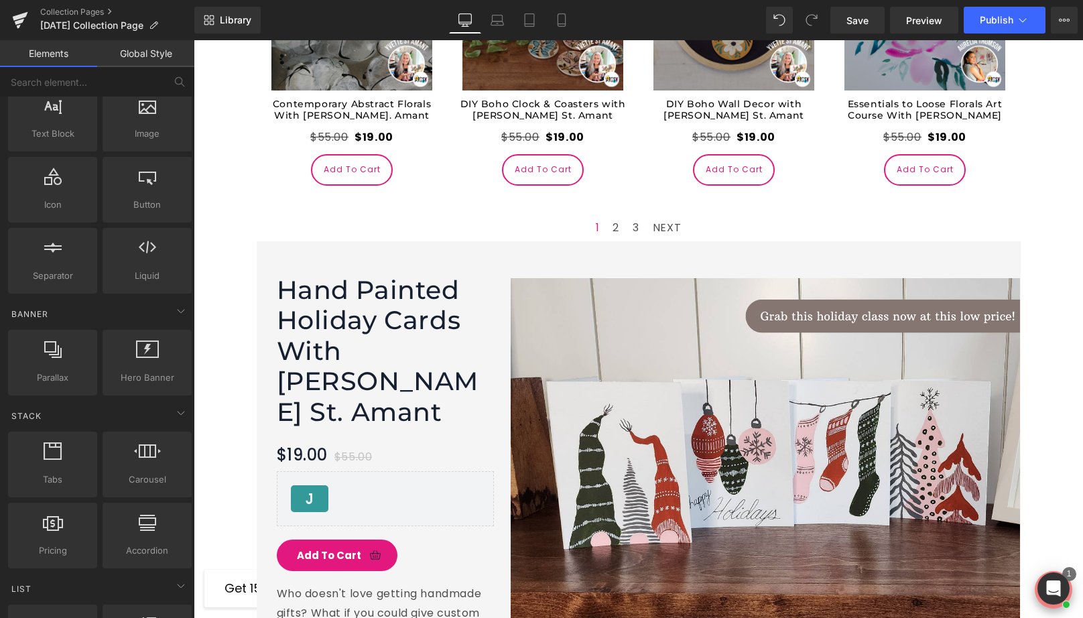
scroll to position [0, 0]
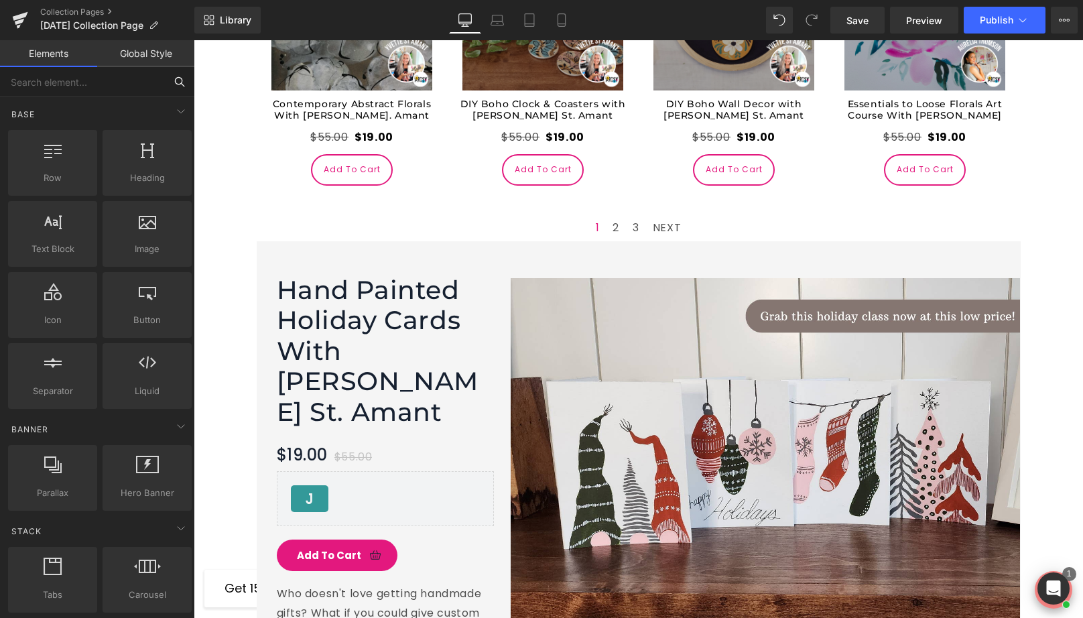
click at [96, 86] on input "text" at bounding box center [82, 81] width 165 height 29
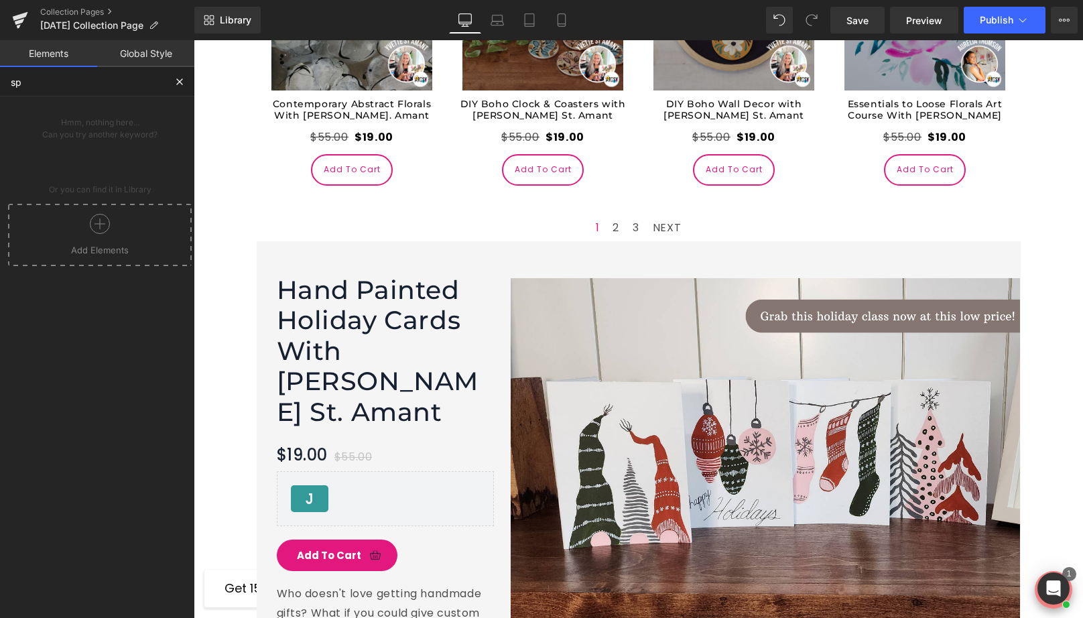
type input "s"
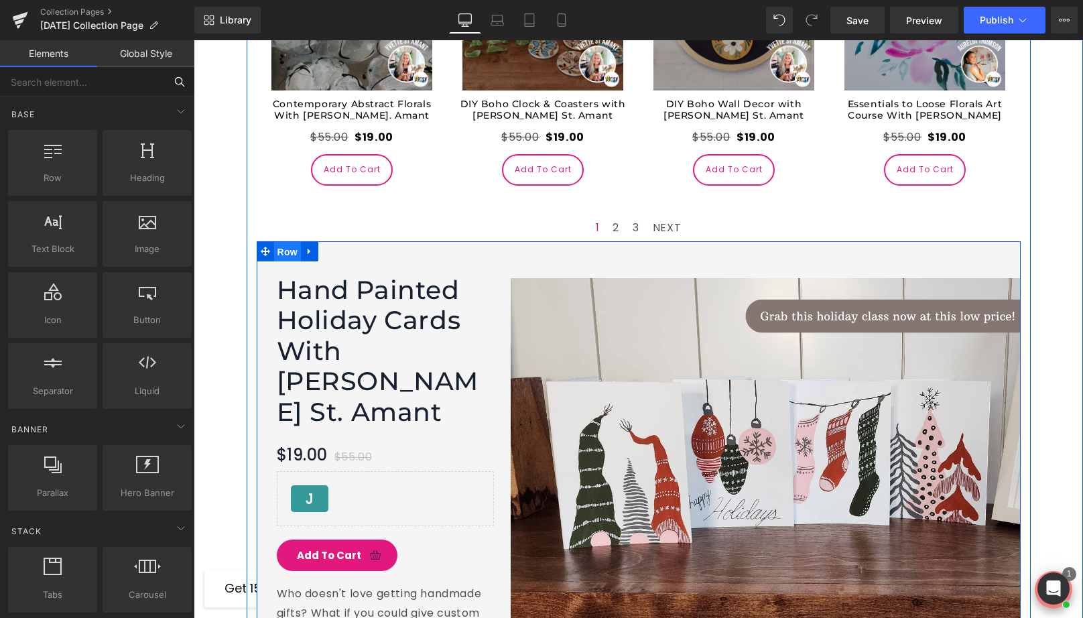
click at [284, 242] on span "Row" at bounding box center [287, 252] width 27 height 20
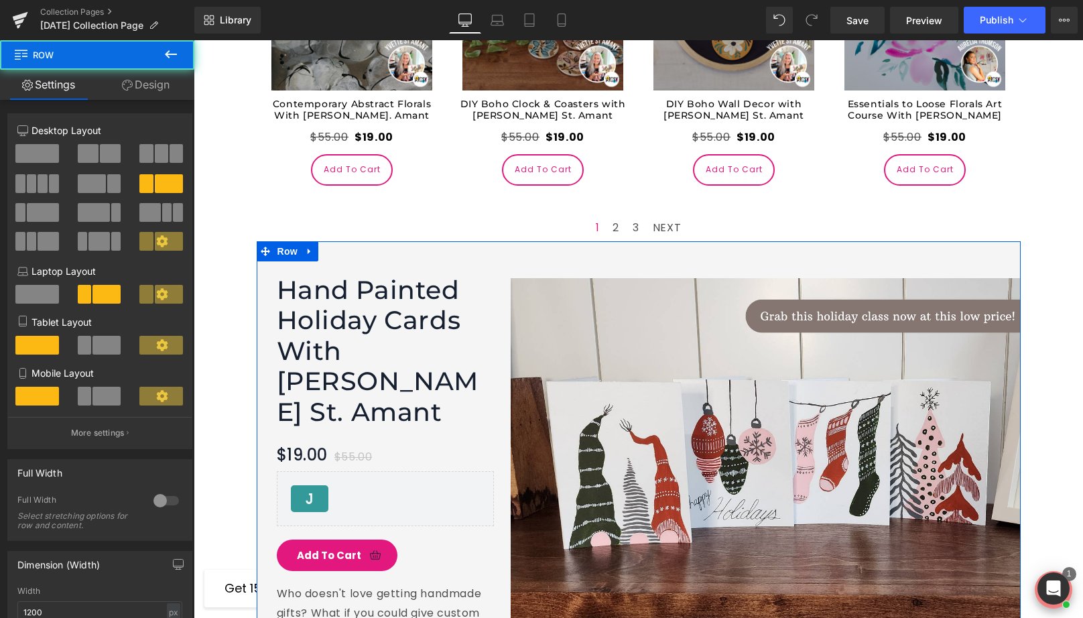
click at [137, 82] on link "Design" at bounding box center [145, 85] width 97 height 30
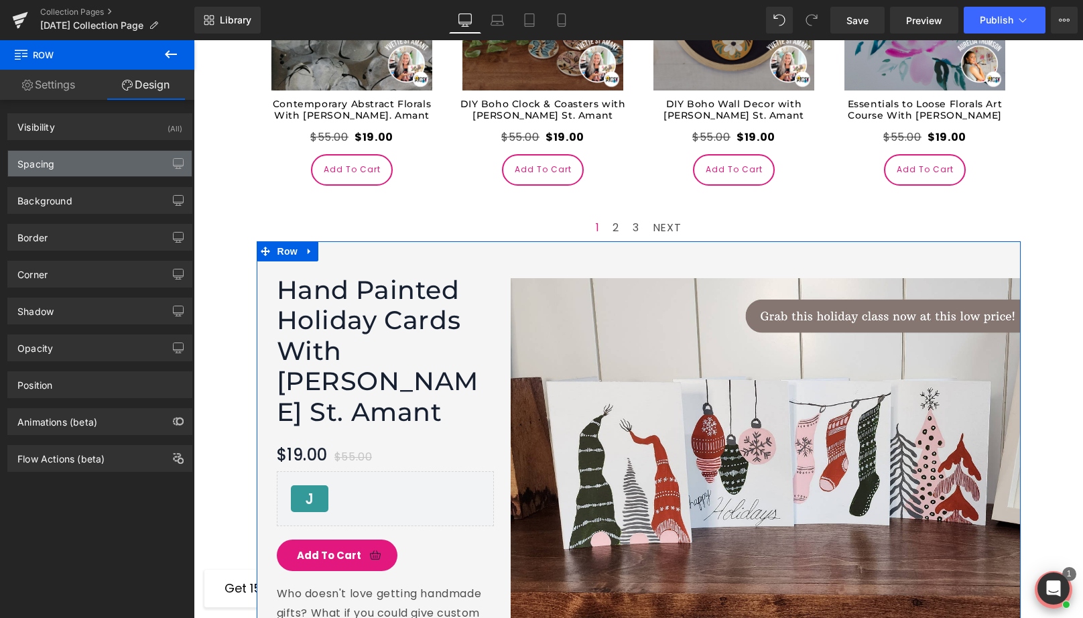
click at [68, 163] on div "Spacing" at bounding box center [100, 163] width 184 height 25
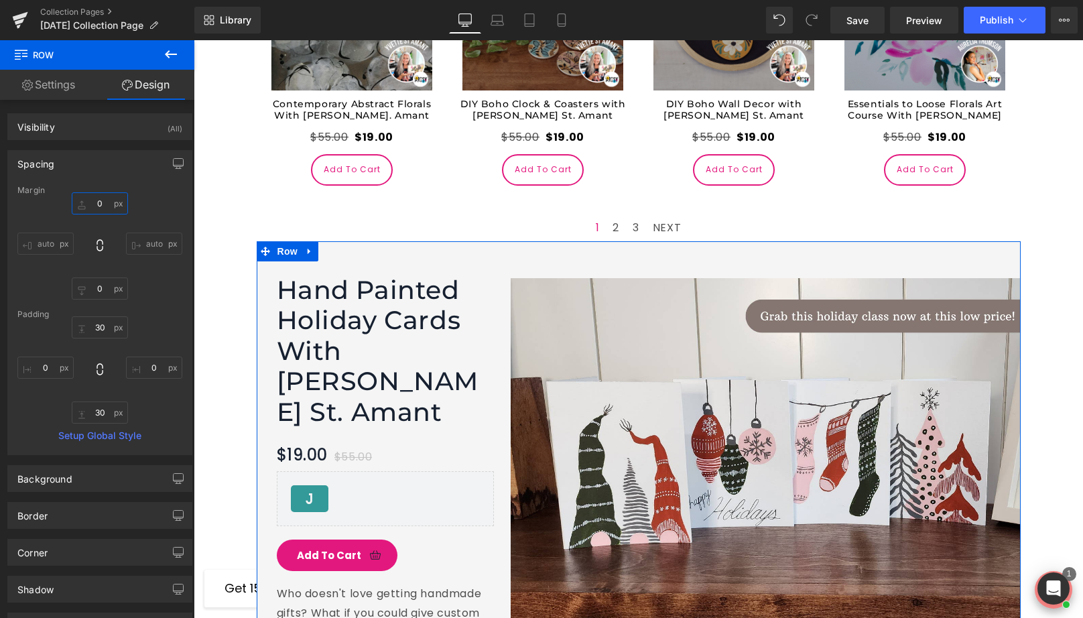
click at [100, 204] on input "0" at bounding box center [100, 203] width 56 height 22
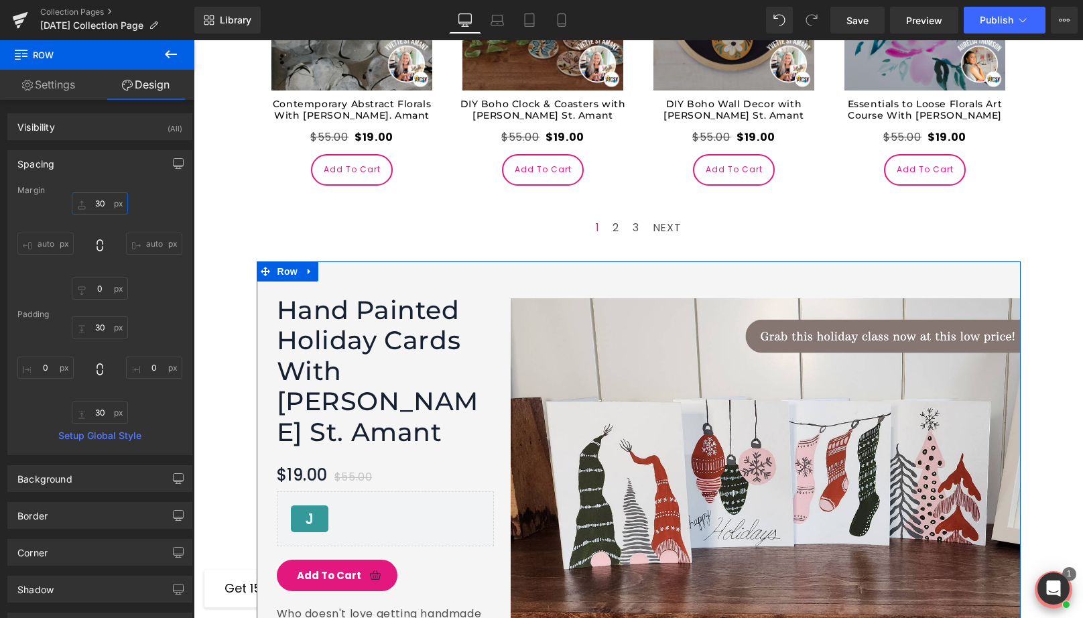
type input "3"
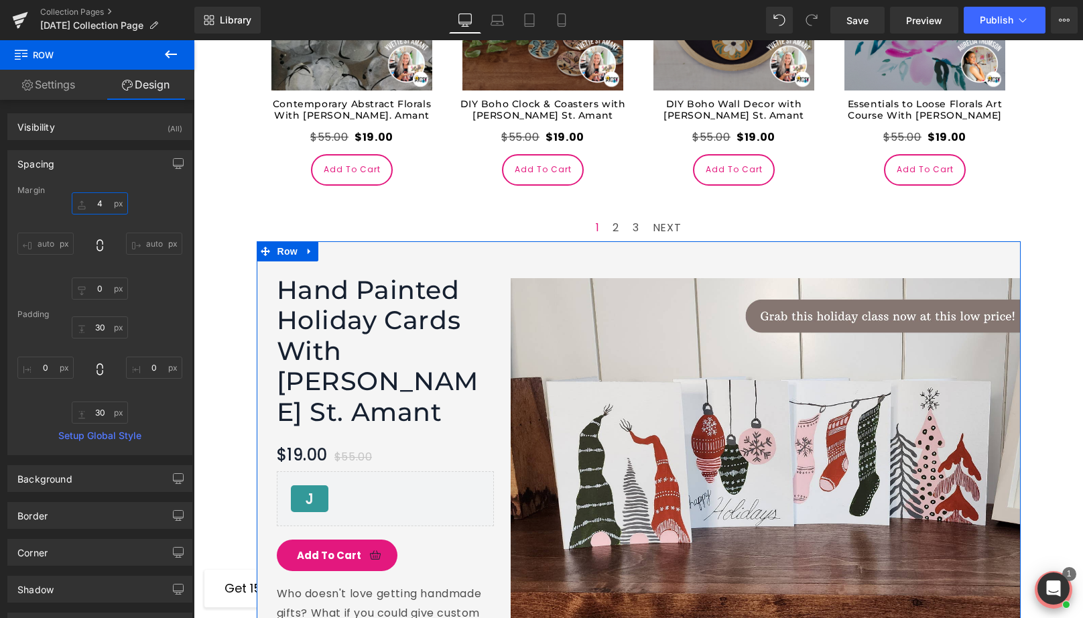
type input "40"
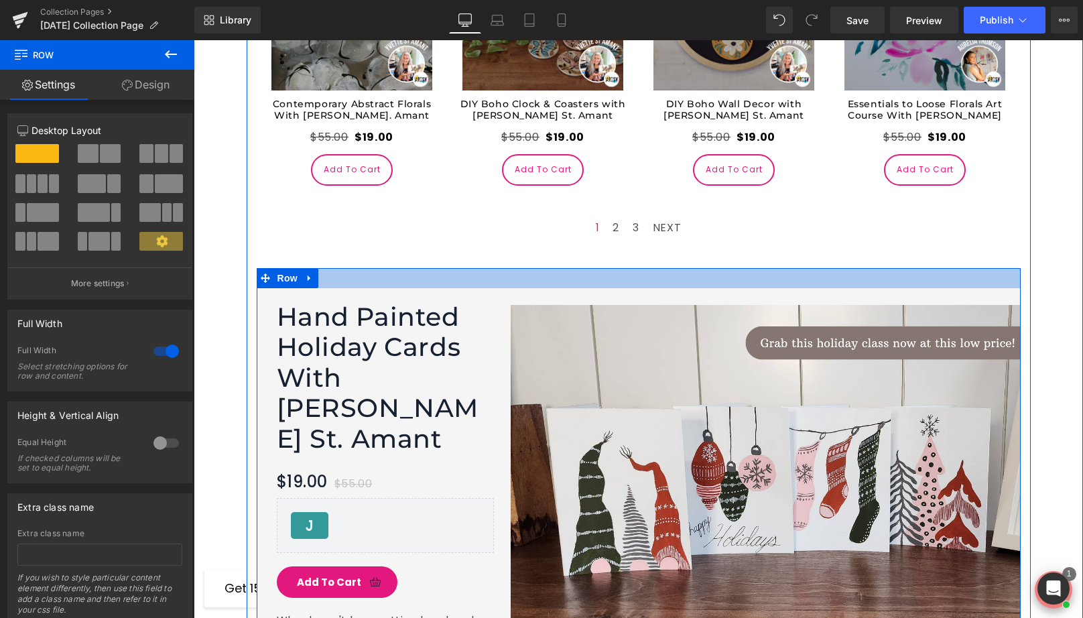
click at [492, 268] on div at bounding box center [639, 278] width 764 height 20
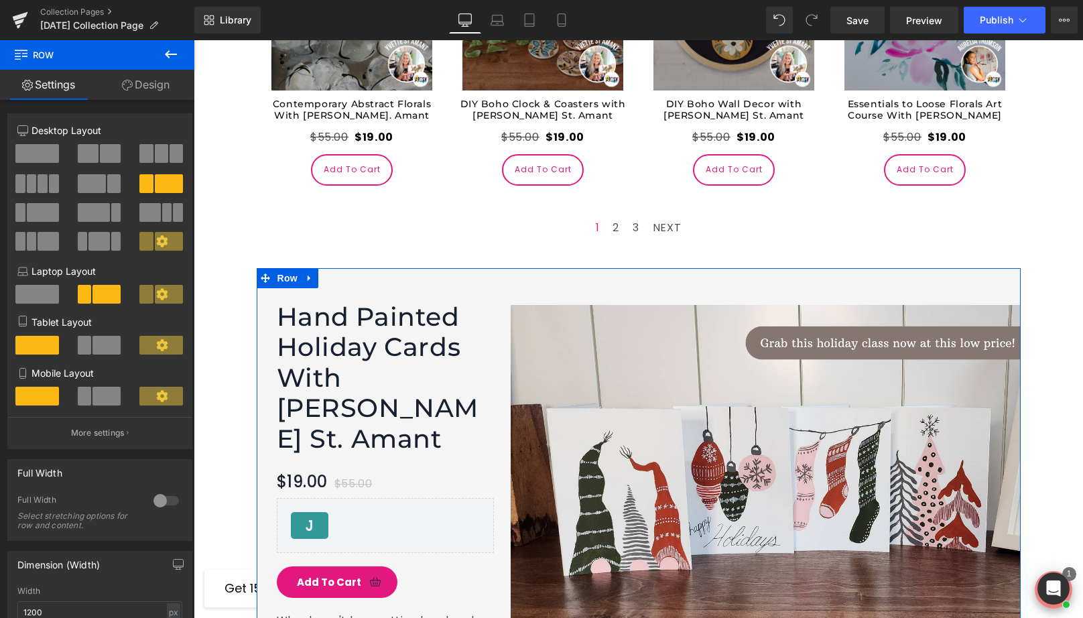
click at [143, 93] on link "Design" at bounding box center [145, 85] width 97 height 30
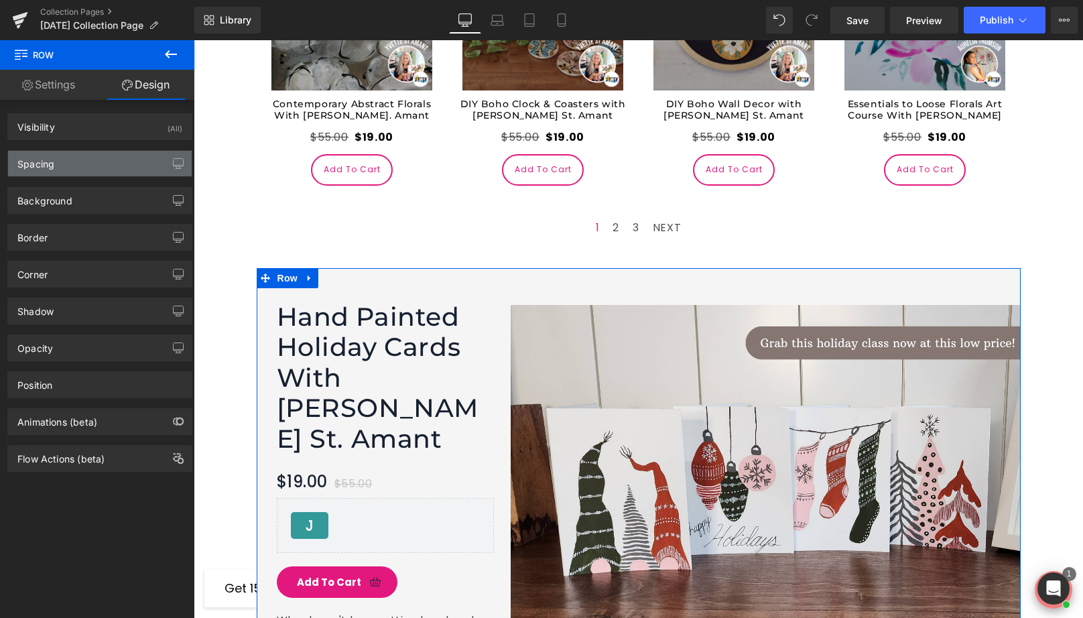
click at [88, 170] on div "Spacing" at bounding box center [100, 163] width 184 height 25
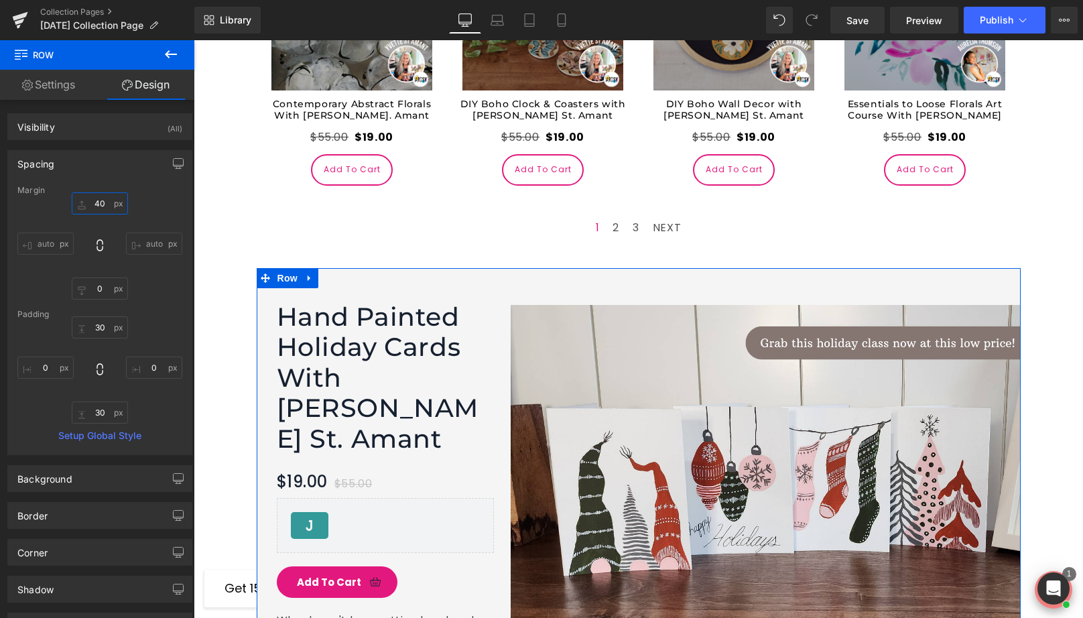
click at [98, 196] on input "40" at bounding box center [100, 203] width 56 height 22
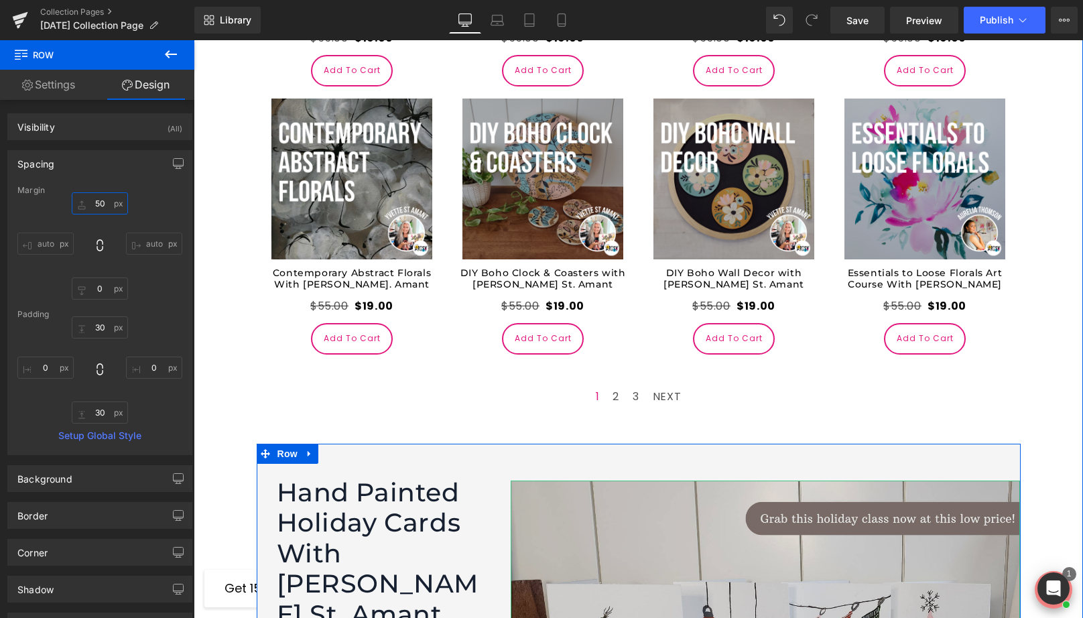
scroll to position [1565, 0]
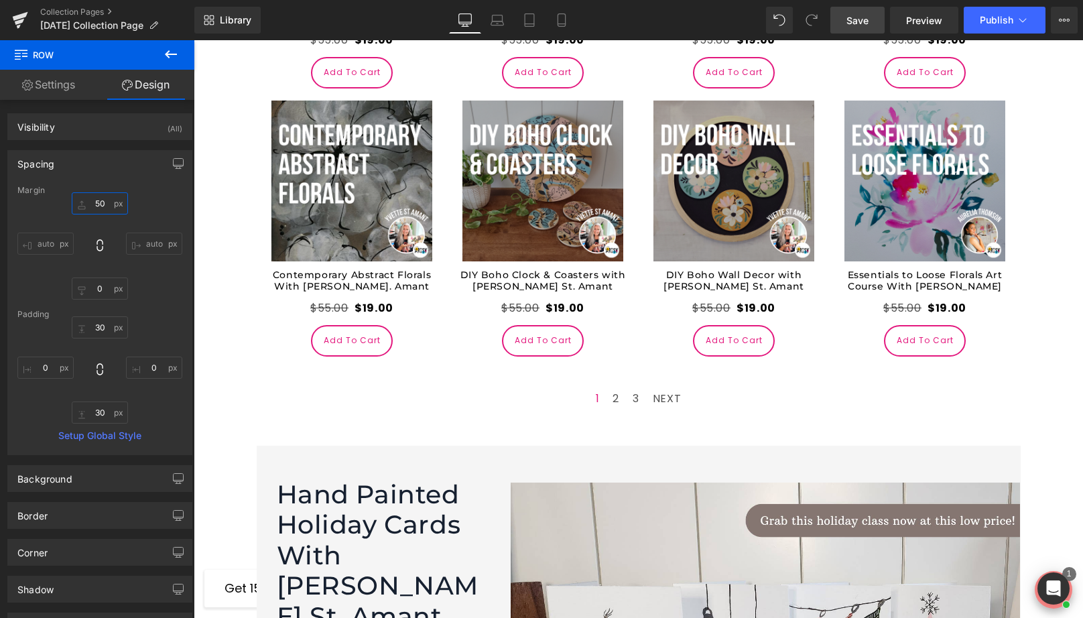
type input "50"
drag, startPoint x: 863, startPoint y: 22, endPoint x: 535, endPoint y: 354, distance: 466.6
click at [863, 22] on span "Save" at bounding box center [857, 20] width 22 height 14
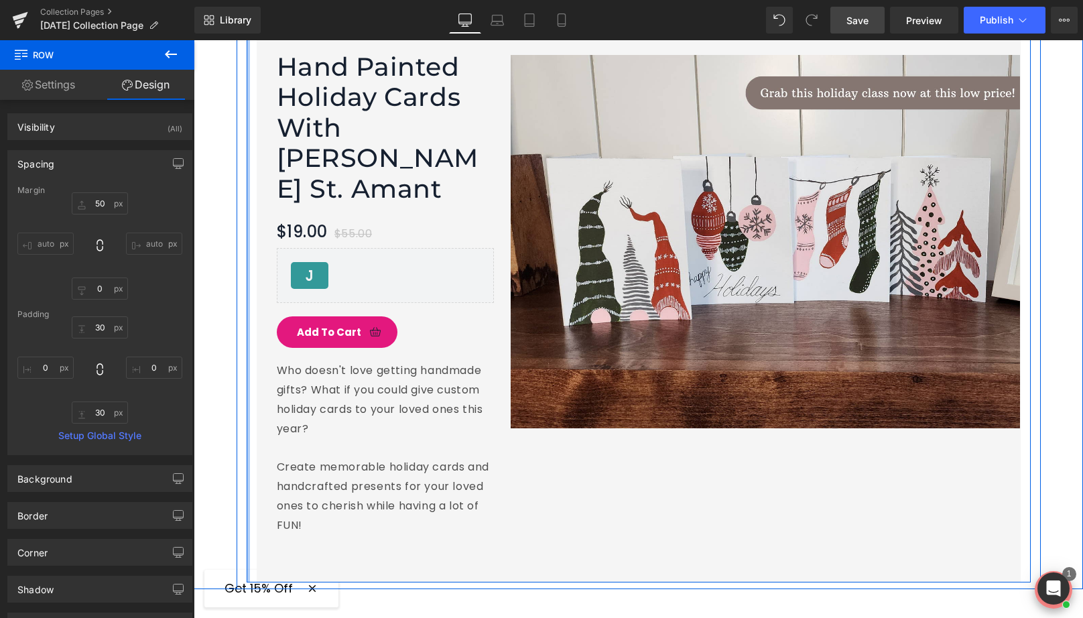
scroll to position [1538, 0]
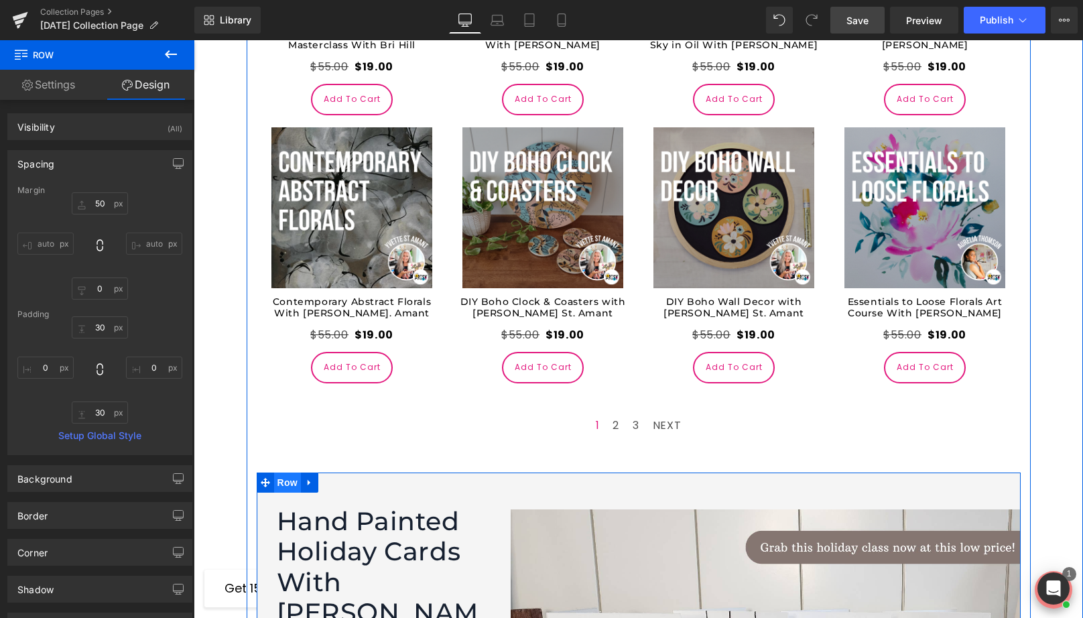
click at [291, 472] on span "Row" at bounding box center [287, 482] width 27 height 20
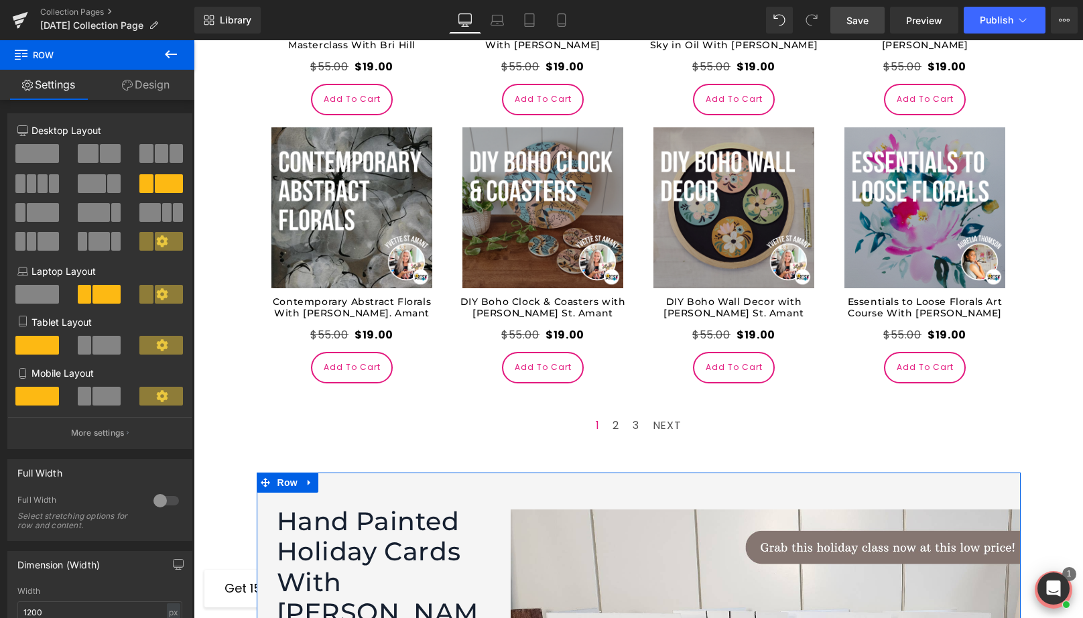
click at [134, 86] on link "Design" at bounding box center [145, 85] width 97 height 30
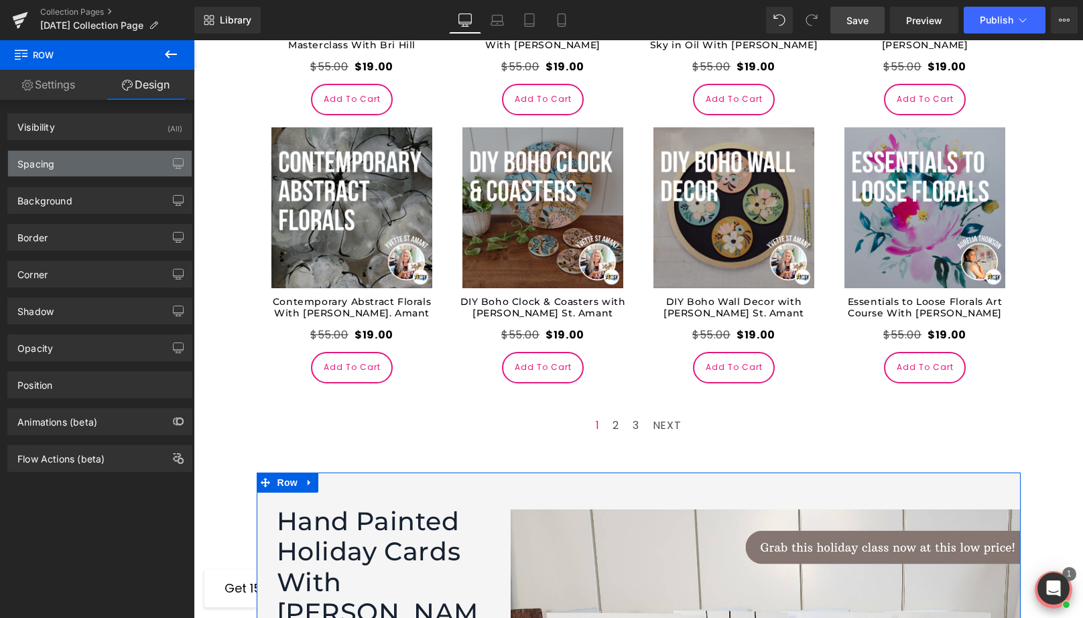
click at [88, 176] on div "Spacing" at bounding box center [100, 163] width 184 height 25
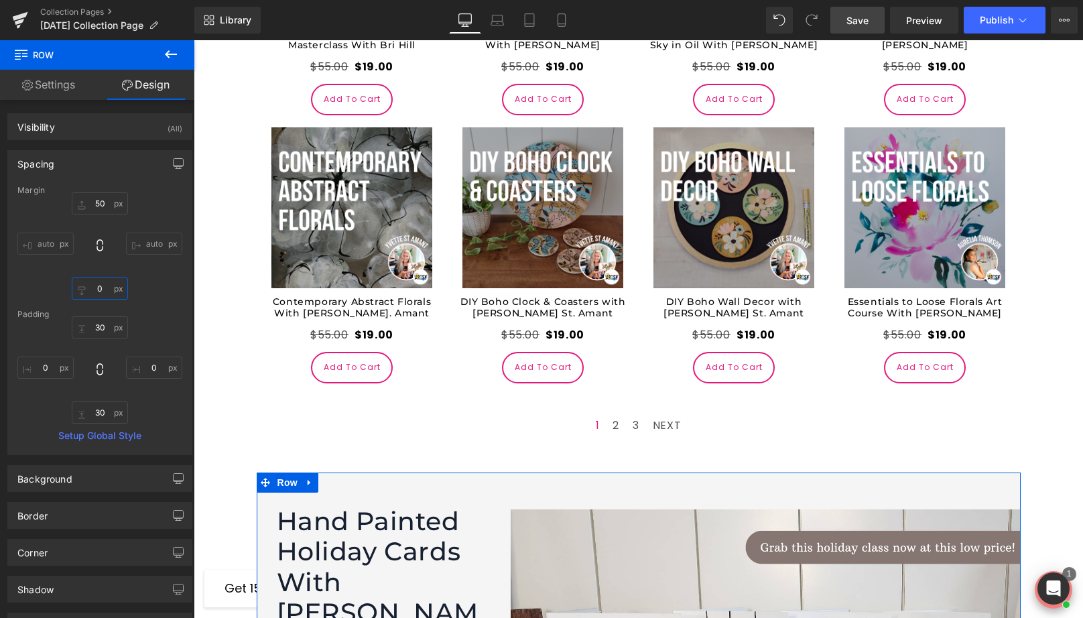
click at [101, 292] on input "text" at bounding box center [100, 288] width 56 height 22
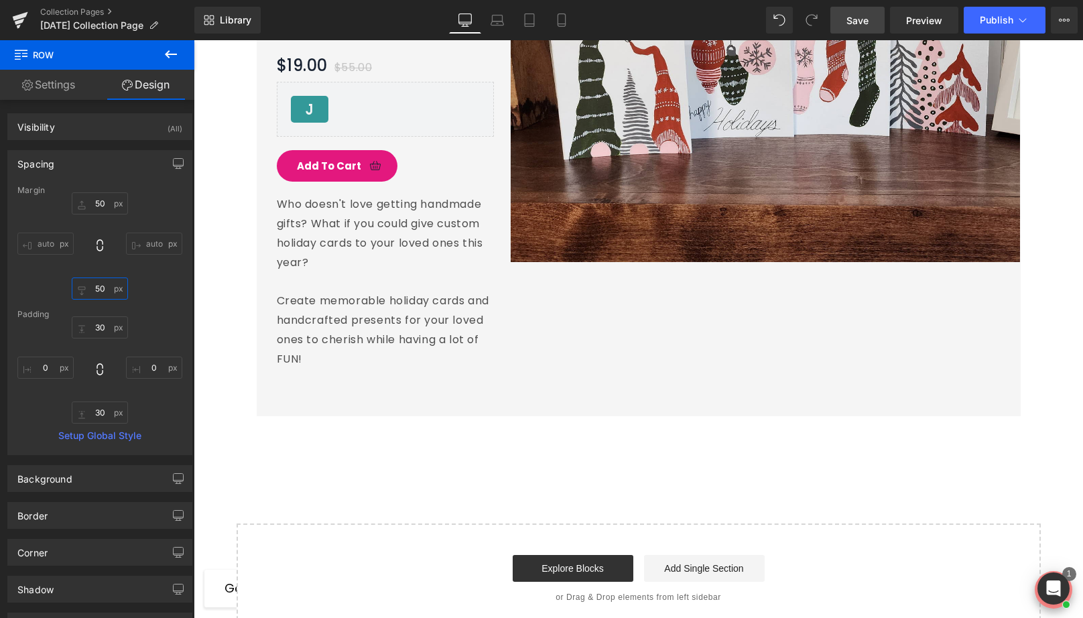
scroll to position [2160, 0]
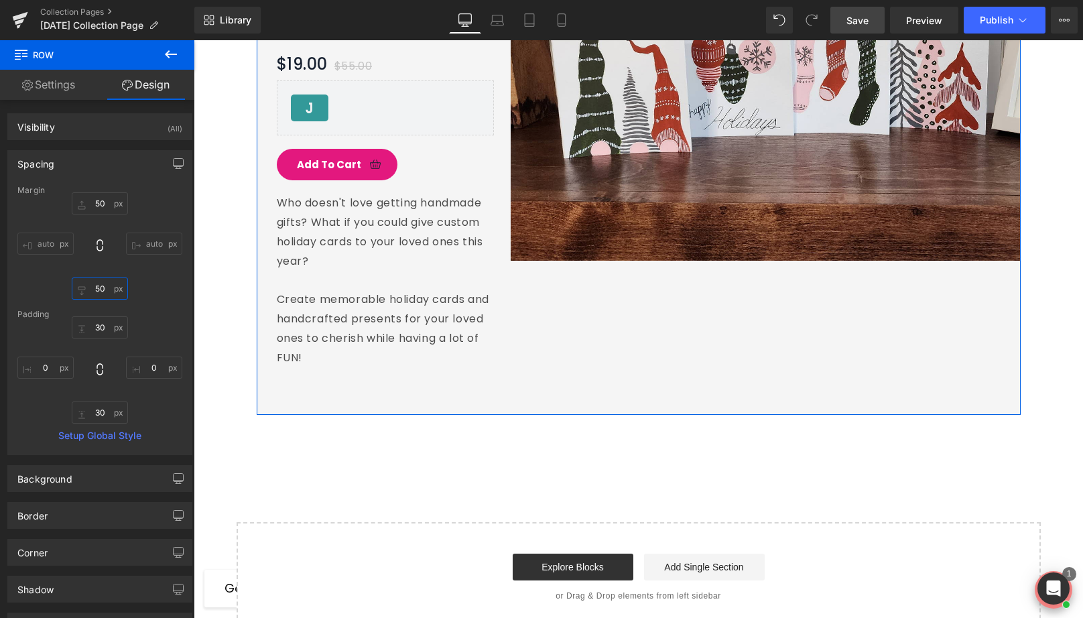
type input "5"
type input "50"
click at [863, 26] on span "Save" at bounding box center [857, 20] width 22 height 14
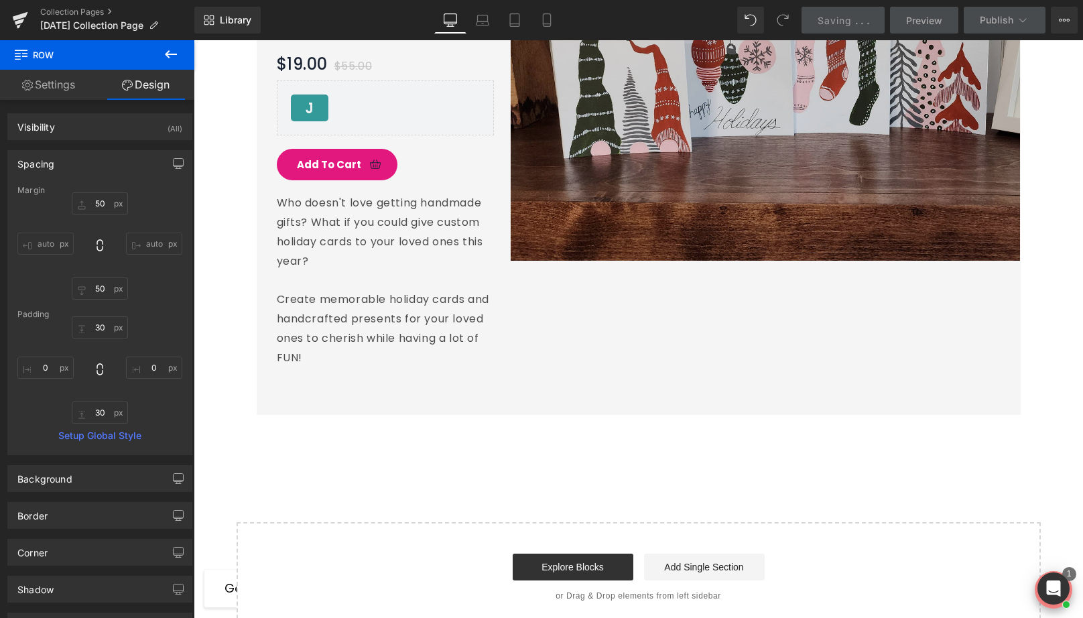
scroll to position [1570, 0]
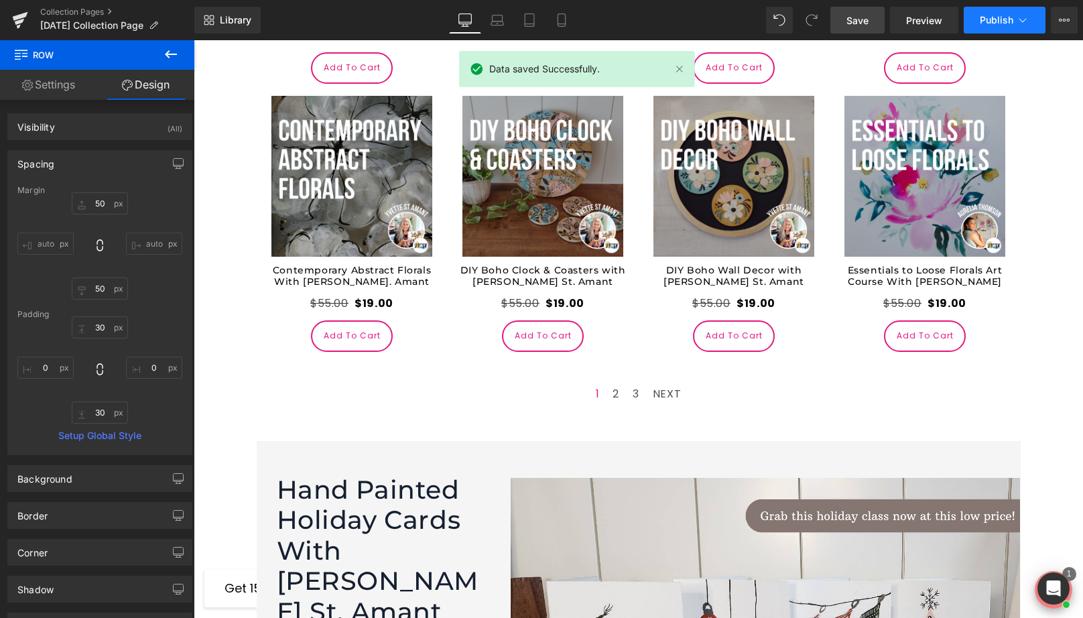
click at [1006, 16] on span "Publish" at bounding box center [995, 20] width 33 height 11
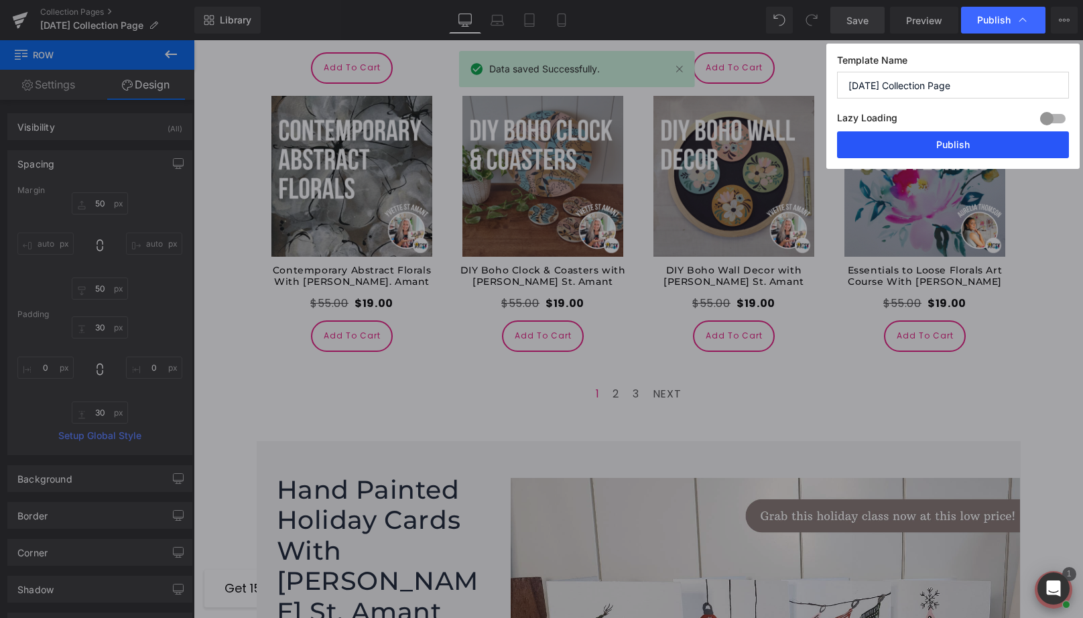
click at [958, 144] on button "Publish" at bounding box center [953, 144] width 232 height 27
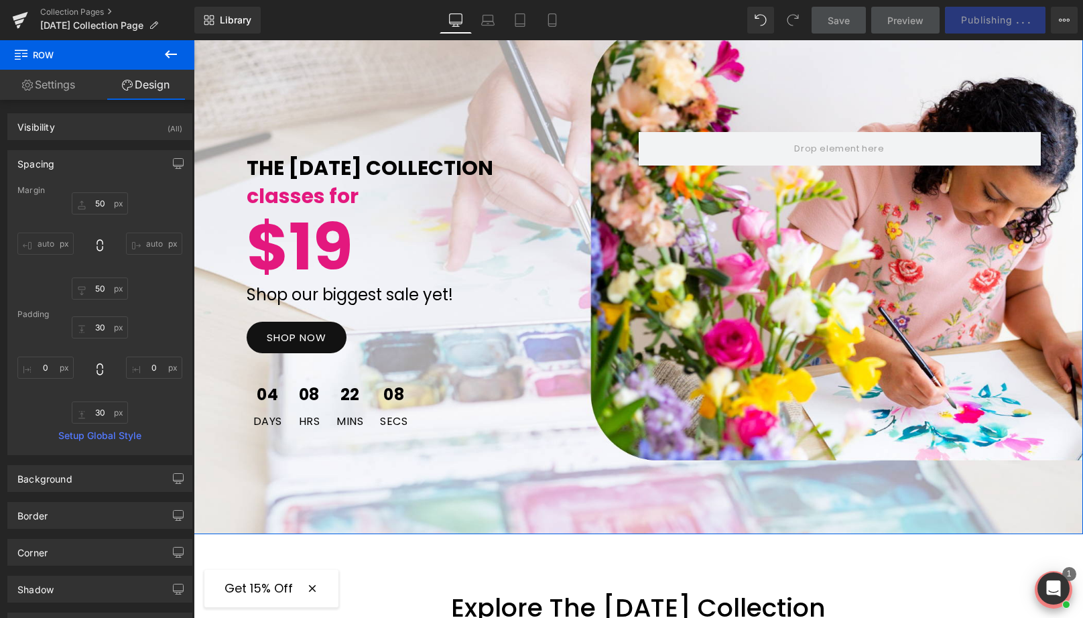
scroll to position [182, 0]
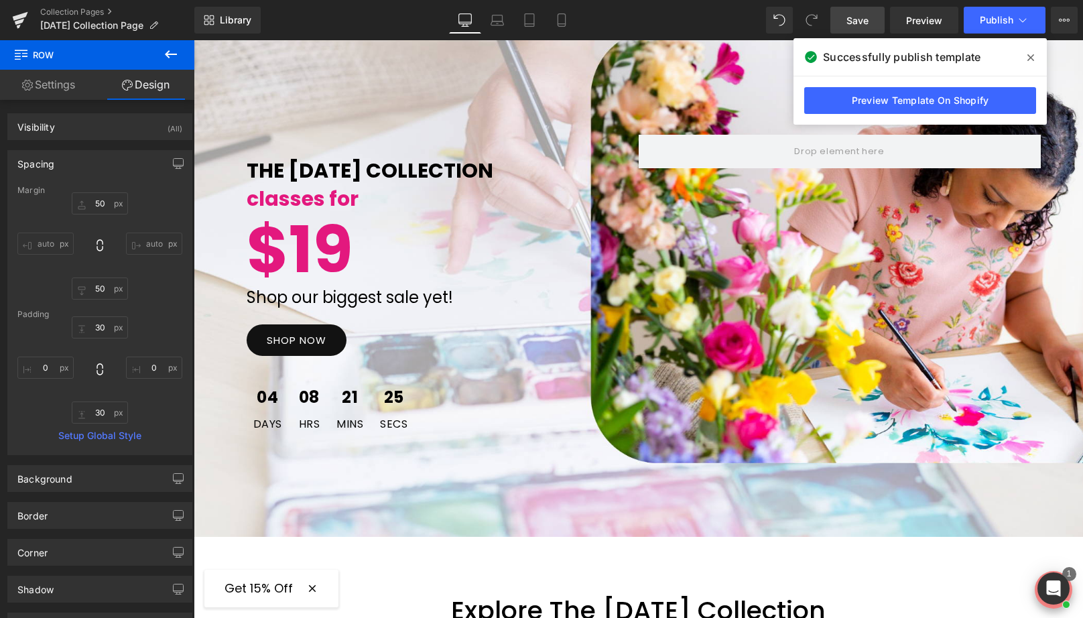
click at [751, 331] on div "THE LABOR DAY COLLECTION Text Block classes for Text Block $19 Text Block Shop …" at bounding box center [638, 292] width 804 height 315
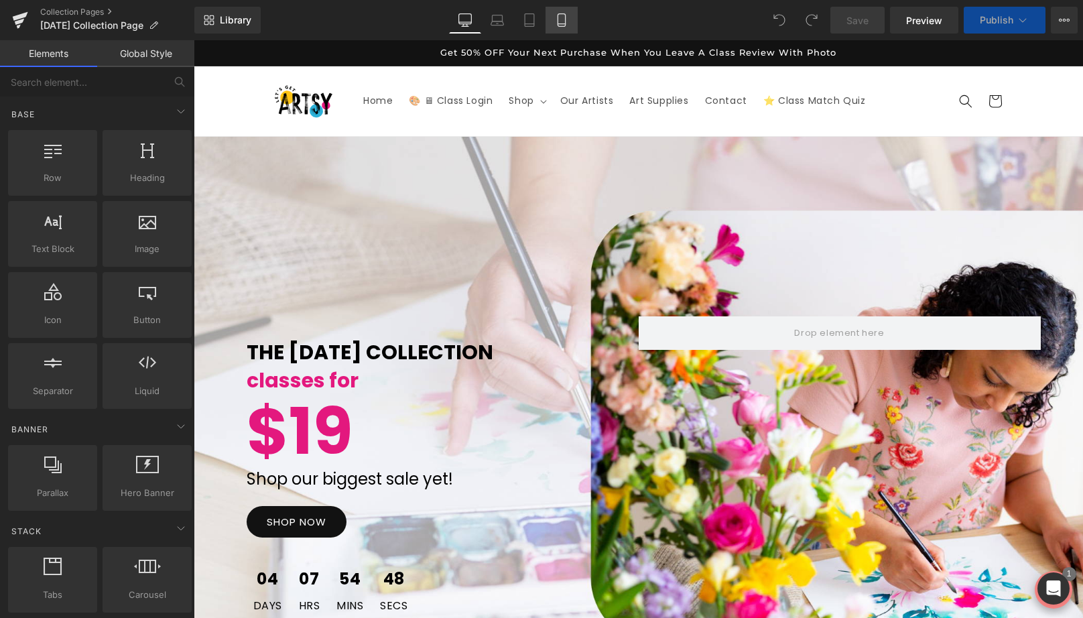
click at [562, 23] on icon at bounding box center [561, 19] width 13 height 13
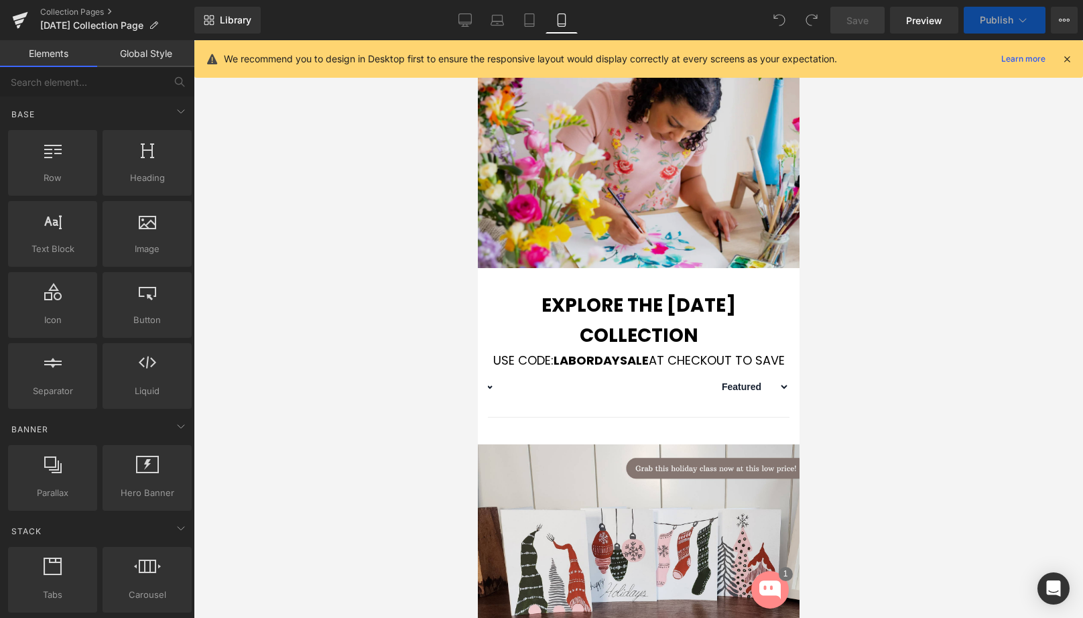
scroll to position [567, 0]
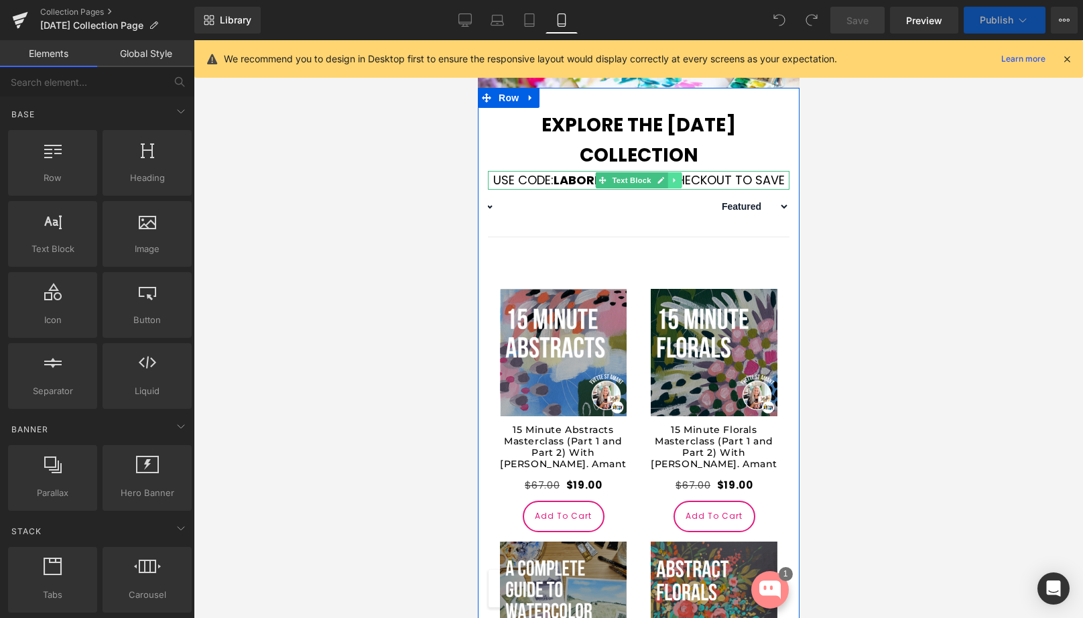
click at [673, 184] on icon at bounding box center [673, 180] width 7 height 8
click at [676, 188] on link at bounding box center [681, 180] width 14 height 16
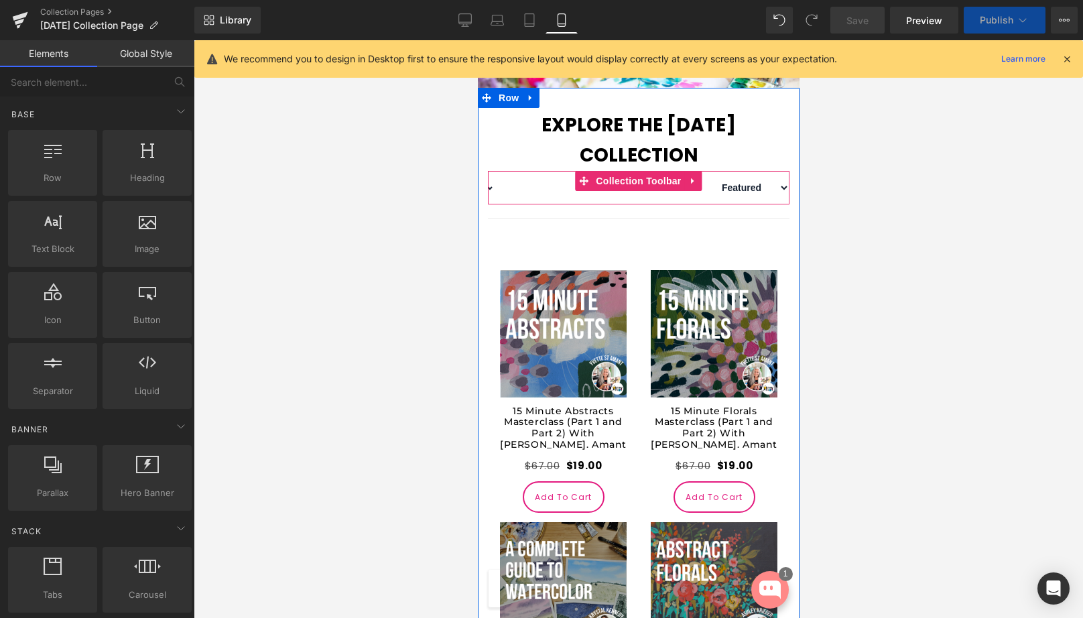
click at [705, 204] on div "Filter abstract Online Class Quiz Abstract Quiz Acrylic Quiz Precise & Patient …" at bounding box center [637, 187] width 301 height 33
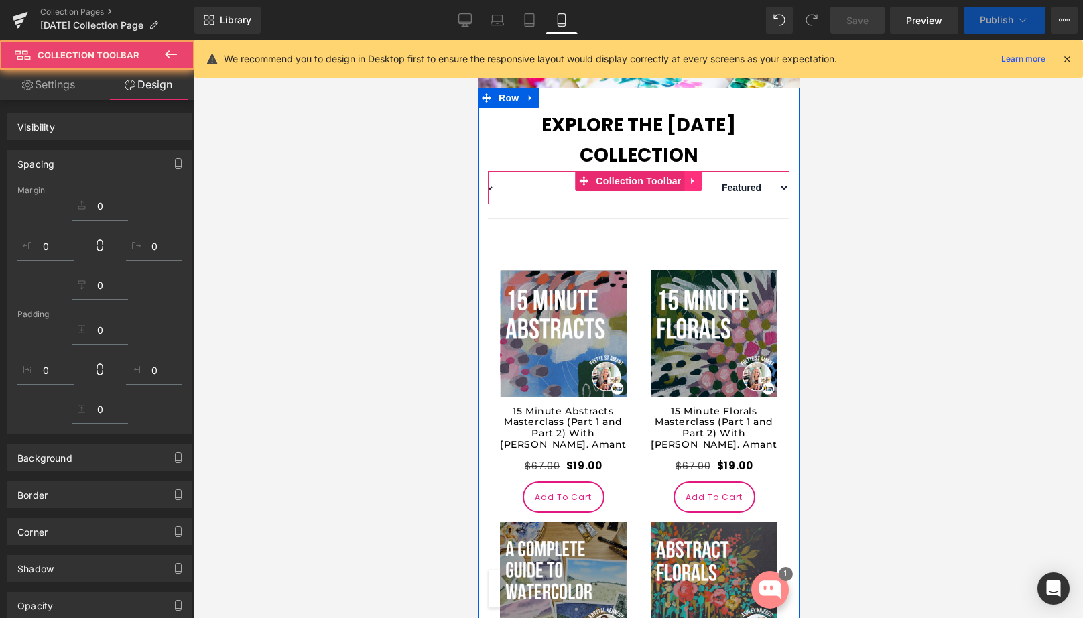
click at [695, 186] on icon at bounding box center [692, 181] width 9 height 10
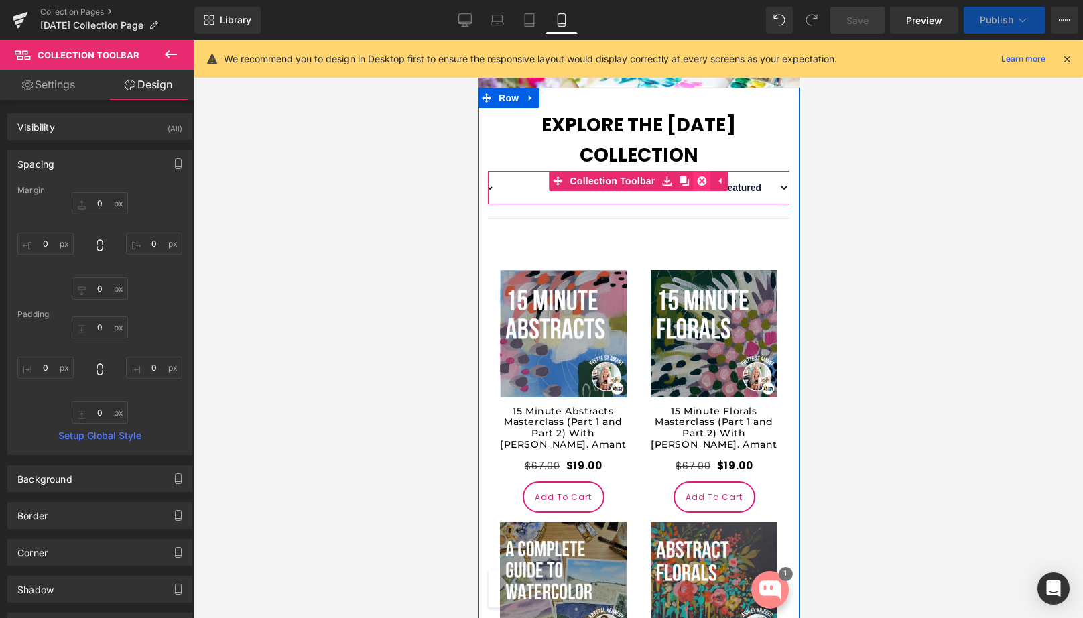
click at [698, 186] on icon at bounding box center [701, 181] width 9 height 10
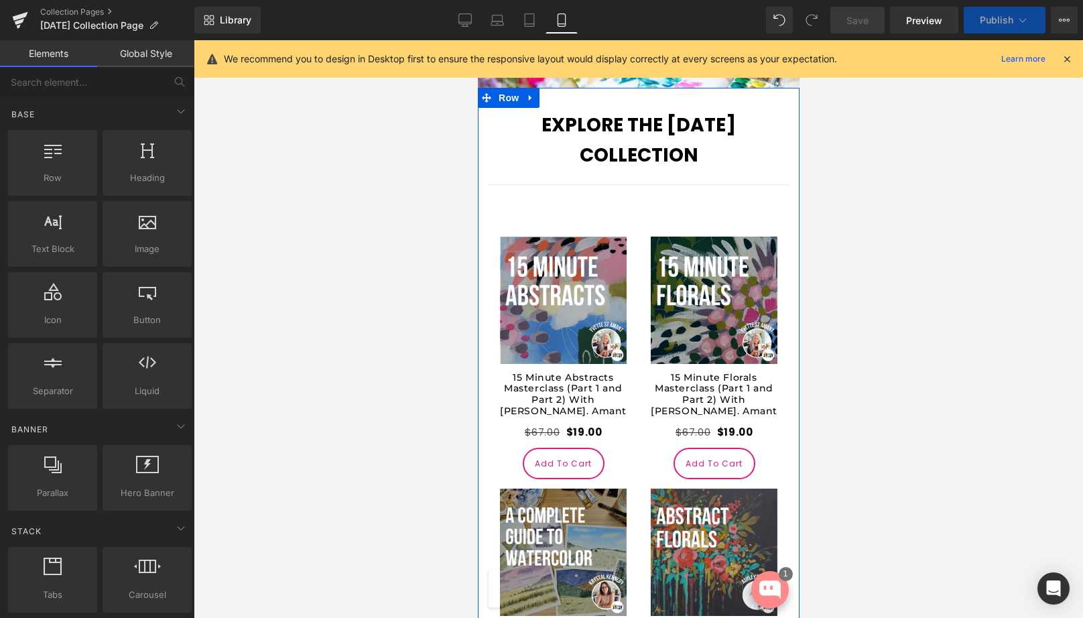
click at [672, 185] on div "Separator" at bounding box center [637, 181] width 301 height 7
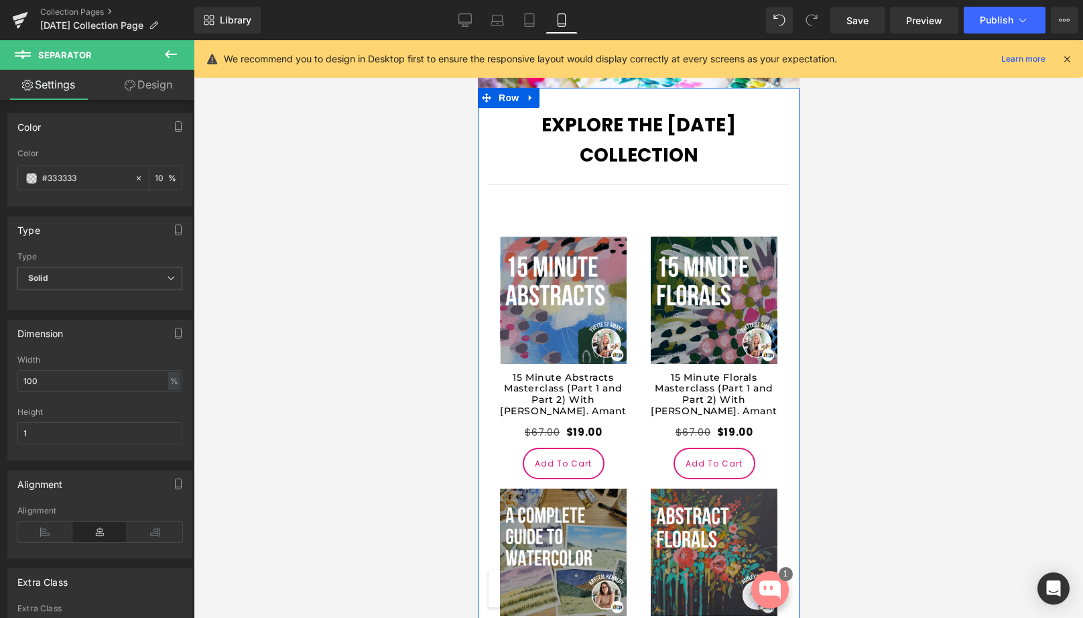
click at [662, 185] on icon at bounding box center [665, 181] width 7 height 8
click at [669, 185] on icon at bounding box center [672, 181] width 7 height 8
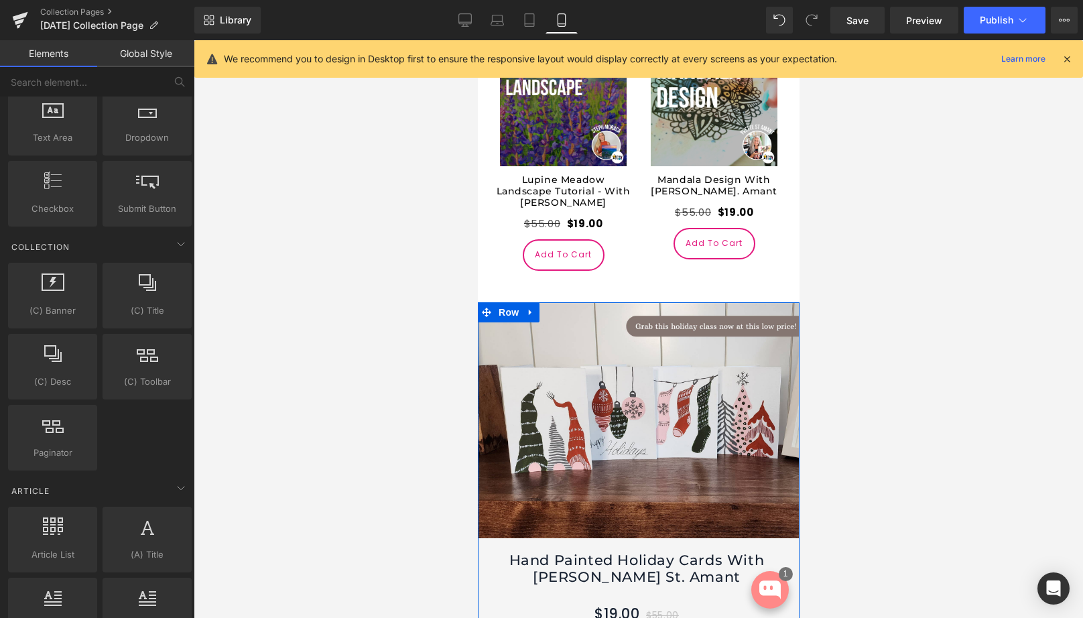
scroll to position [4135, 0]
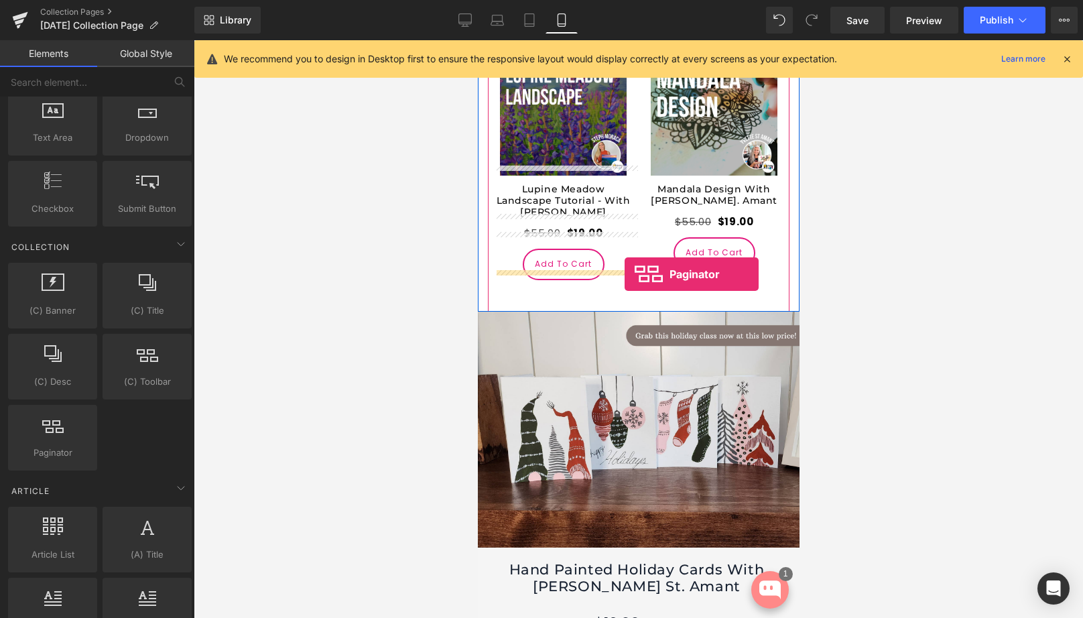
drag, startPoint x: 541, startPoint y: 474, endPoint x: 624, endPoint y: 274, distance: 216.6
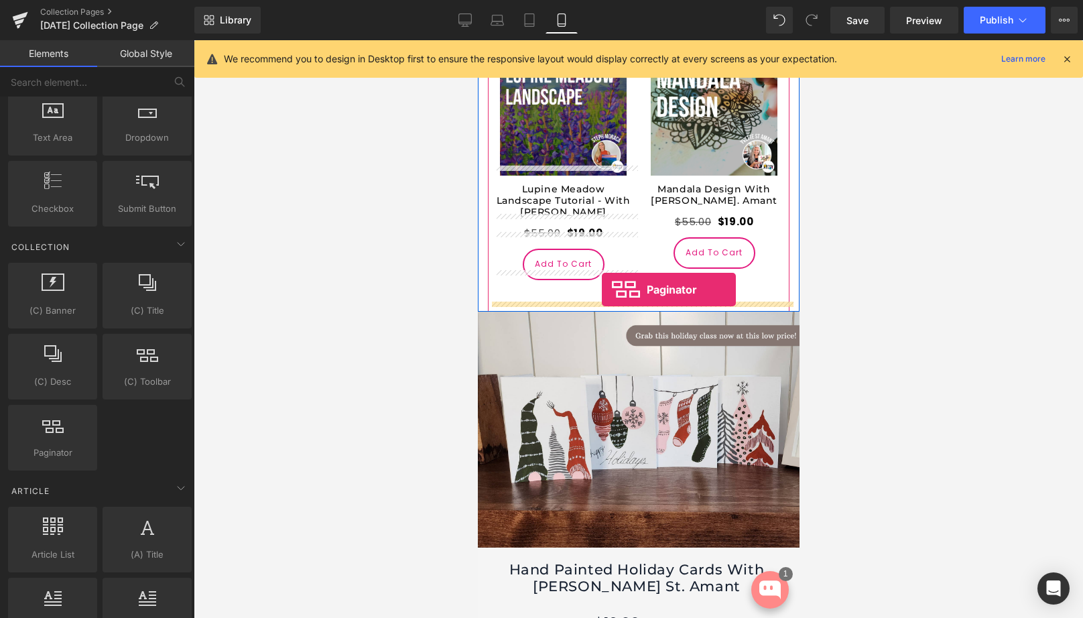
drag, startPoint x: 517, startPoint y: 486, endPoint x: 601, endPoint y: 289, distance: 213.4
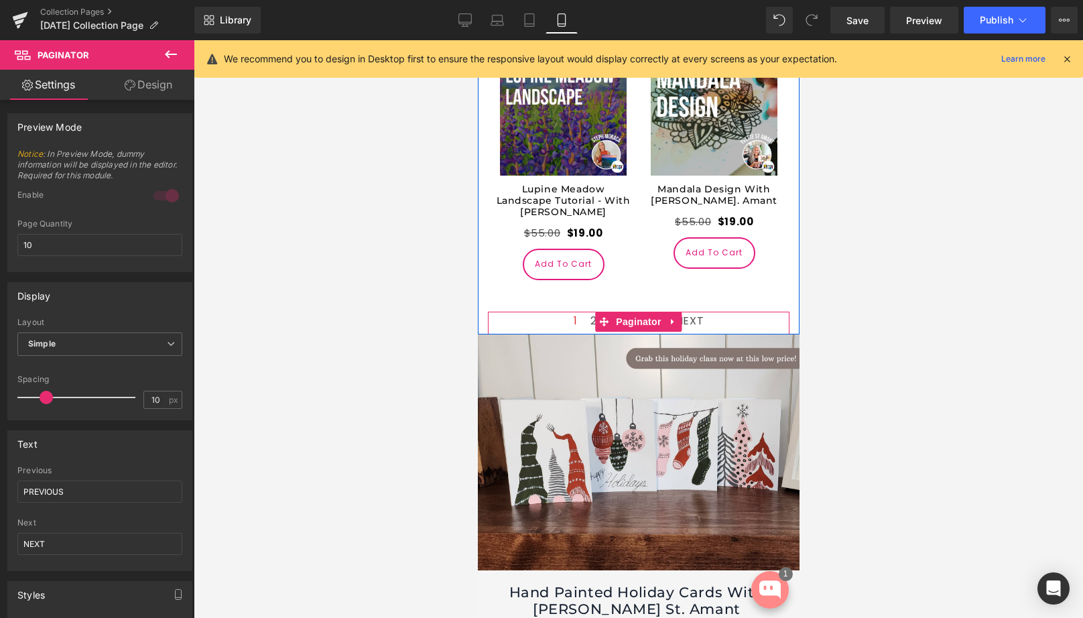
click at [726, 316] on div "1 2 3 ... 10 NEXT" at bounding box center [637, 323] width 301 height 23
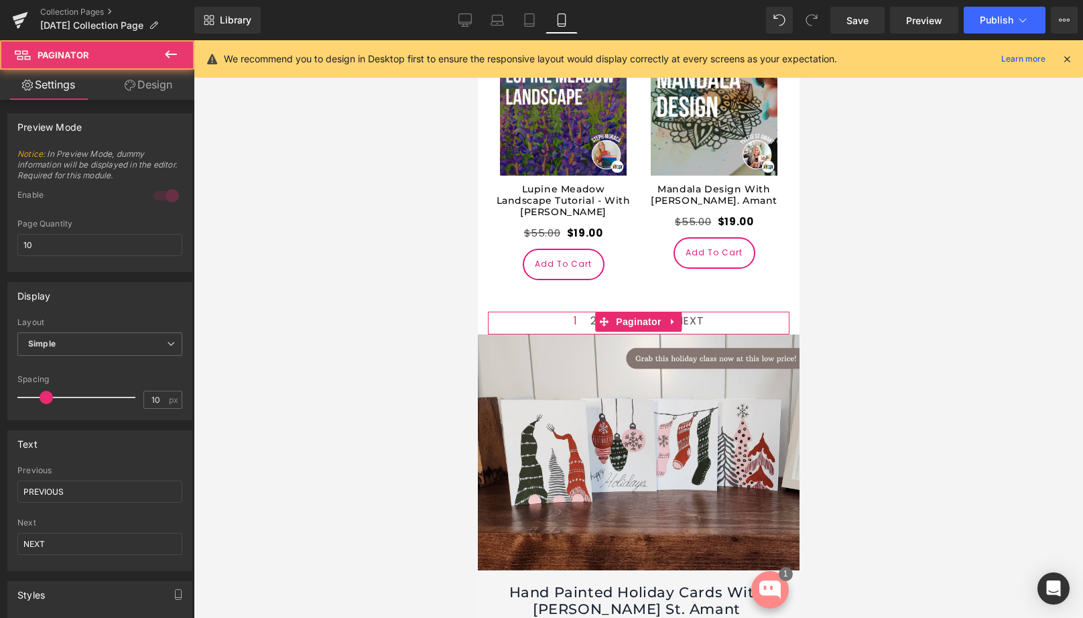
drag, startPoint x: 161, startPoint y: 92, endPoint x: 108, endPoint y: 146, distance: 75.8
click at [161, 92] on link "Design" at bounding box center [148, 85] width 97 height 30
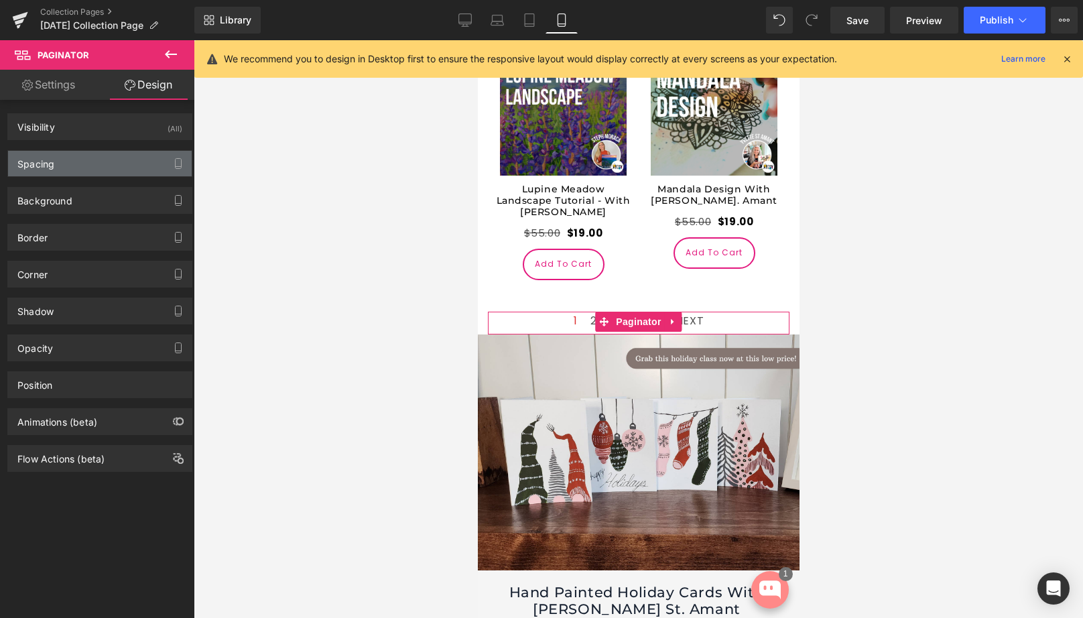
click at [85, 161] on div "Spacing" at bounding box center [100, 163] width 184 height 25
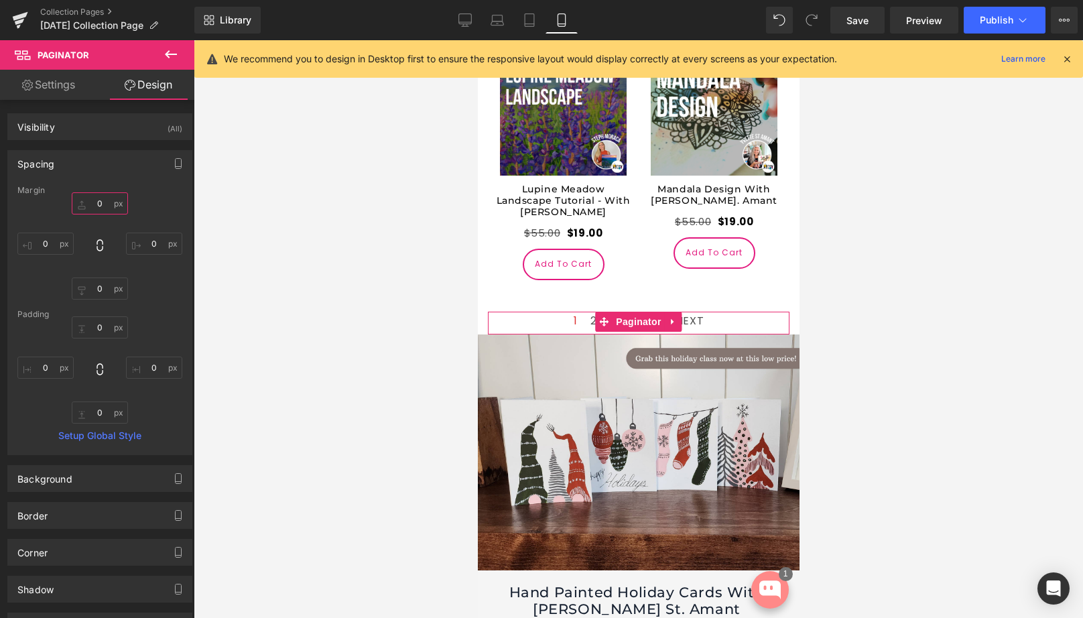
click at [107, 197] on input "0" at bounding box center [100, 203] width 56 height 22
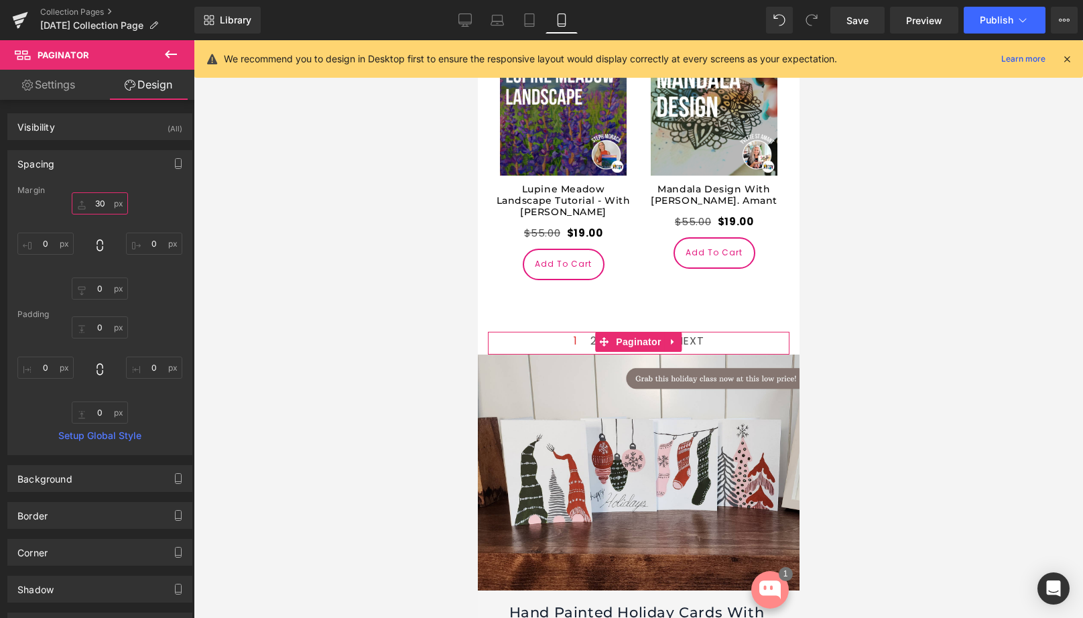
type input "3"
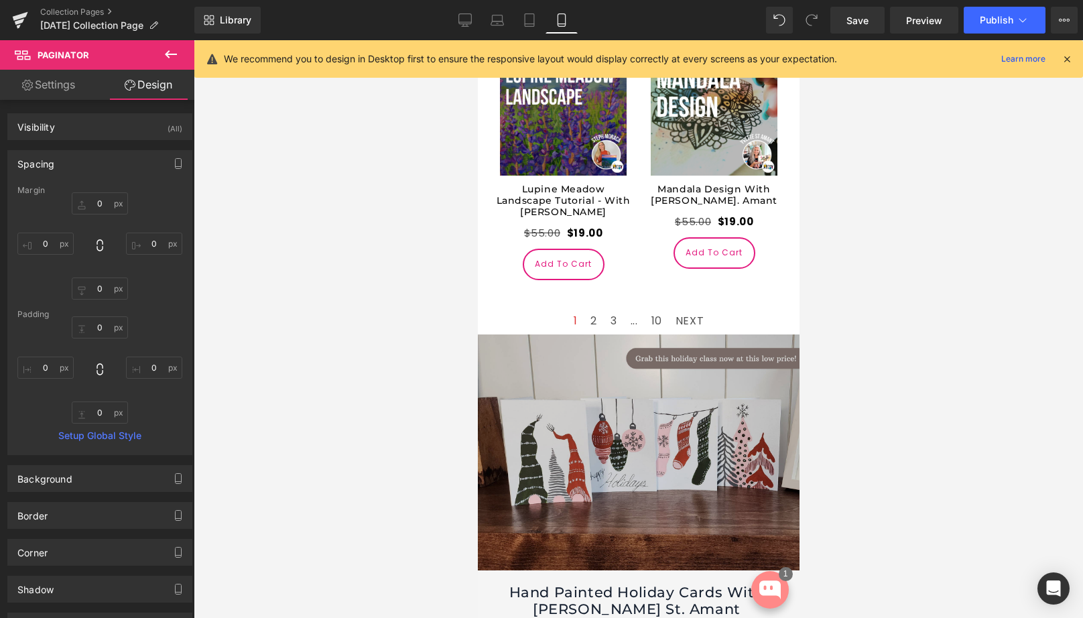
click at [552, 402] on img at bounding box center [638, 452] width 322 height 236
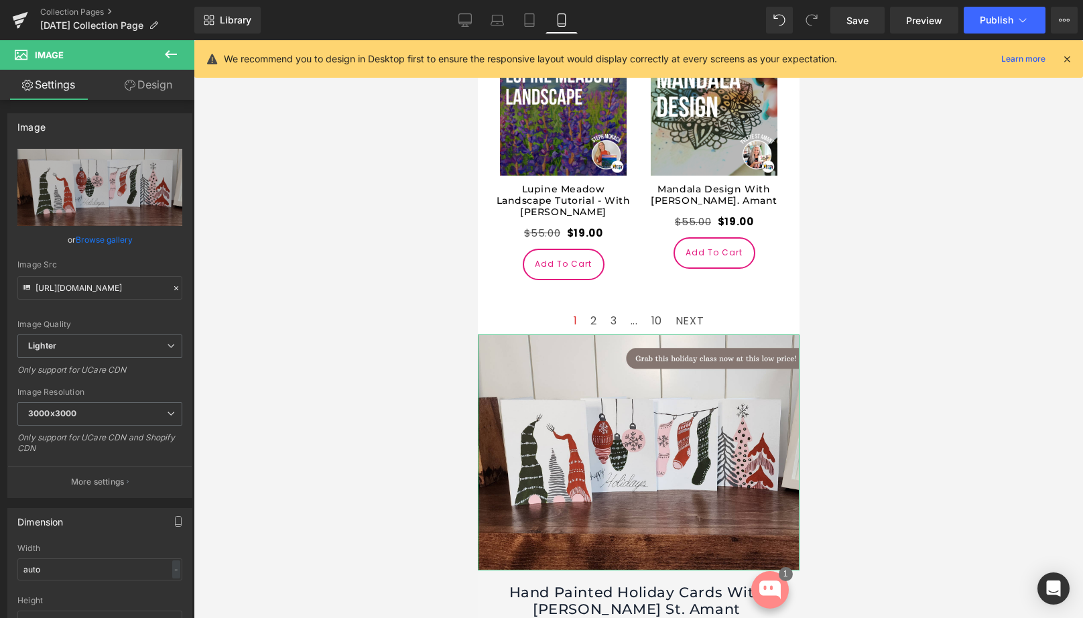
click at [134, 84] on link "Design" at bounding box center [148, 85] width 97 height 30
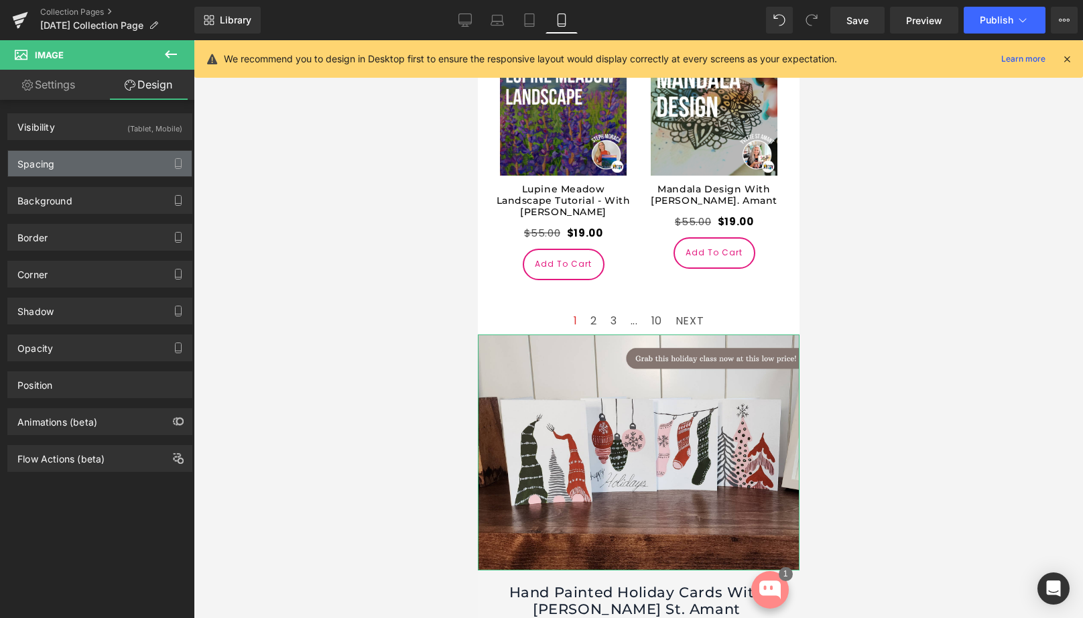
click at [81, 164] on div "Spacing" at bounding box center [100, 163] width 184 height 25
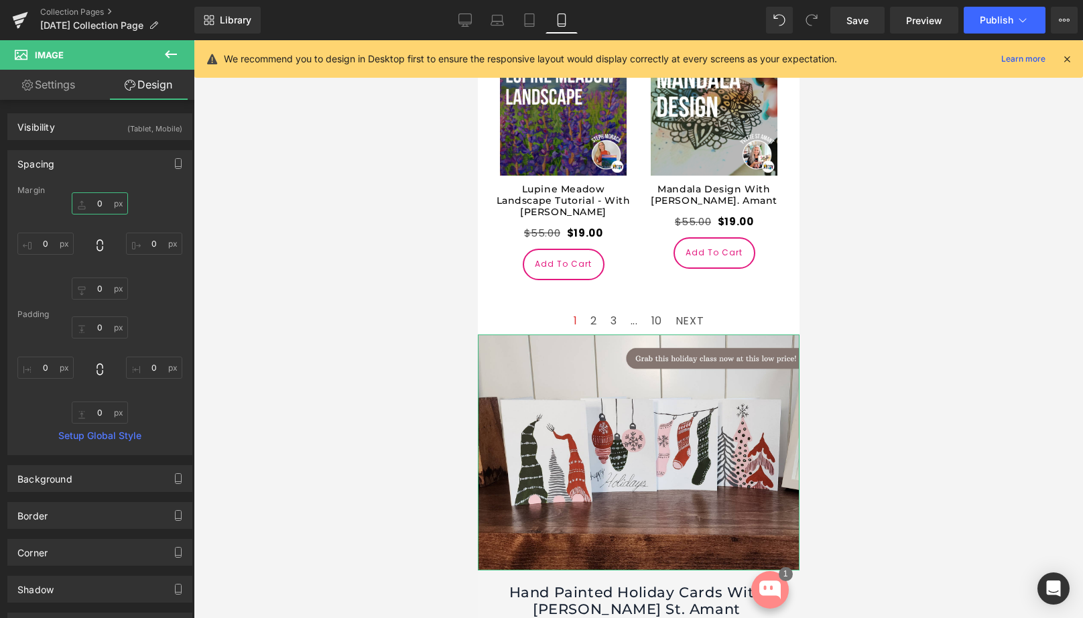
click at [98, 206] on input "text" at bounding box center [100, 203] width 56 height 22
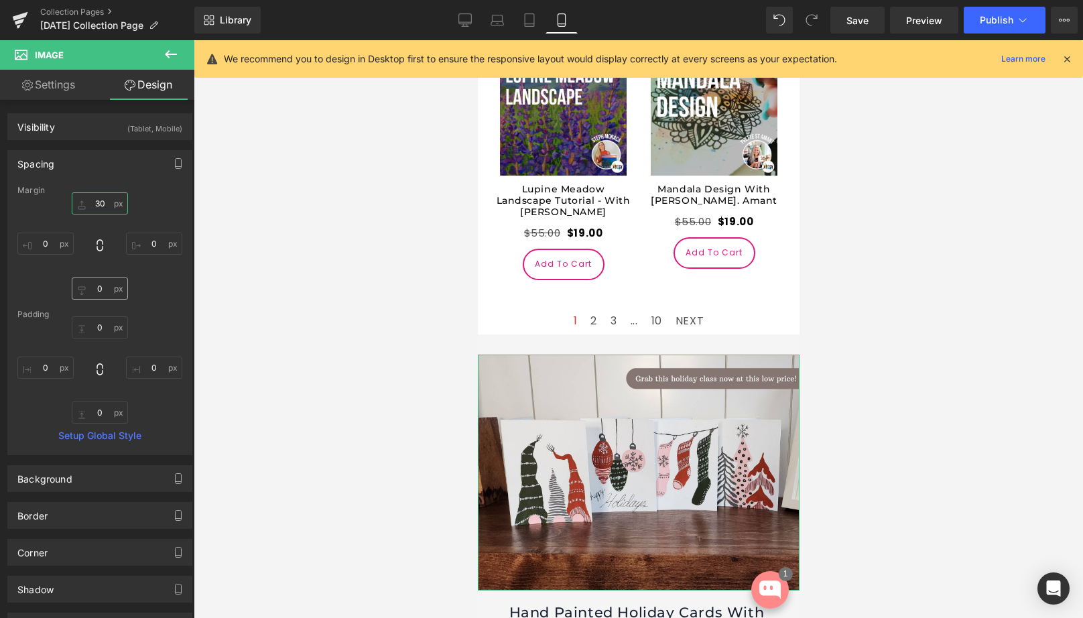
type input "30"
click at [103, 291] on input "text" at bounding box center [100, 288] width 56 height 22
type input "30"
click at [310, 366] on div at bounding box center [638, 329] width 889 height 578
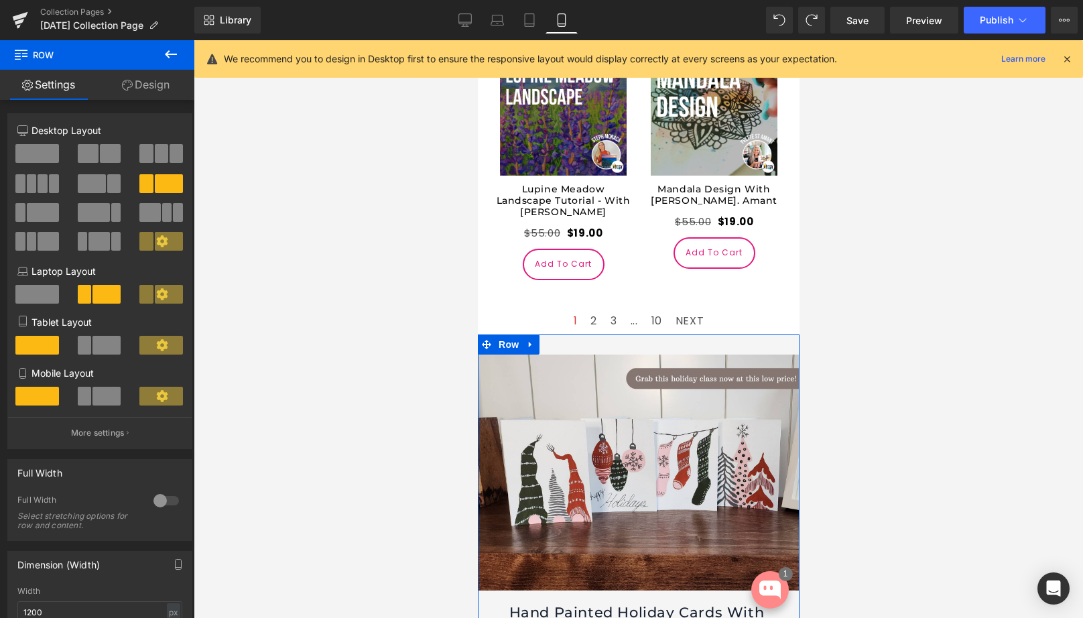
click at [145, 80] on link "Design" at bounding box center [145, 85] width 97 height 30
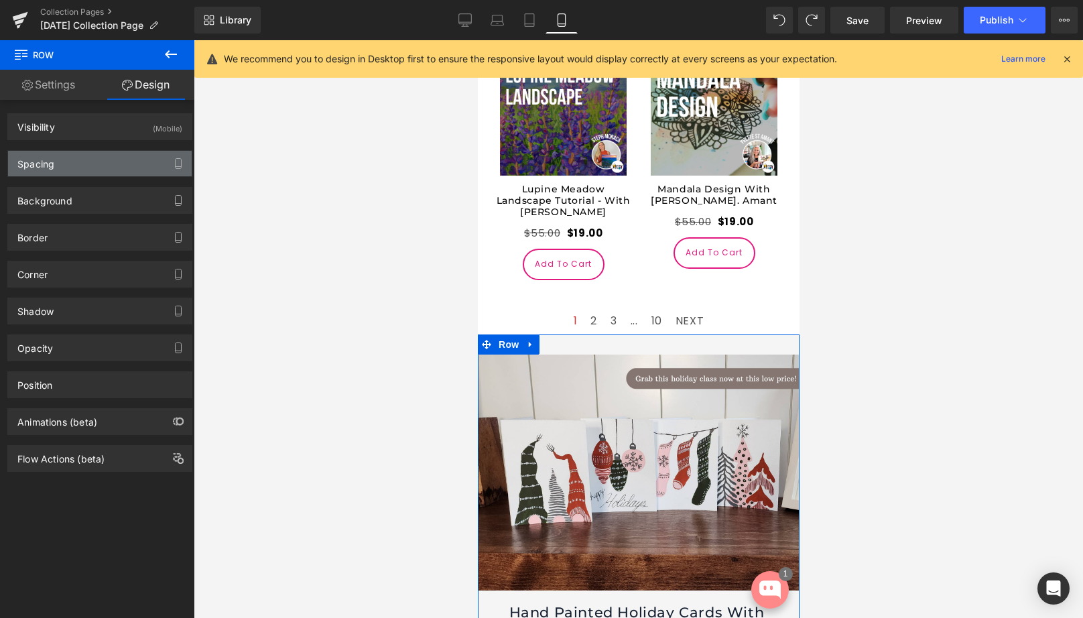
click at [93, 165] on div "Spacing" at bounding box center [100, 163] width 184 height 25
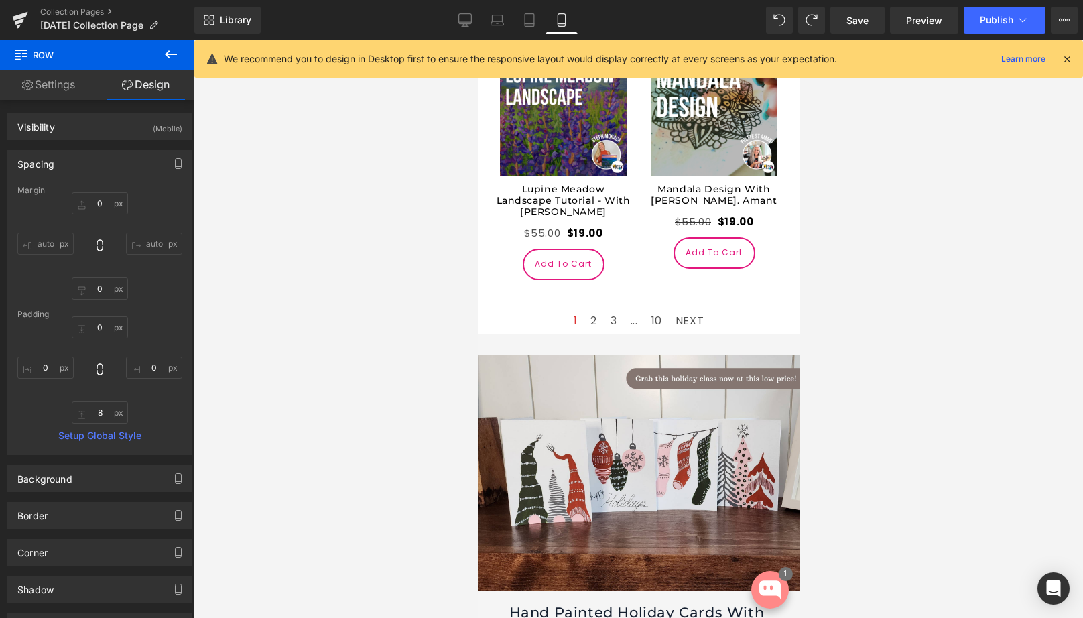
click at [433, 381] on div at bounding box center [638, 329] width 889 height 578
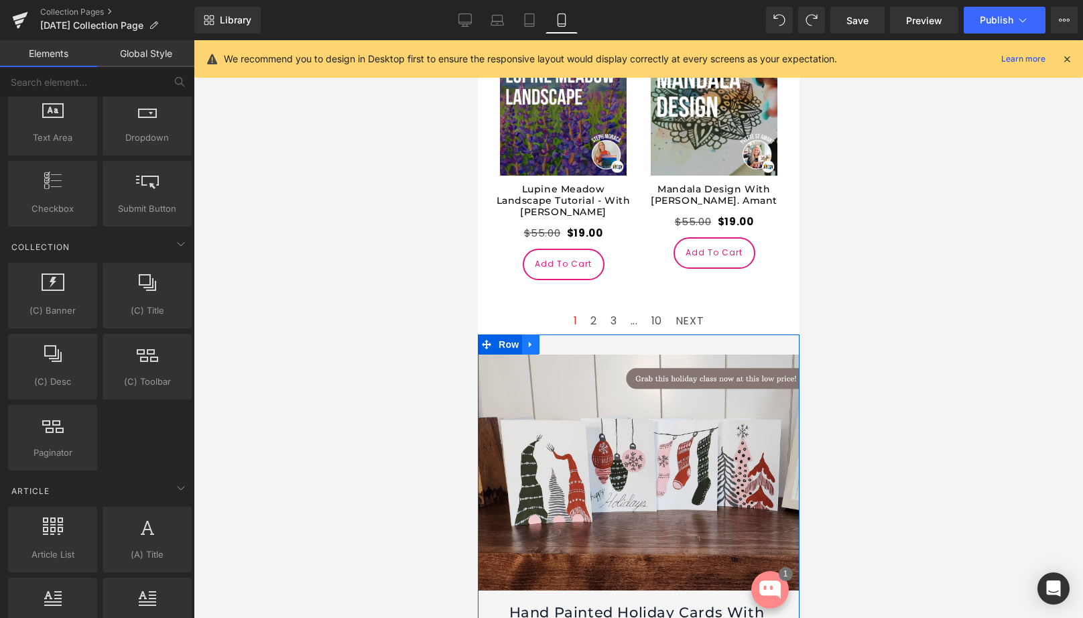
click at [538, 334] on link at bounding box center [529, 344] width 17 height 20
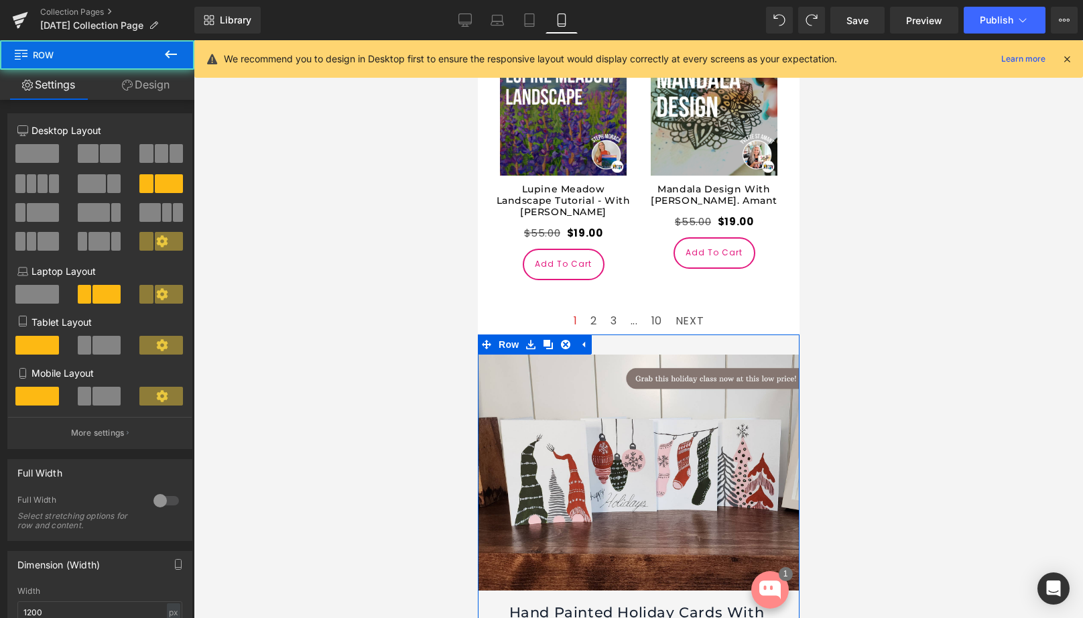
click at [146, 79] on link "Design" at bounding box center [145, 85] width 97 height 30
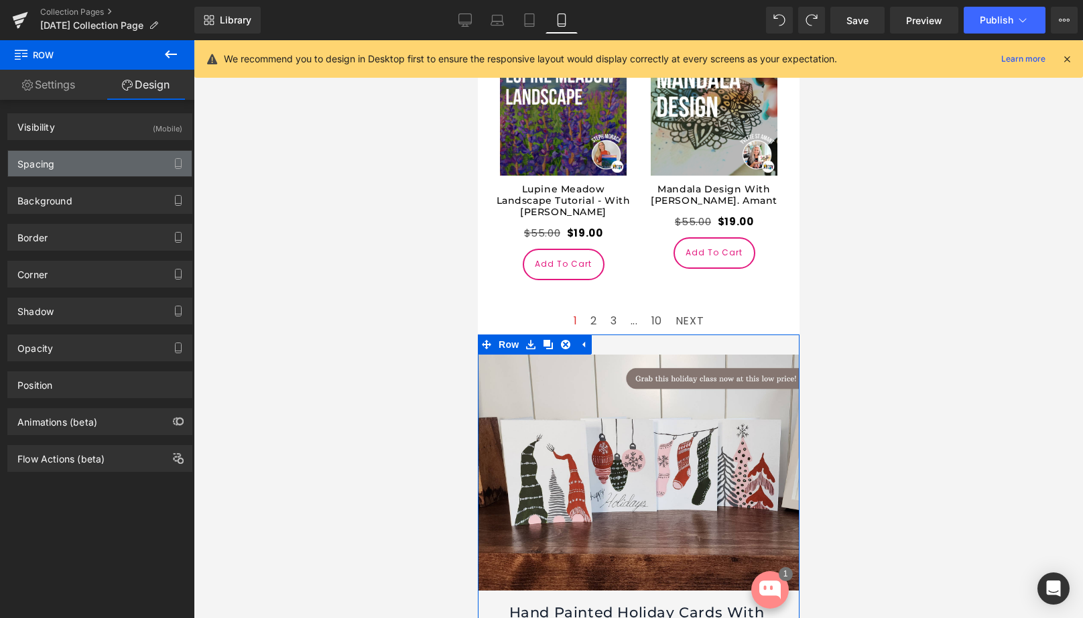
click at [96, 159] on div "Spacing" at bounding box center [100, 163] width 184 height 25
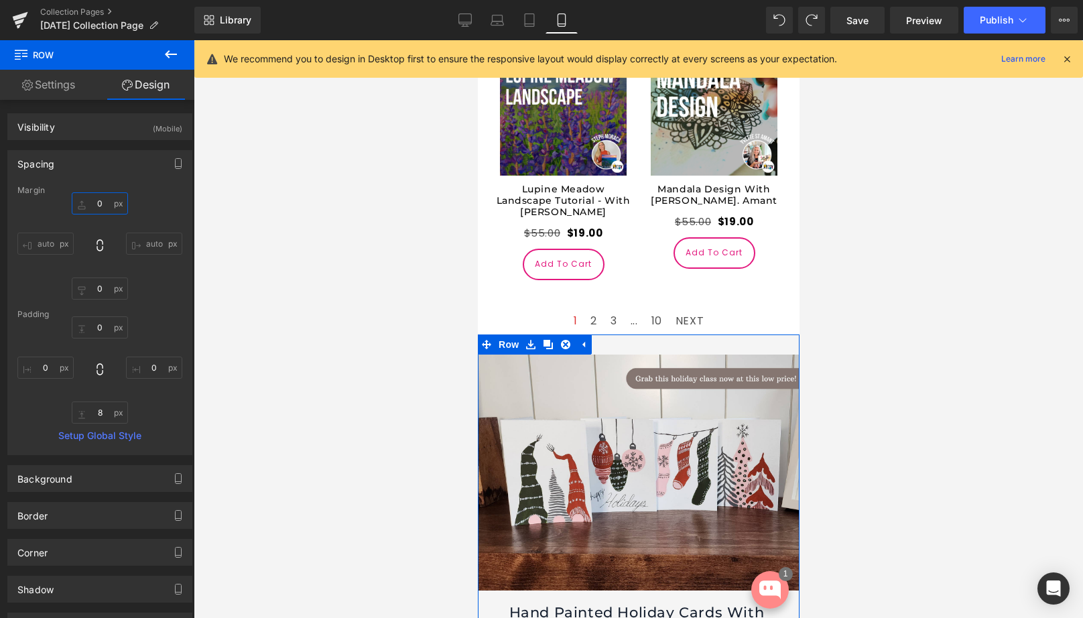
click at [96, 206] on input "text" at bounding box center [100, 203] width 56 height 22
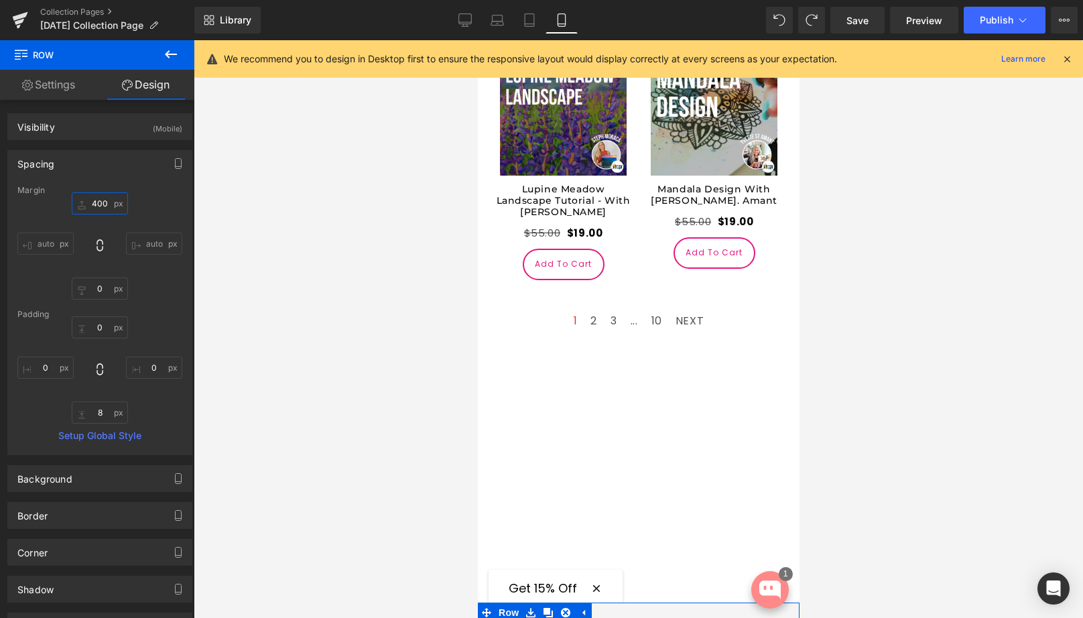
type input "40"
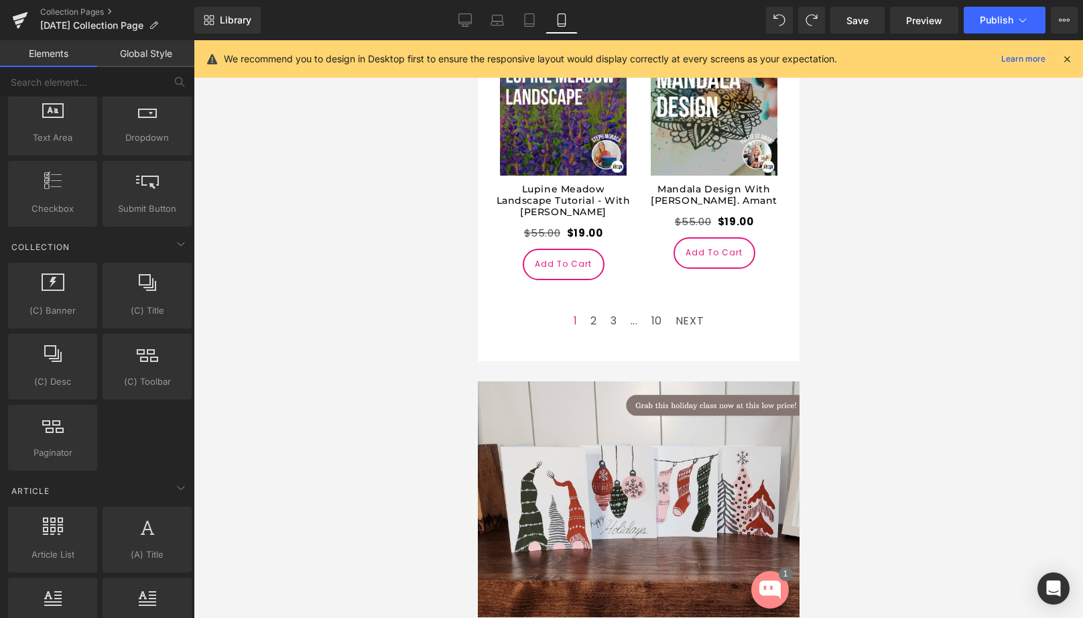
click at [956, 425] on div at bounding box center [638, 329] width 889 height 578
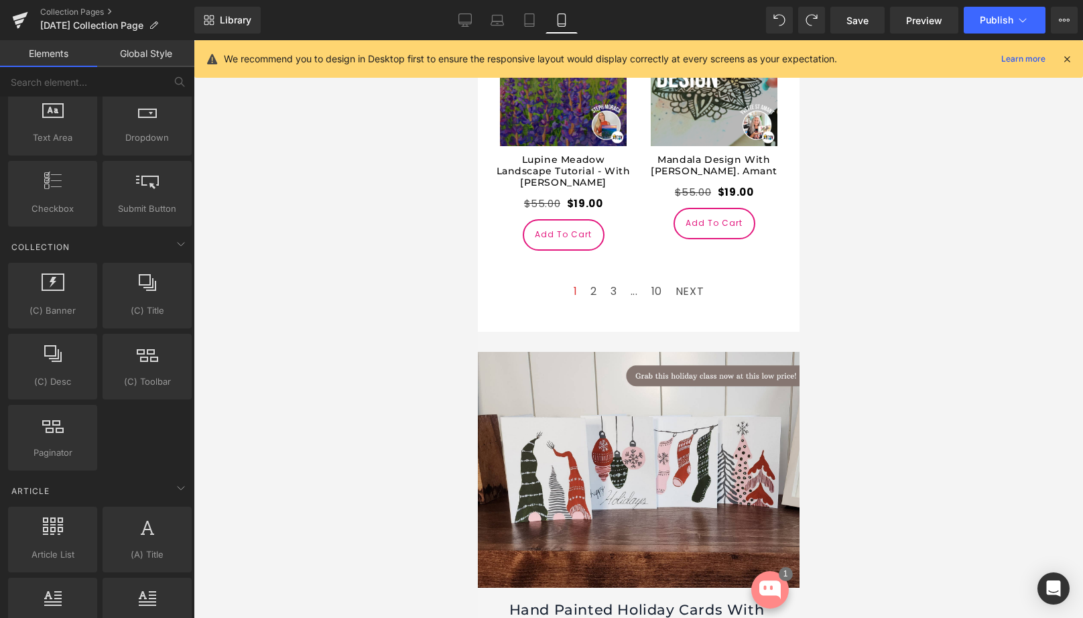
scroll to position [4171, 0]
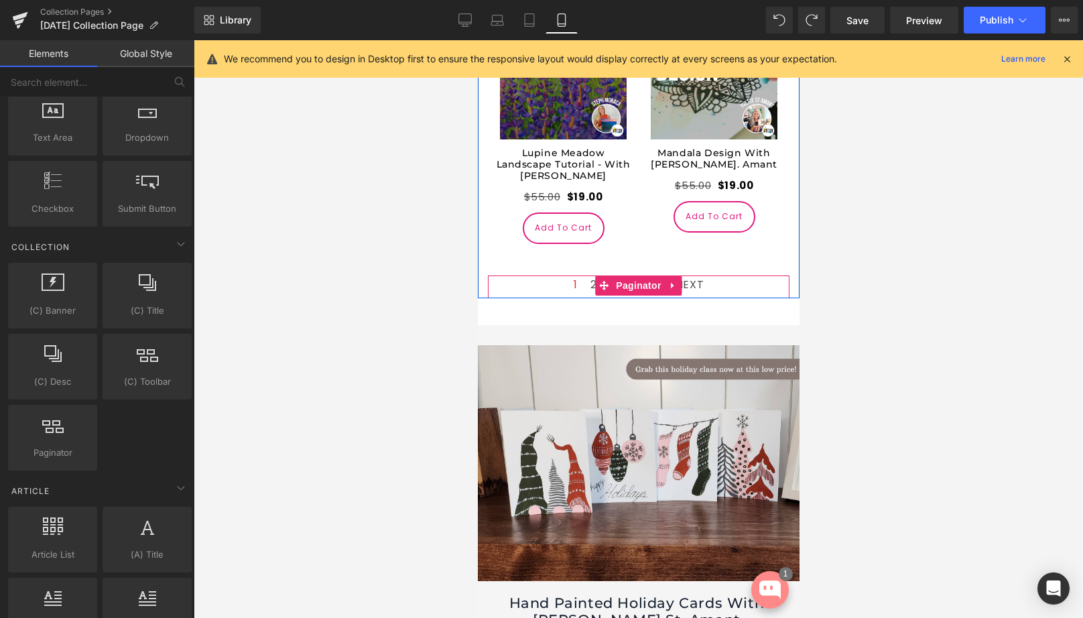
click at [707, 275] on div "1 2 3 ... 10 NEXT" at bounding box center [637, 286] width 301 height 23
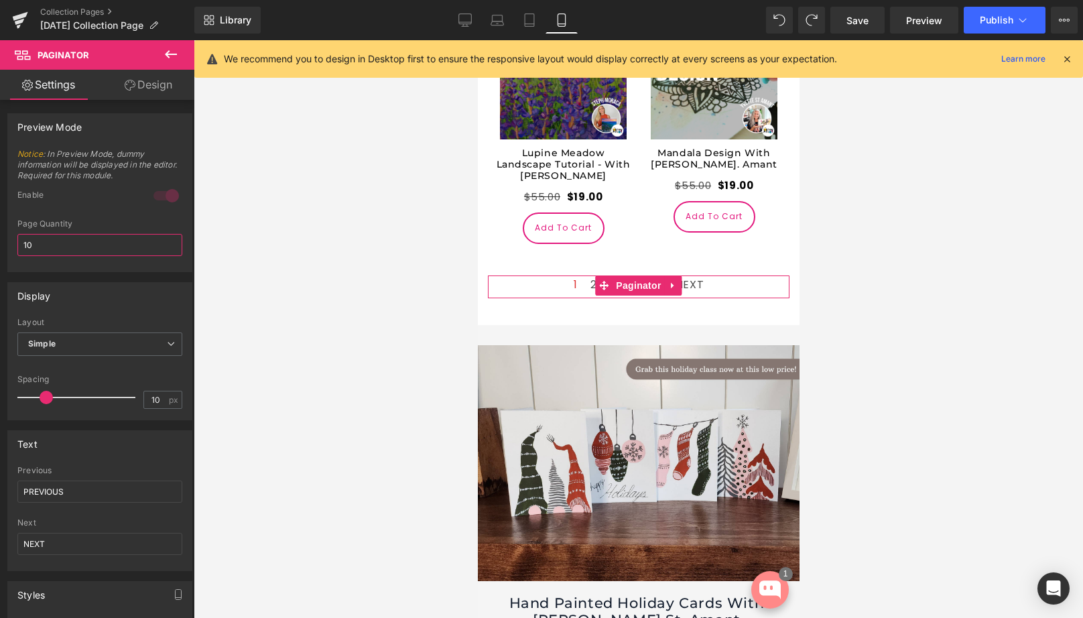
drag, startPoint x: 48, startPoint y: 241, endPoint x: 18, endPoint y: 241, distance: 29.5
click at [21, 241] on input "10" at bounding box center [99, 245] width 165 height 22
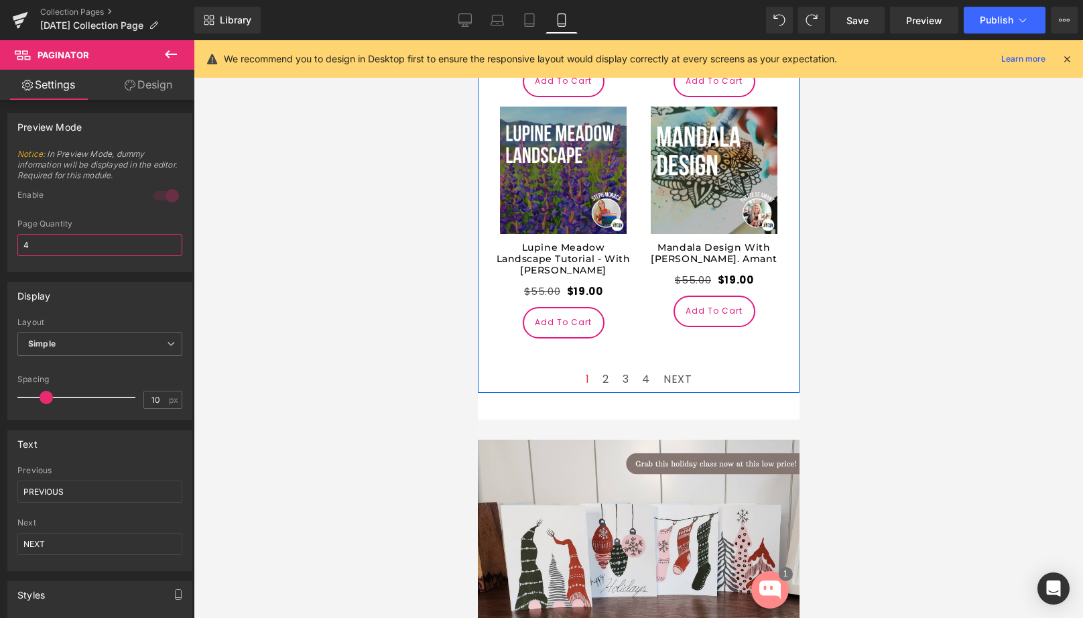
scroll to position [4051, 0]
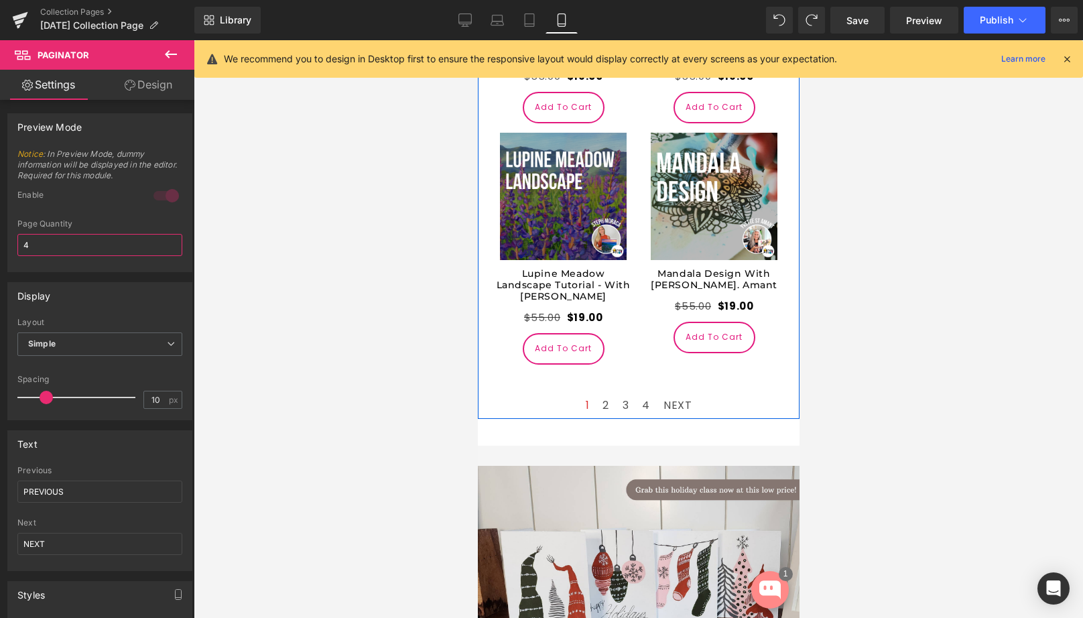
type input "4"
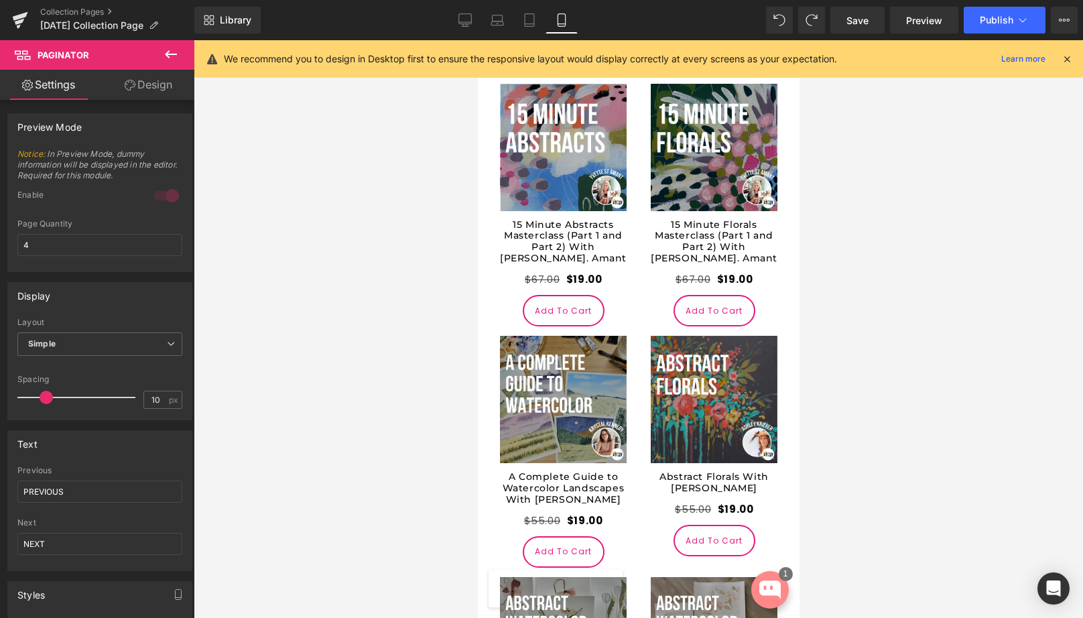
scroll to position [669, 0]
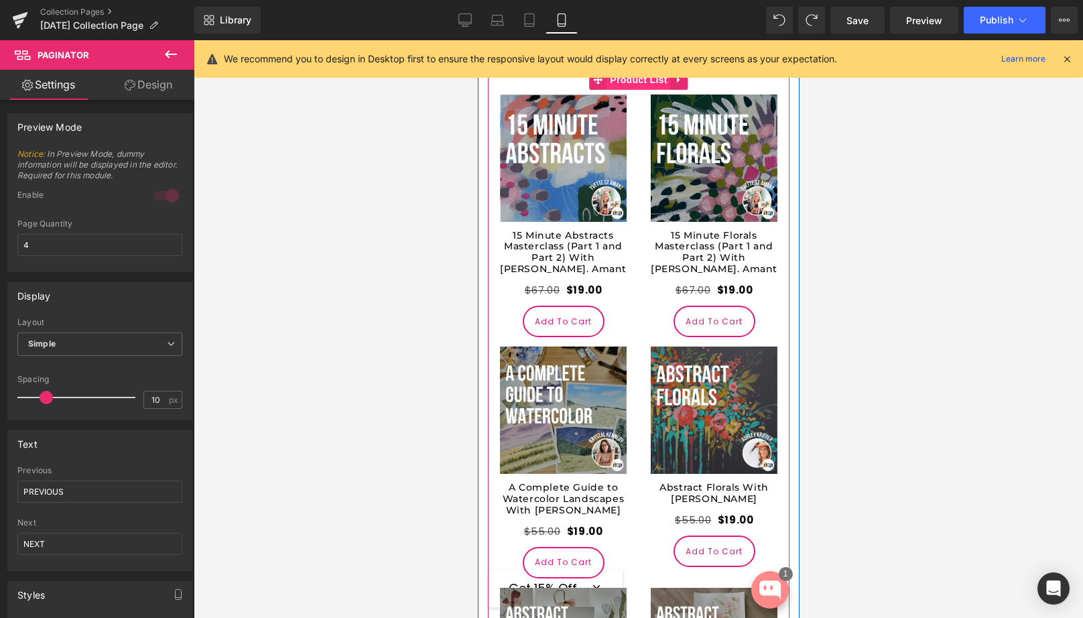
click at [645, 90] on span "Product List" at bounding box center [638, 80] width 64 height 20
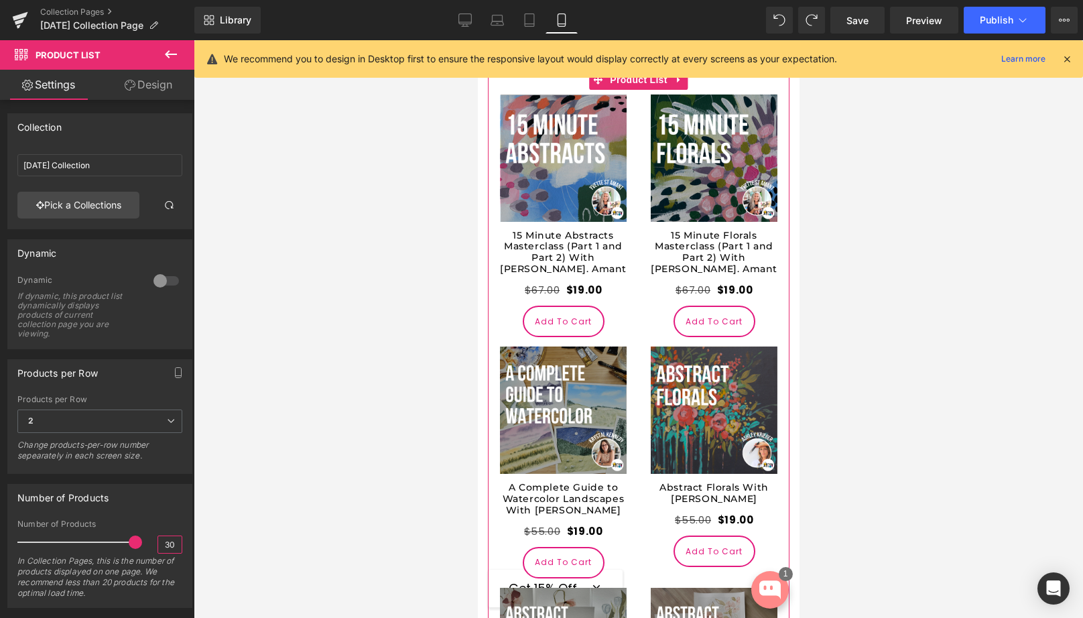
click at [175, 541] on input "30" at bounding box center [169, 544] width 23 height 17
type input "3"
type input "16"
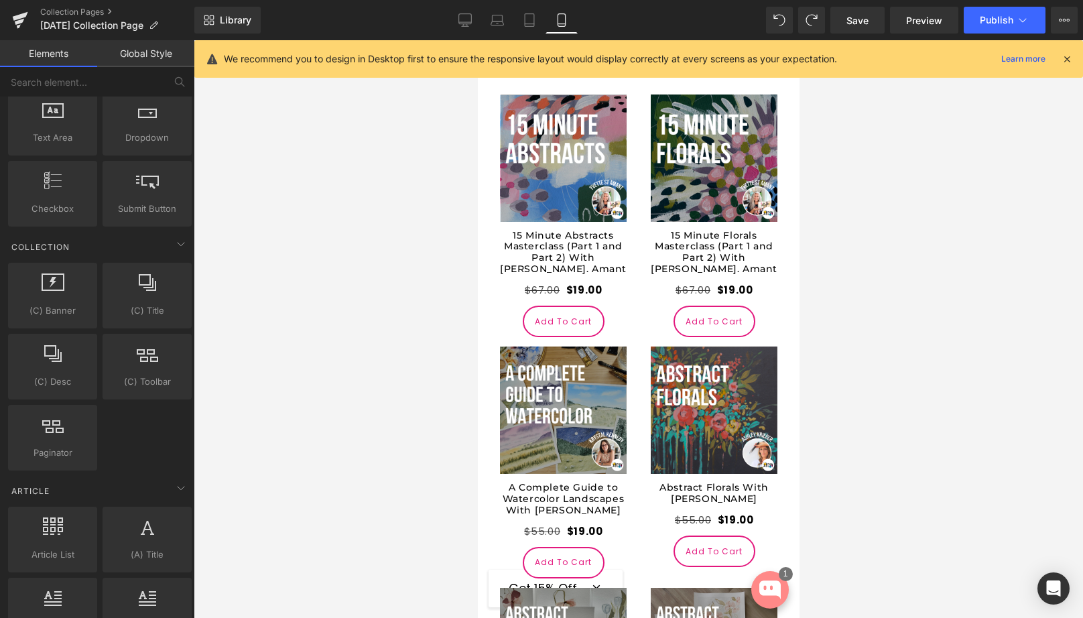
click at [324, 535] on div at bounding box center [638, 329] width 889 height 578
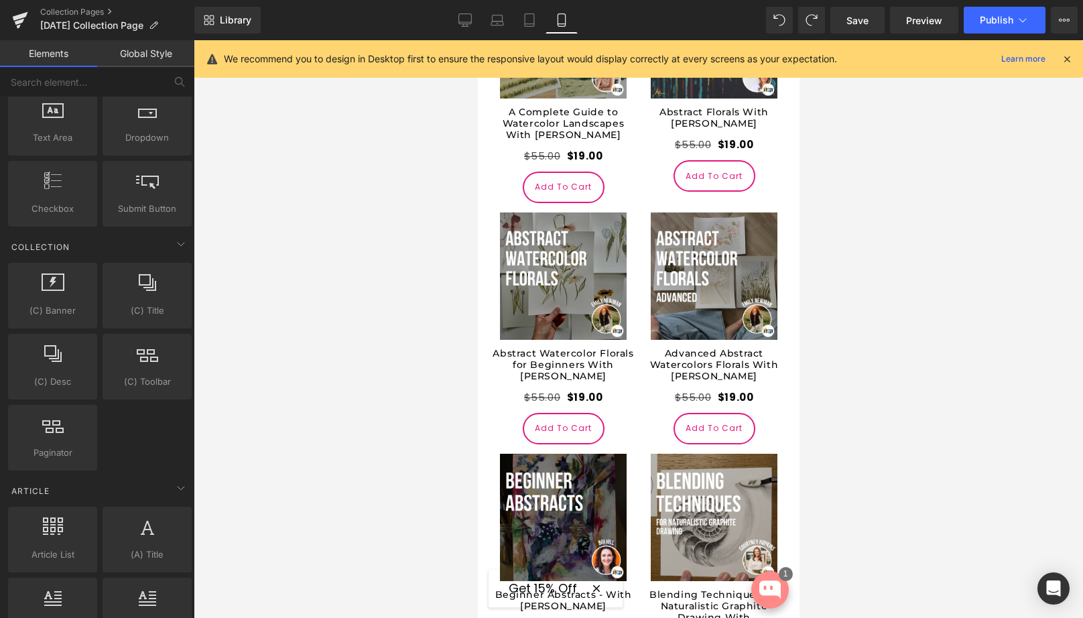
scroll to position [0, 0]
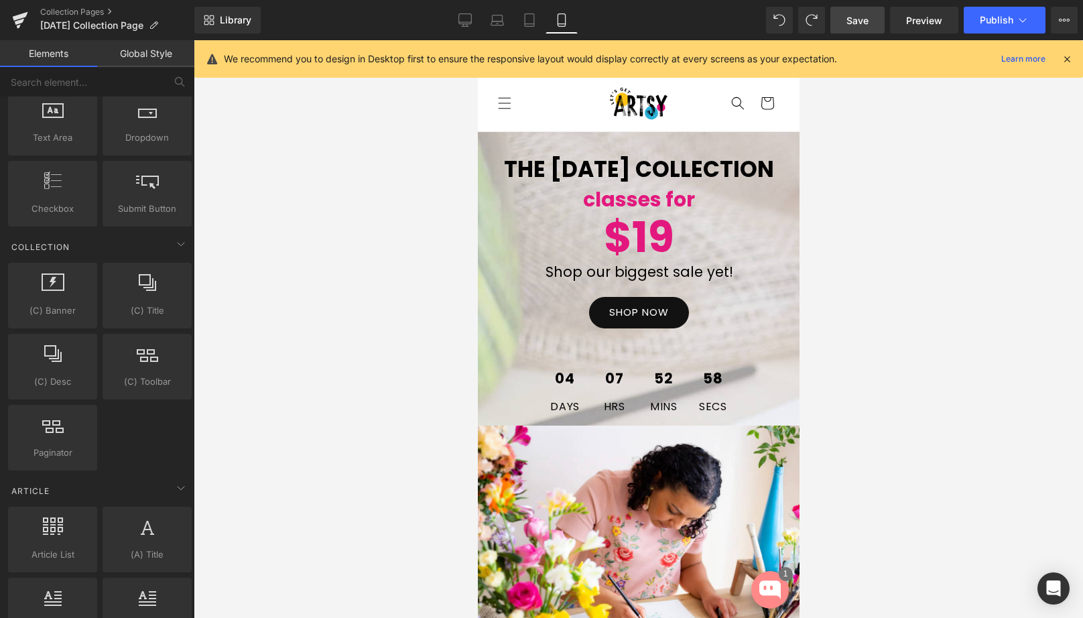
click at [864, 25] on span "Save" at bounding box center [857, 20] width 22 height 14
click at [982, 20] on span "Publish" at bounding box center [995, 20] width 33 height 11
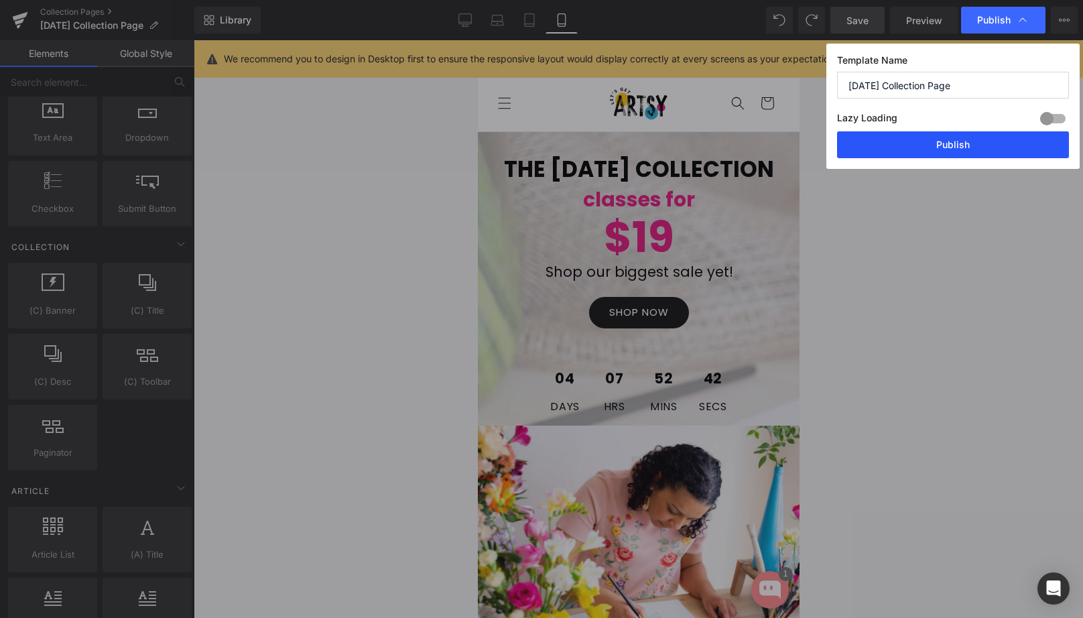
click at [935, 144] on button "Publish" at bounding box center [953, 144] width 232 height 27
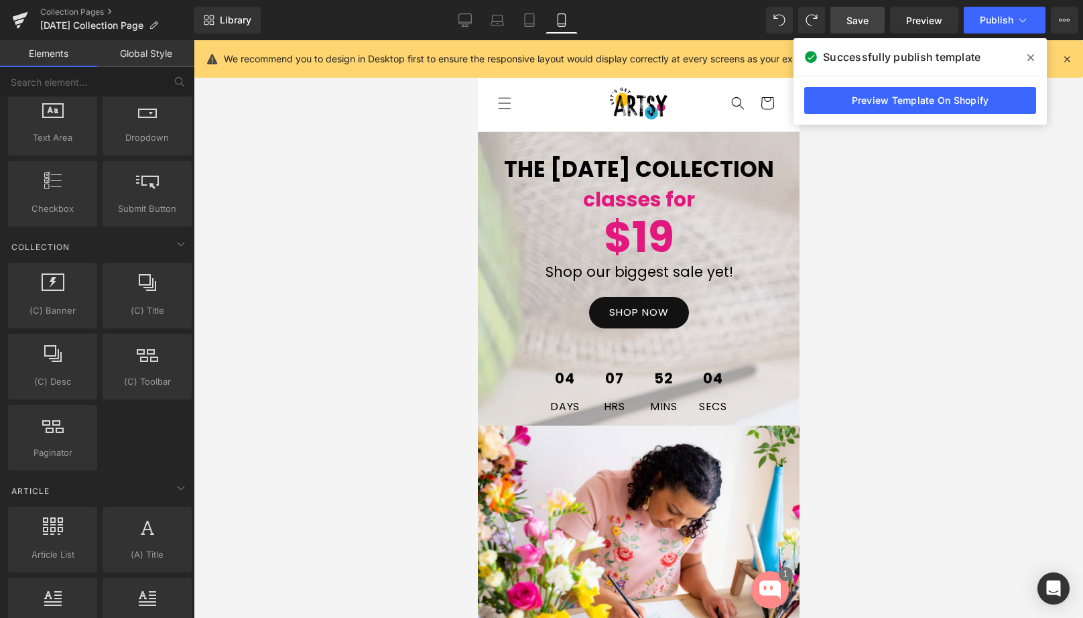
click at [947, 336] on div at bounding box center [638, 329] width 889 height 578
click at [1030, 62] on icon at bounding box center [1030, 57] width 7 height 11
